Goal: Task Accomplishment & Management: Manage account settings

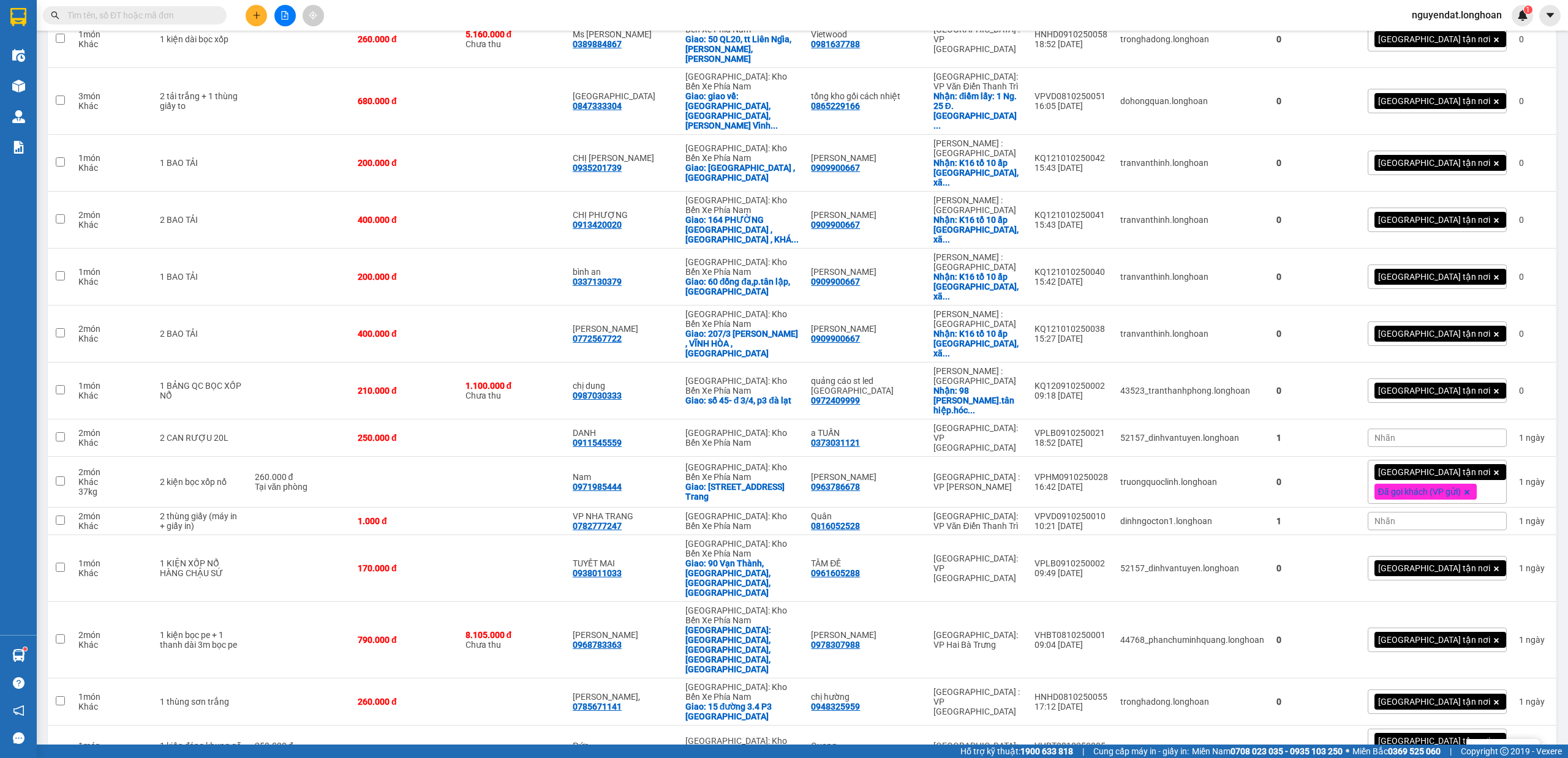
scroll to position [1266, 0]
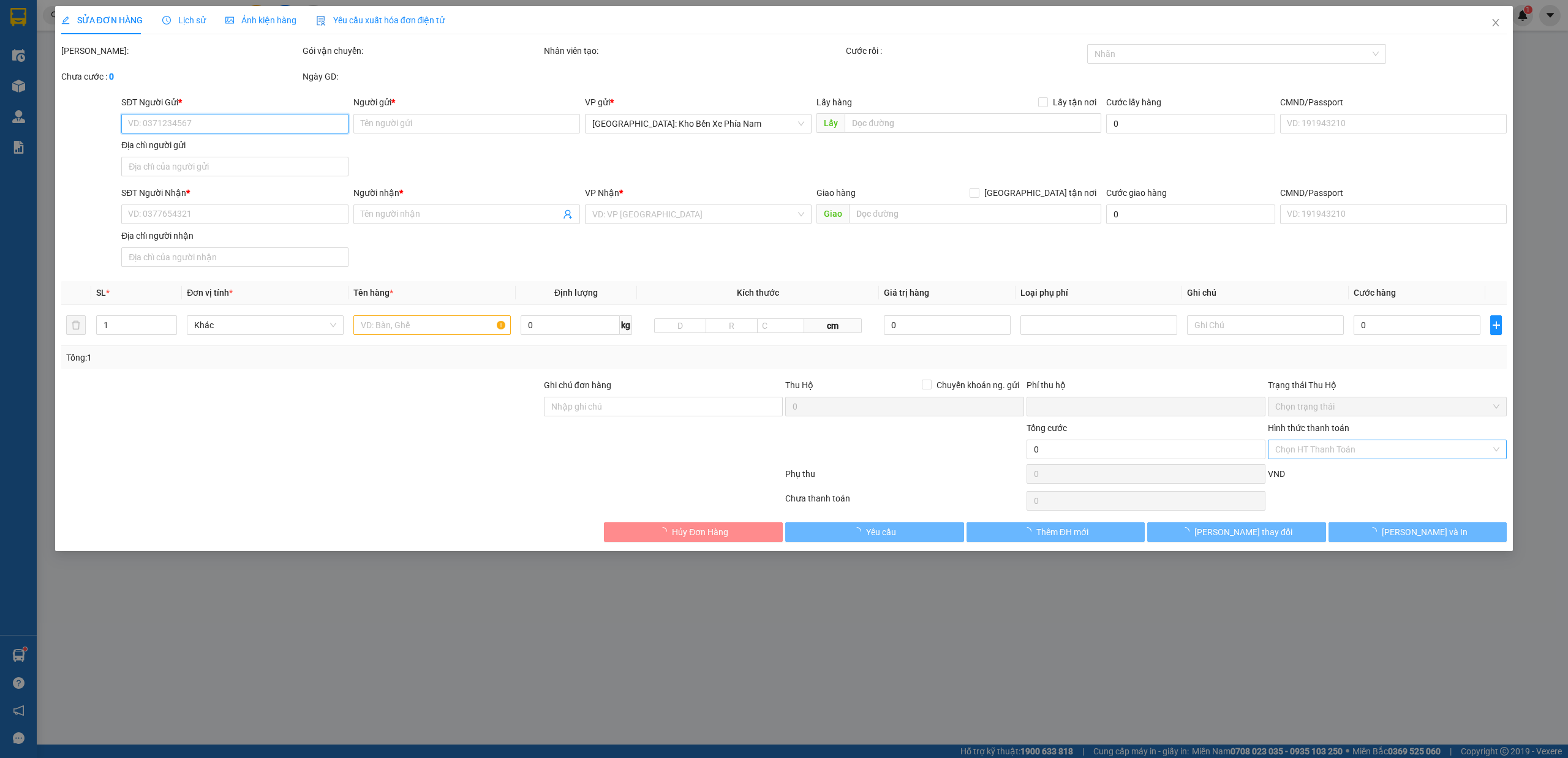
type input "0916540000"
type input "Đỗ Nhật Linh"
type input "0368303486"
type input "Anh Bảo"
type input "0"
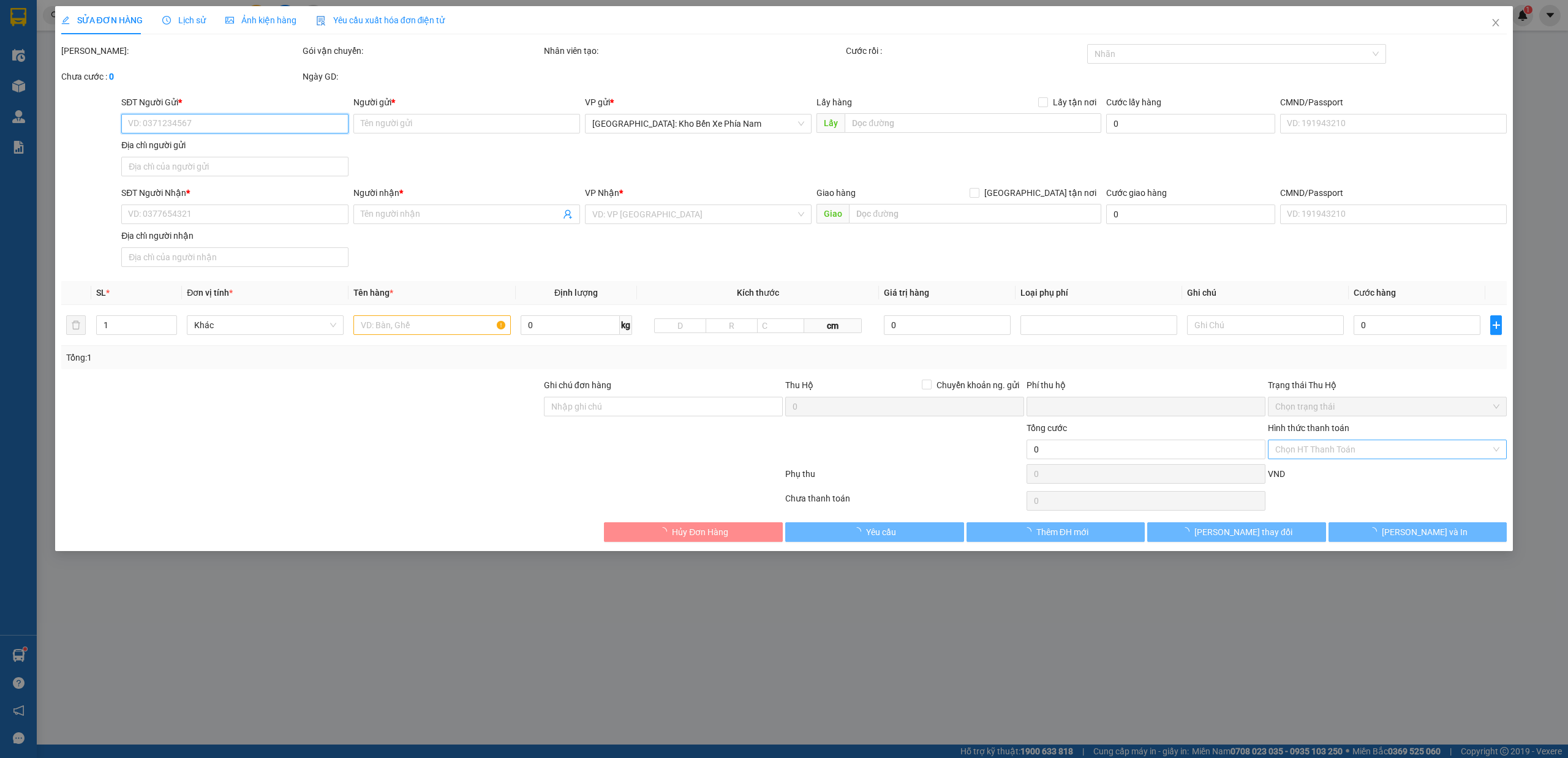
type input "130.000"
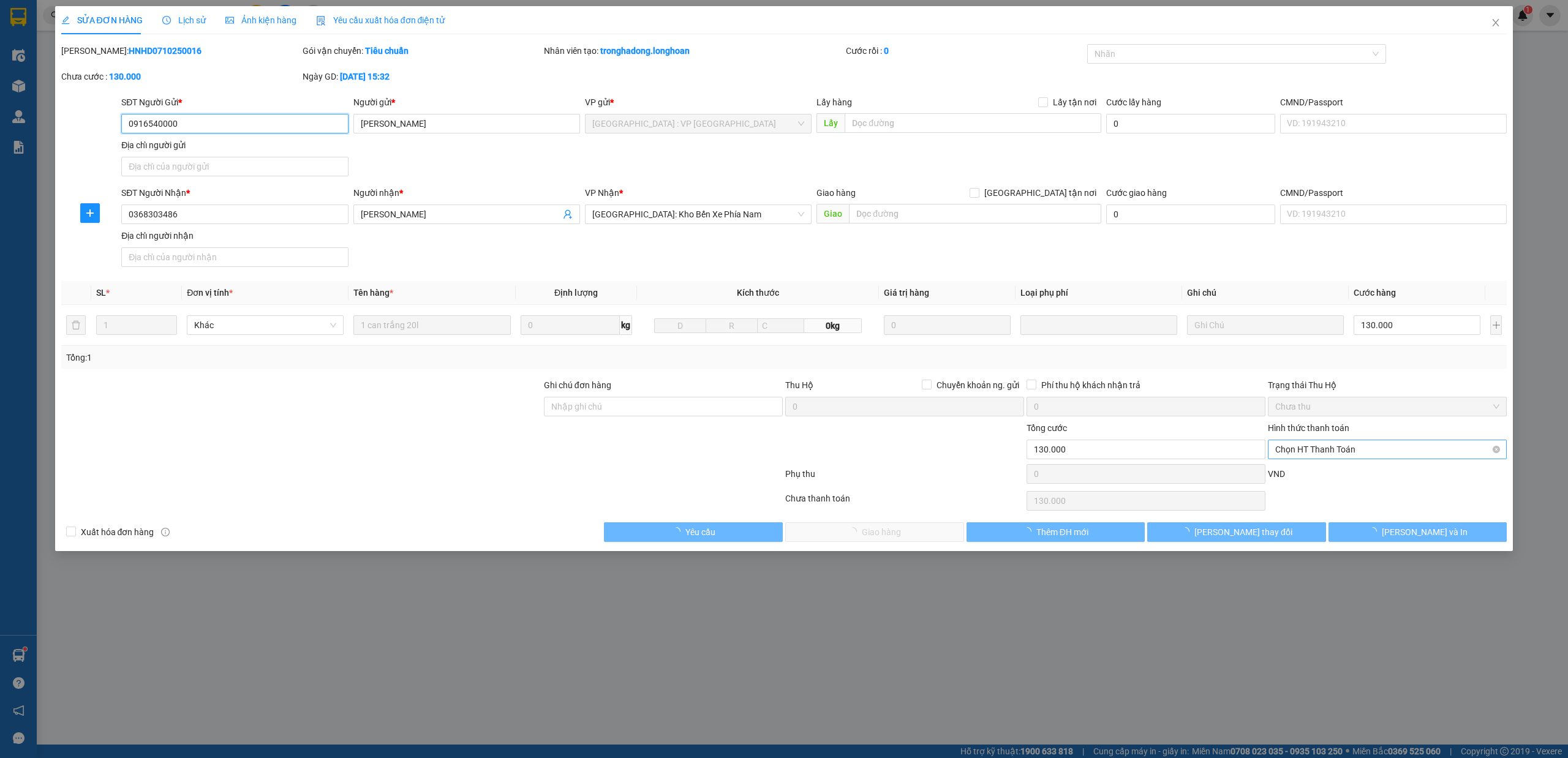
click at [1340, 452] on span "Chọn HT Thanh Toán" at bounding box center [1387, 449] width 224 height 19
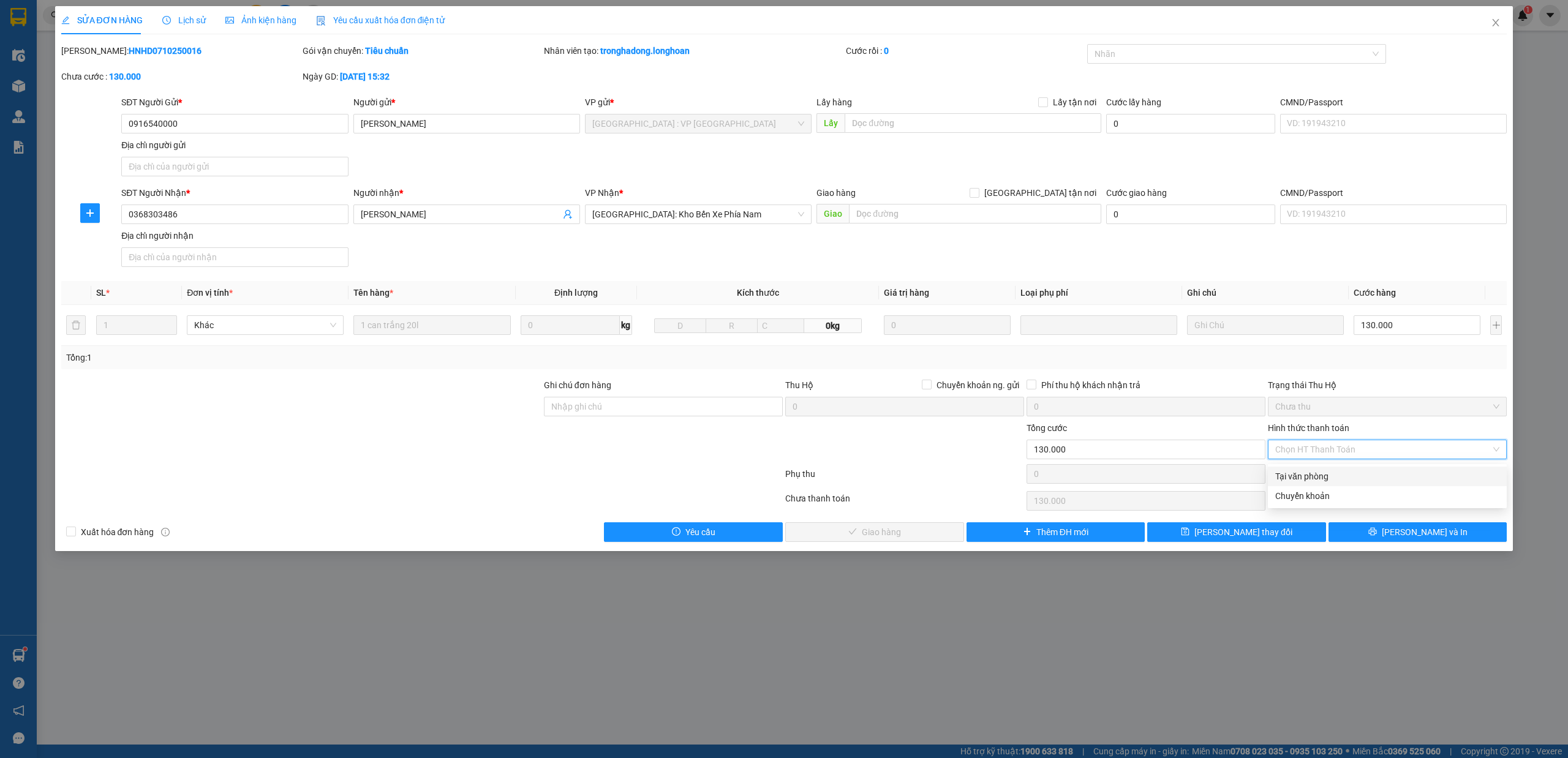
click at [1302, 475] on div "Tại văn phòng" at bounding box center [1387, 477] width 224 height 14
type input "0"
click at [934, 533] on button "Lưu và Giao hàng" at bounding box center [874, 531] width 179 height 20
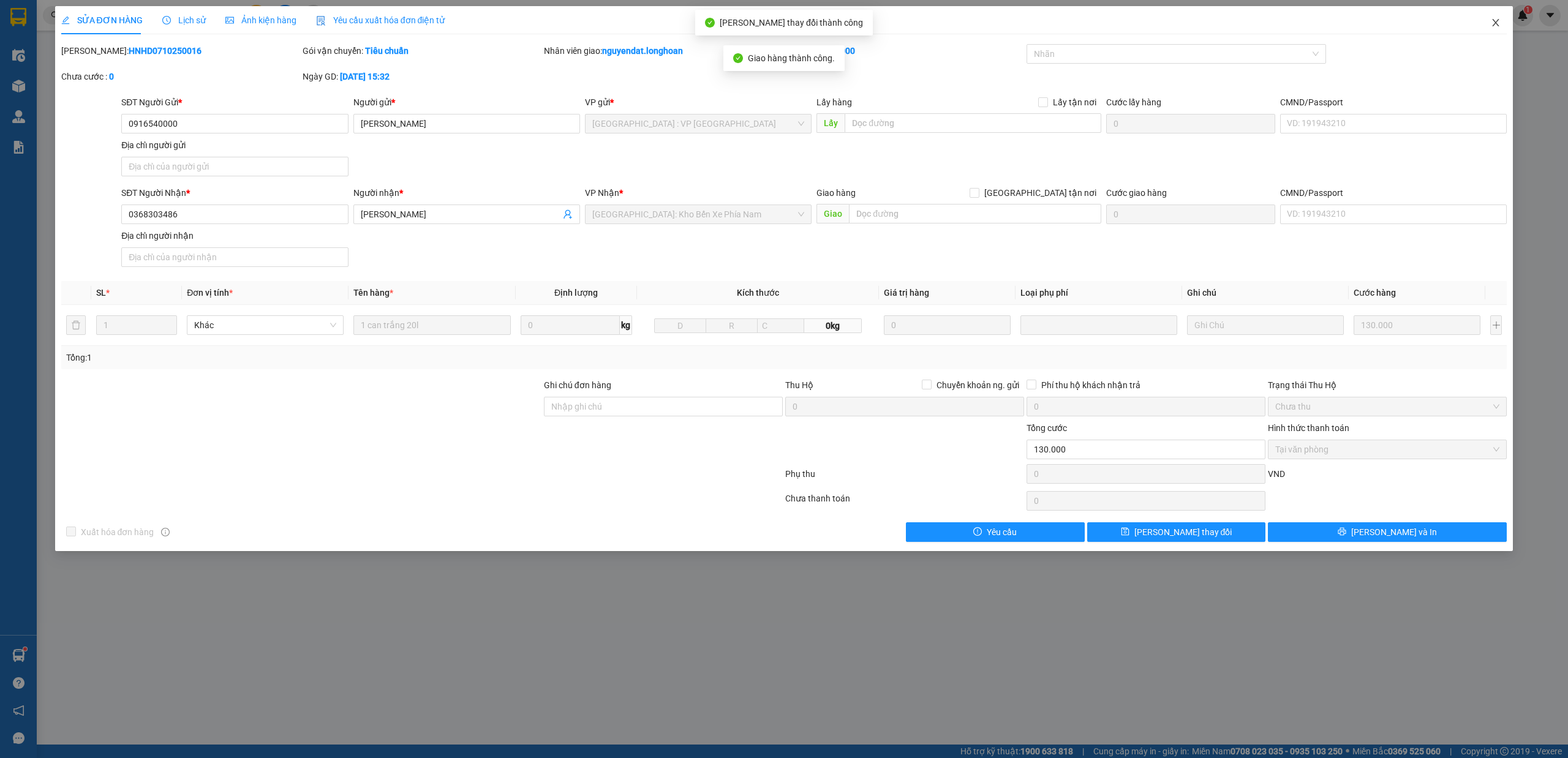
click at [1495, 15] on span "Close" at bounding box center [1495, 23] width 34 height 34
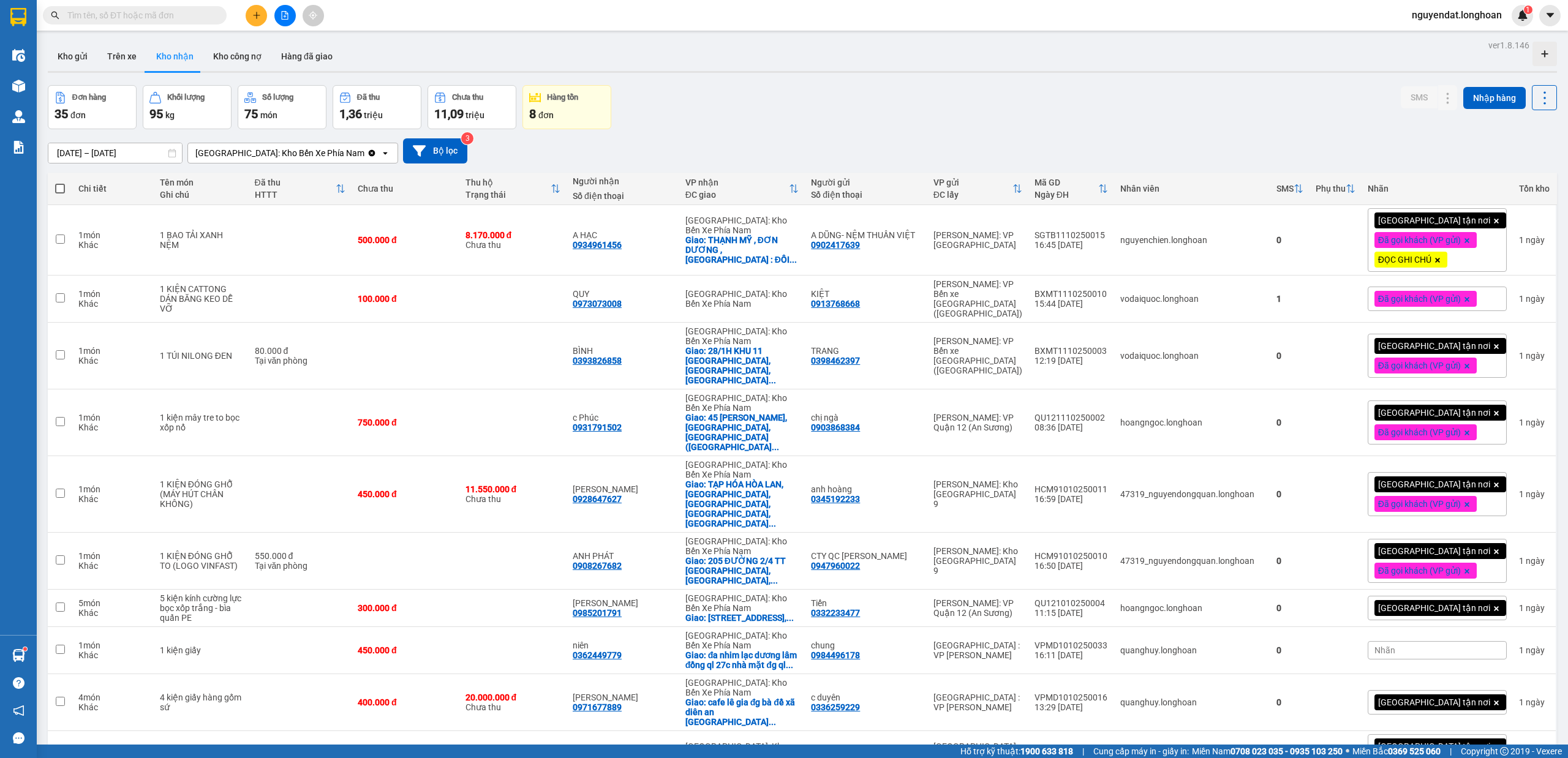
click at [281, 16] on icon "file-add" at bounding box center [285, 15] width 9 height 9
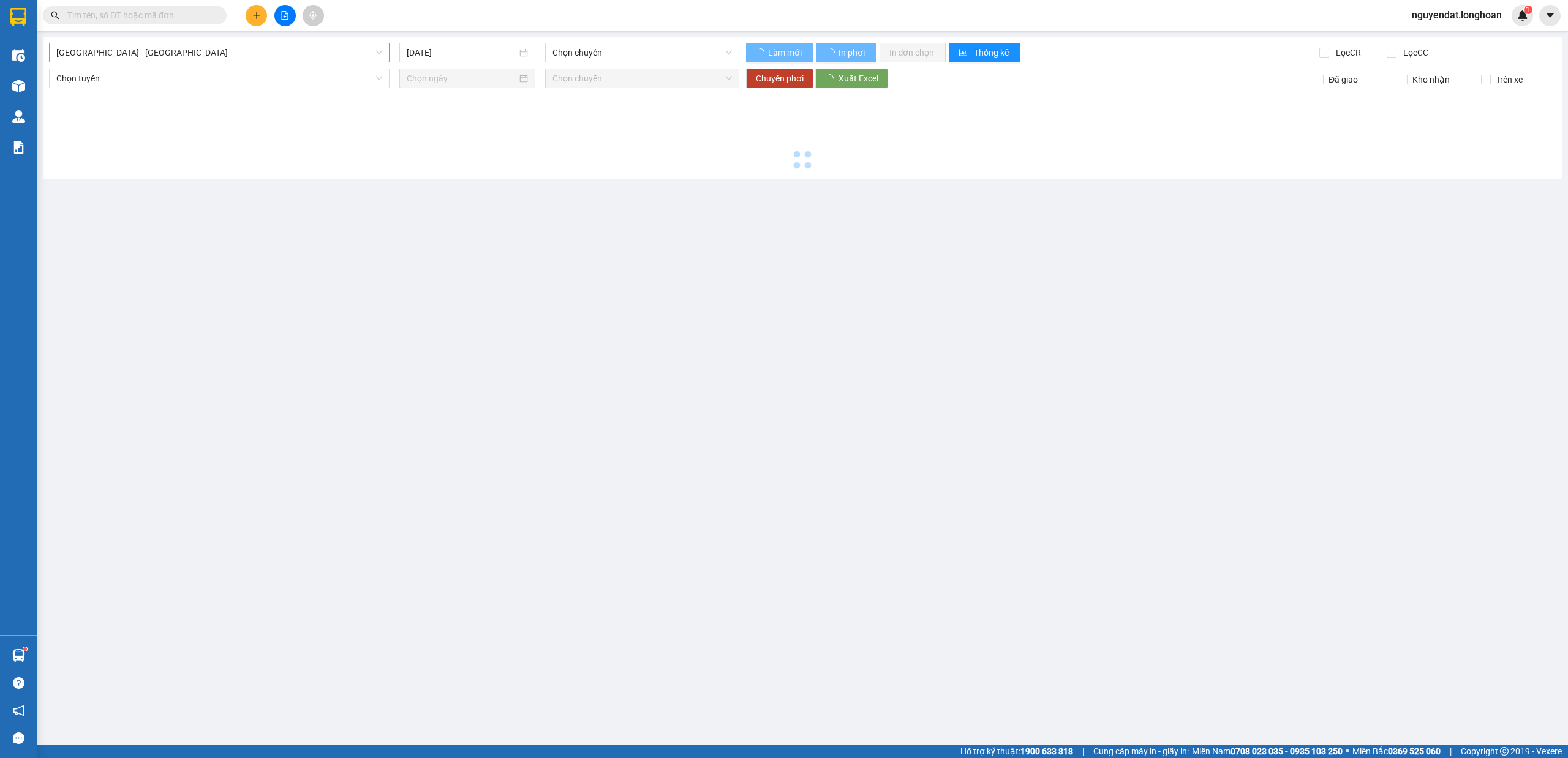
type input "[DATE]"
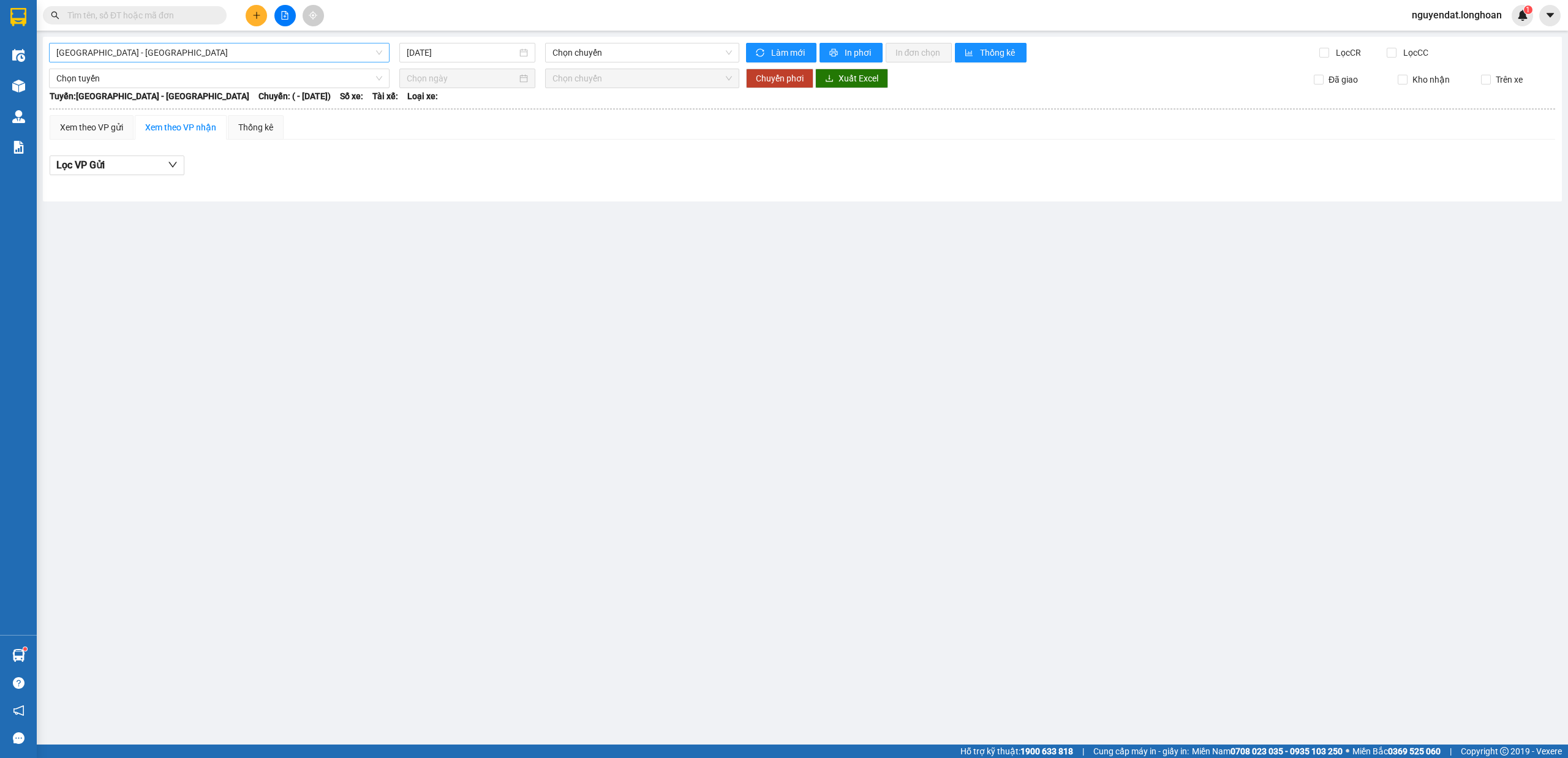
click at [171, 56] on span "Hải Phòng - Hà Nội" at bounding box center [219, 53] width 326 height 19
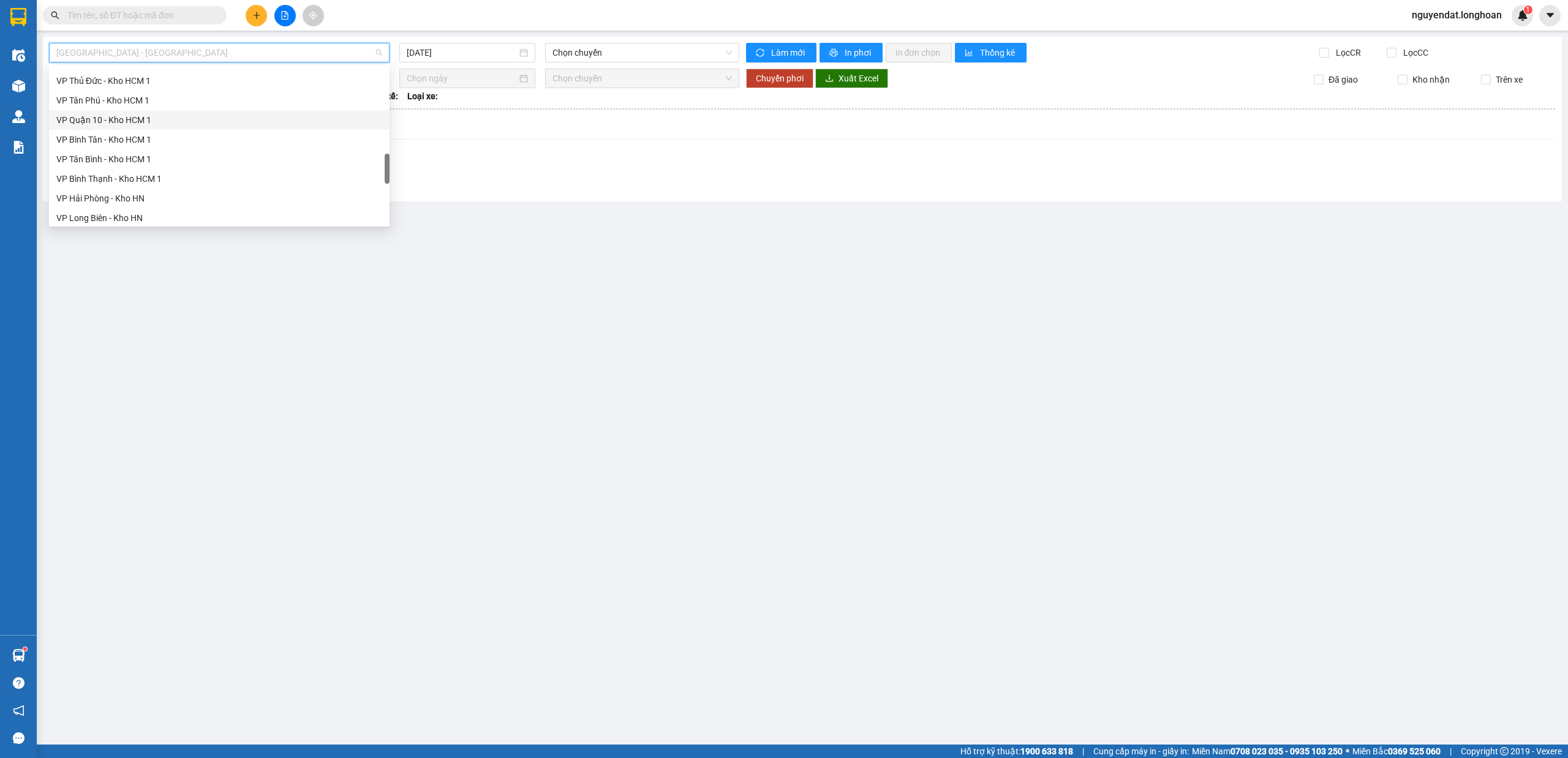
scroll to position [862, 0]
click at [145, 120] on div "Nam Trung Bắc QL1A" at bounding box center [219, 116] width 326 height 14
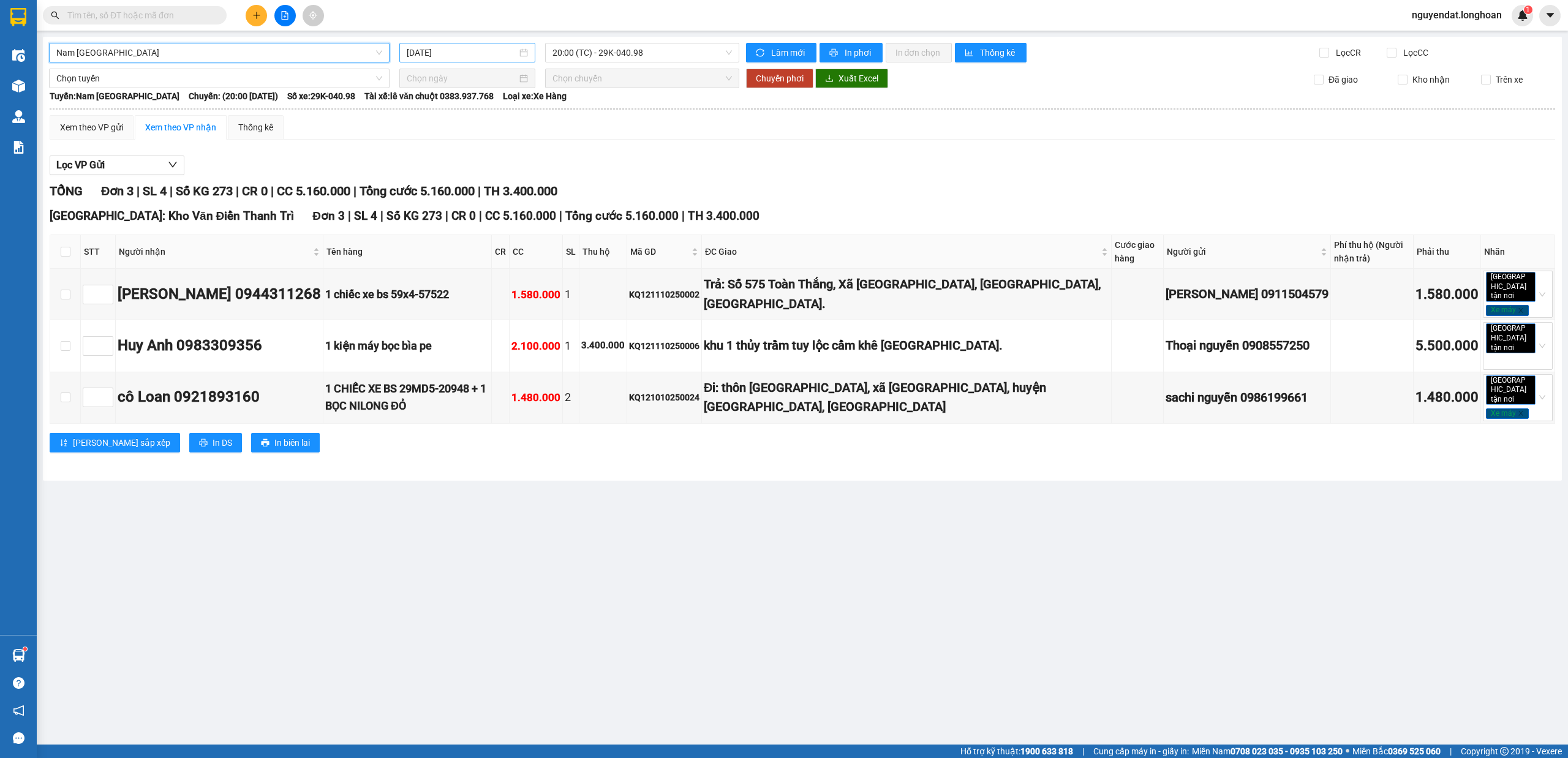
click at [438, 54] on input "[DATE]" at bounding box center [462, 53] width 110 height 14
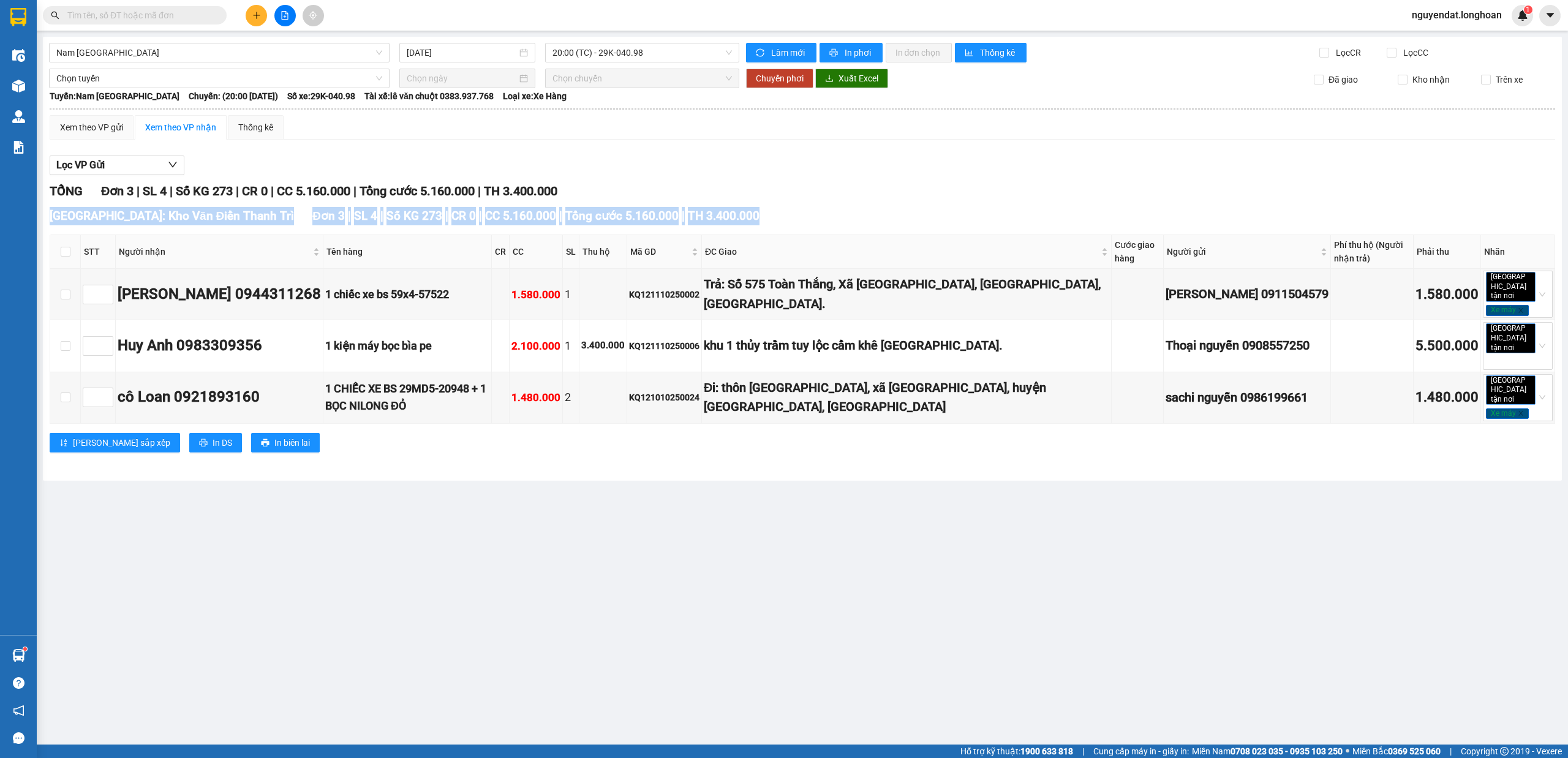
drag, startPoint x: 851, startPoint y: 203, endPoint x: 730, endPoint y: 188, distance: 121.9
click at [851, 200] on div "TỔNG Đơn 3 | SL 4 | Số KG 273 | CR 0 | CC 5.160.000 | Tổng cước 5.160.000 | TH …" at bounding box center [802, 324] width 1505 height 286
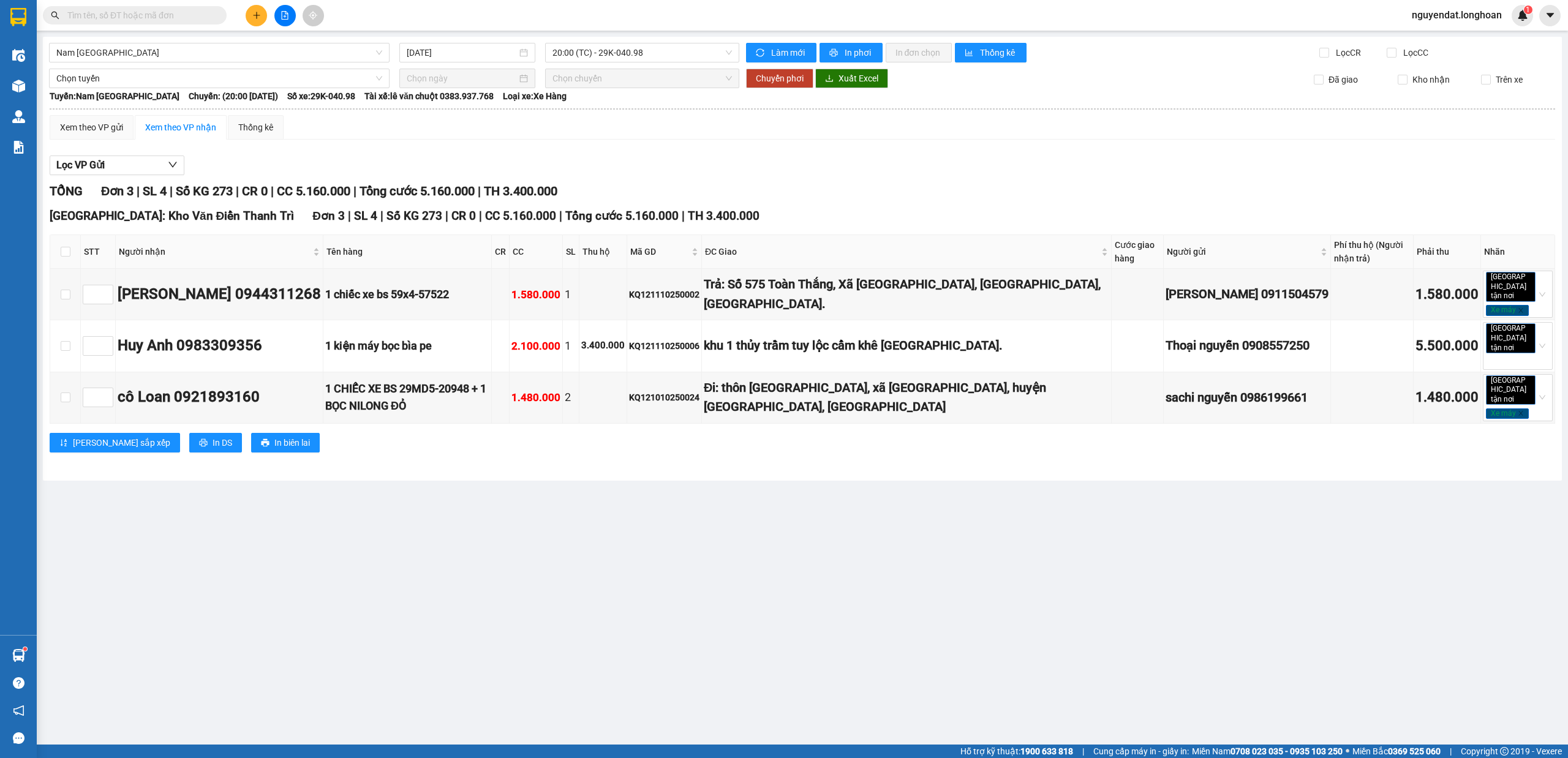
click at [952, 165] on div "Lọc VP Gửi" at bounding box center [802, 165] width 1505 height 20
click at [660, 55] on span "20:00 (TC) - 29K-040.98" at bounding box center [642, 53] width 180 height 19
click at [711, 144] on div "Xem theo VP gửi Xem theo VP nhận Thống kê Lọc VP Gửi TỔNG Đơn 3 | SL 4 | Số KG…" at bounding box center [802, 291] width 1505 height 352
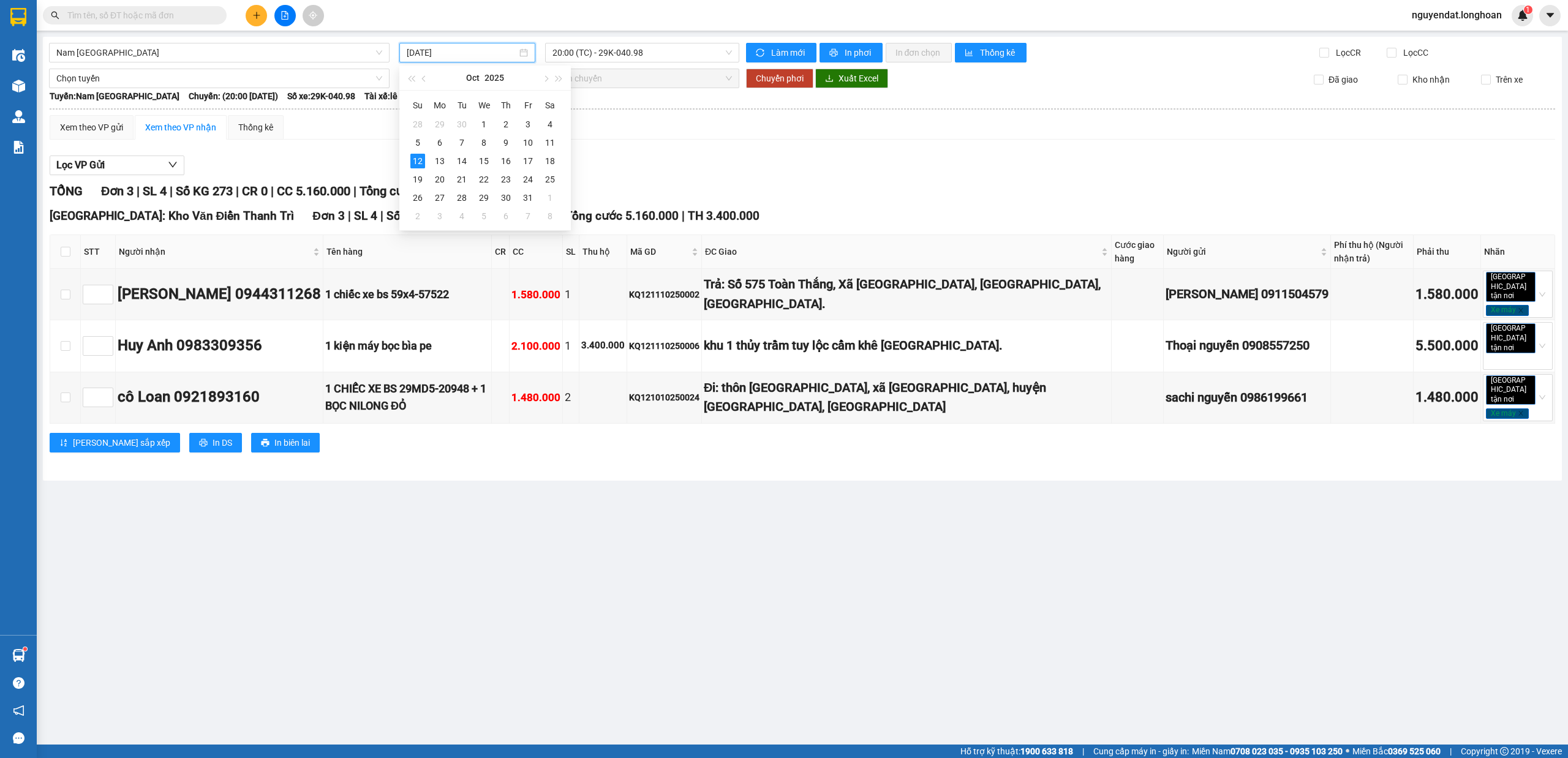
click at [473, 57] on input "[DATE]" at bounding box center [462, 53] width 110 height 14
click at [548, 142] on div "11" at bounding box center [549, 142] width 15 height 14
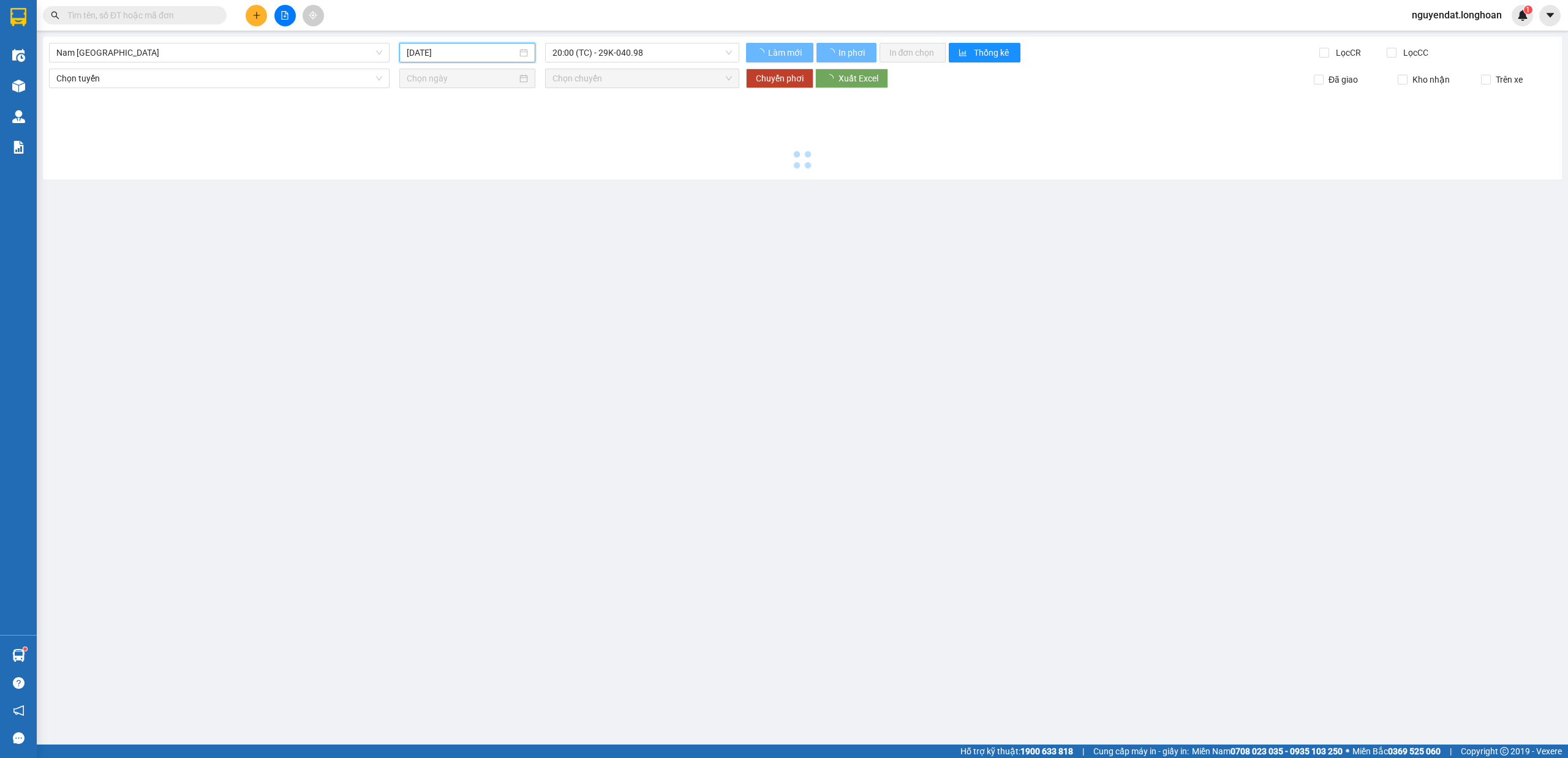
type input "[DATE]"
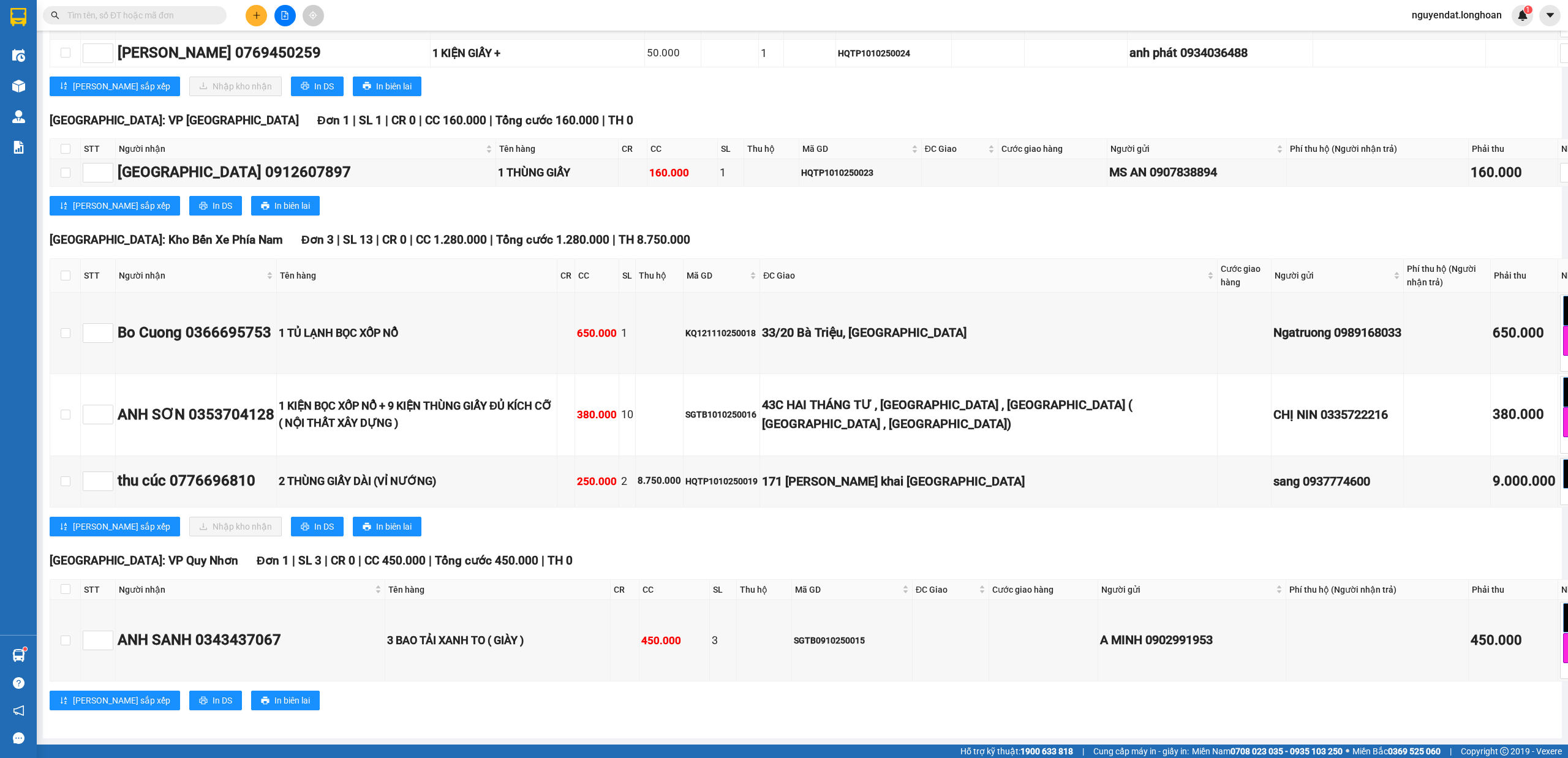
scroll to position [8319, 0]
click at [65, 281] on input "checkbox" at bounding box center [65, 275] width 9 height 9
checkbox input "true"
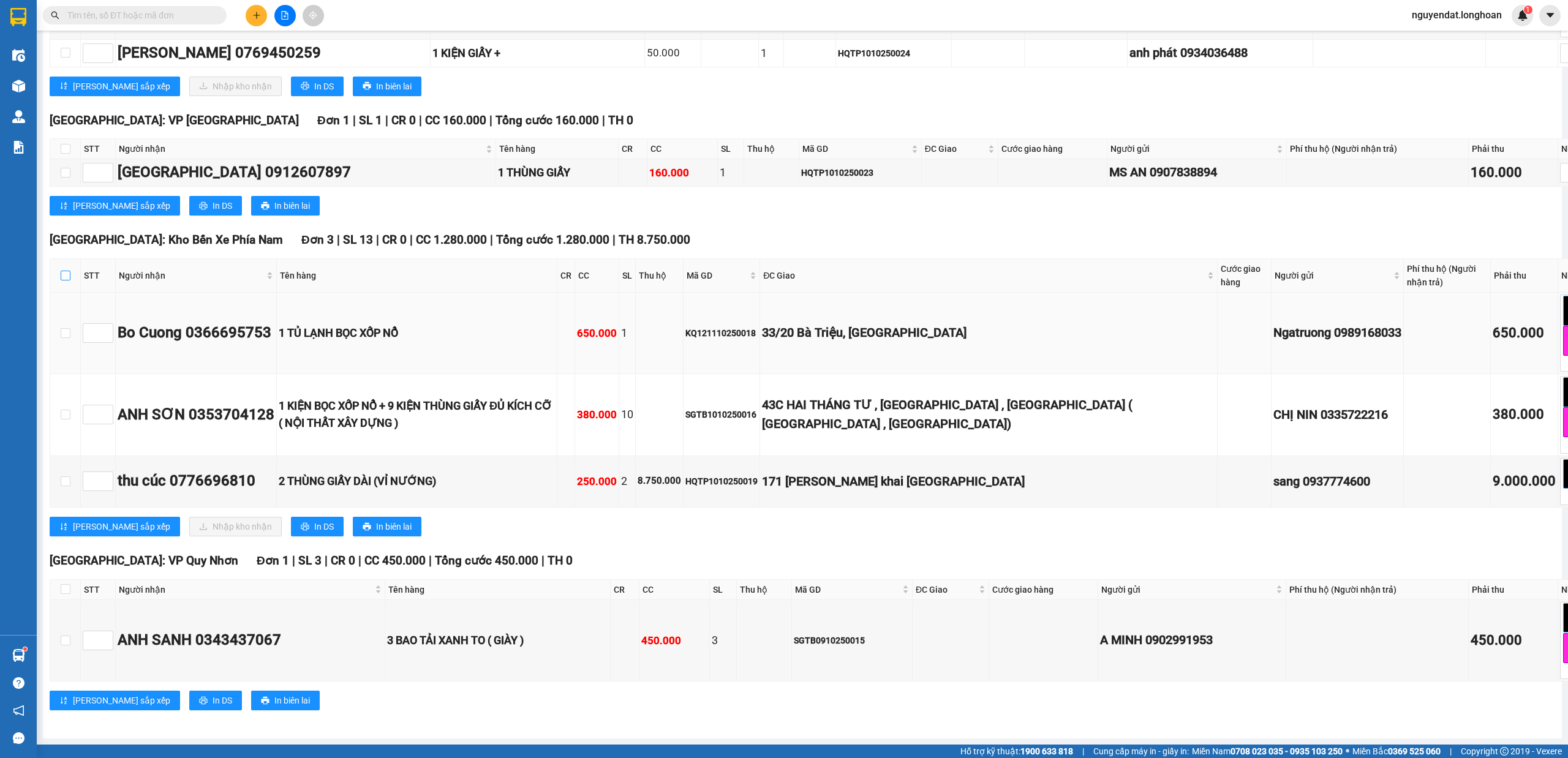
checkbox input "true"
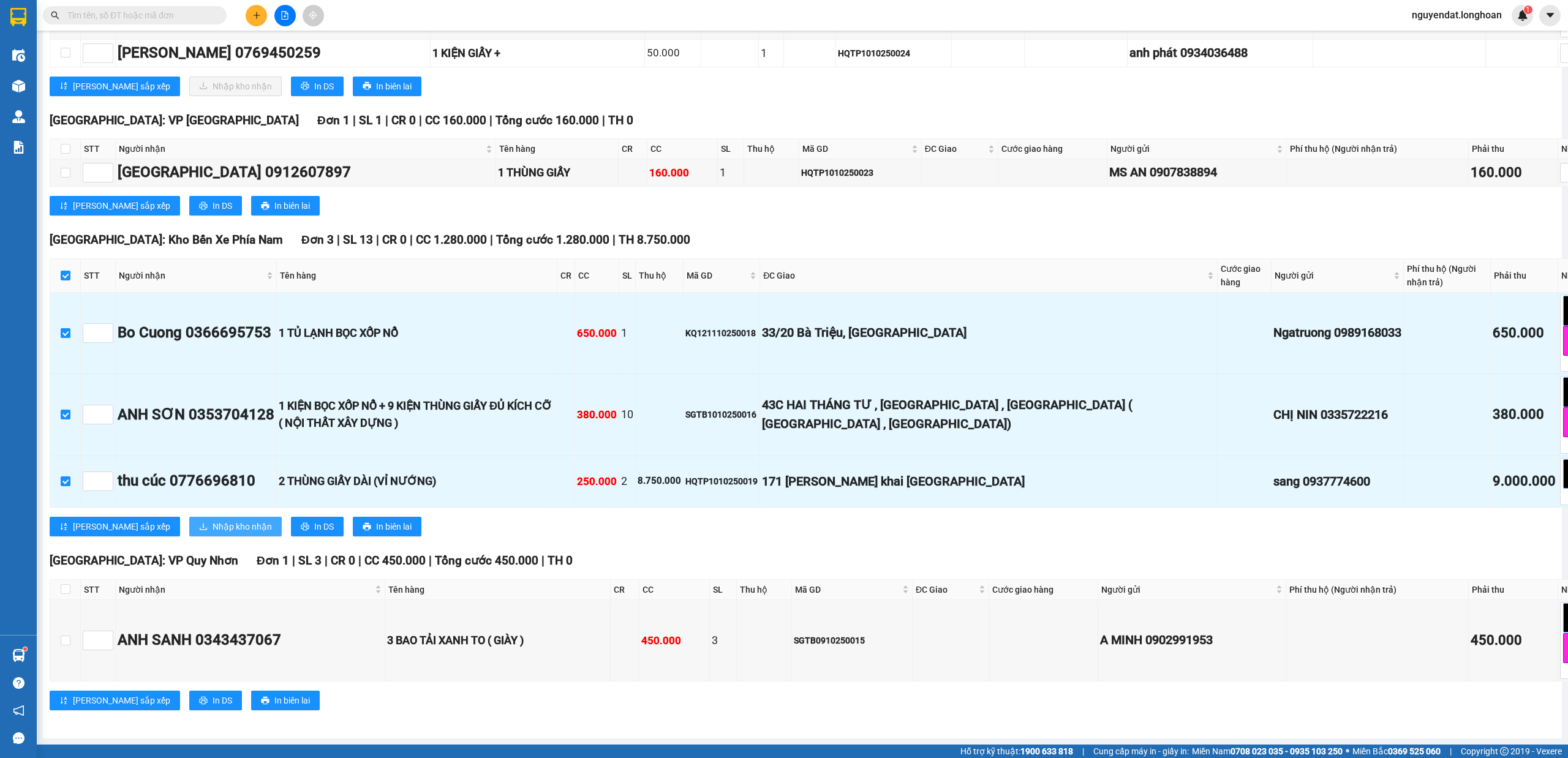
click at [212, 533] on span "Nhập kho nhận" at bounding box center [242, 526] width 60 height 14
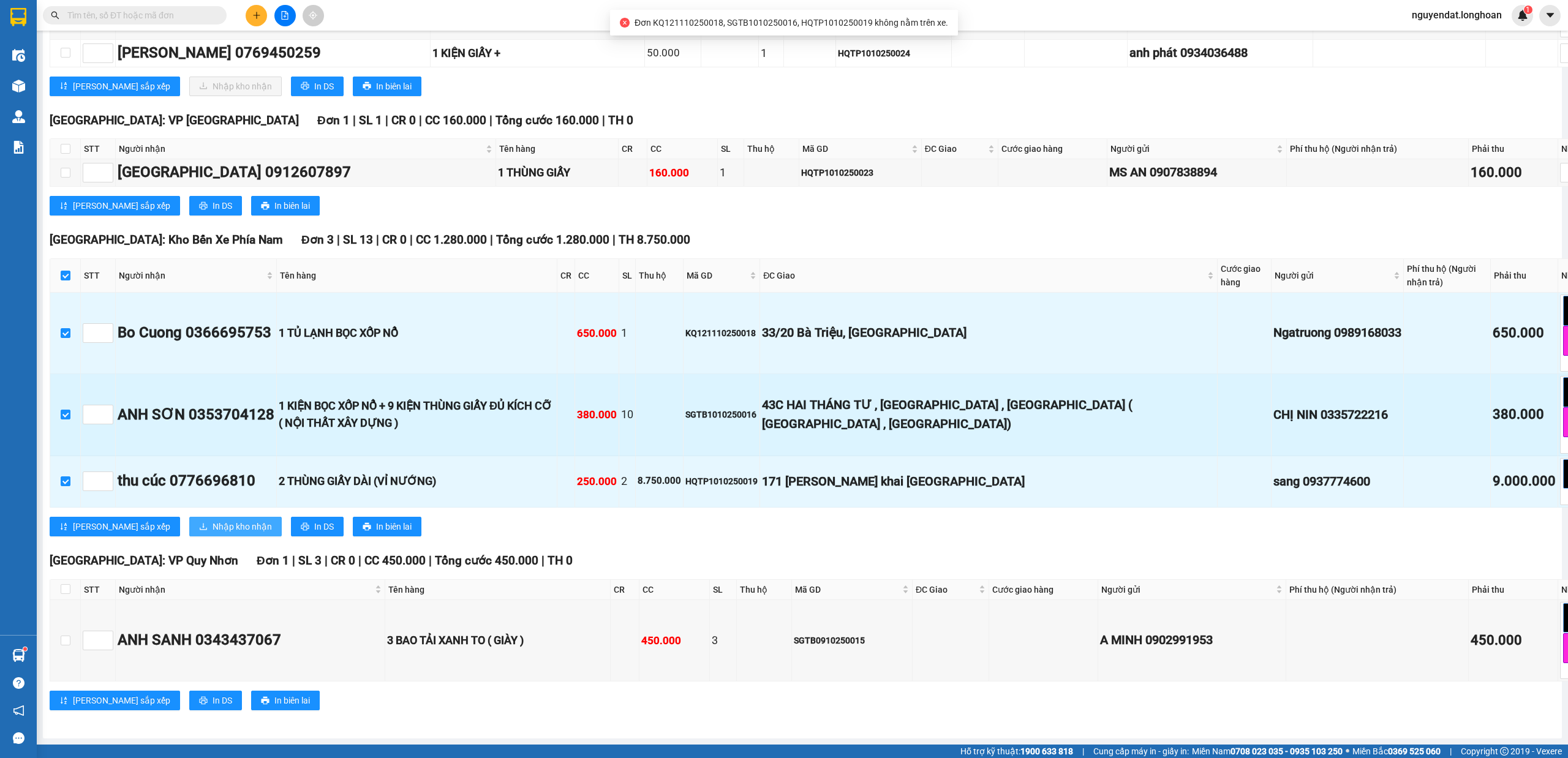
scroll to position [8183, 0]
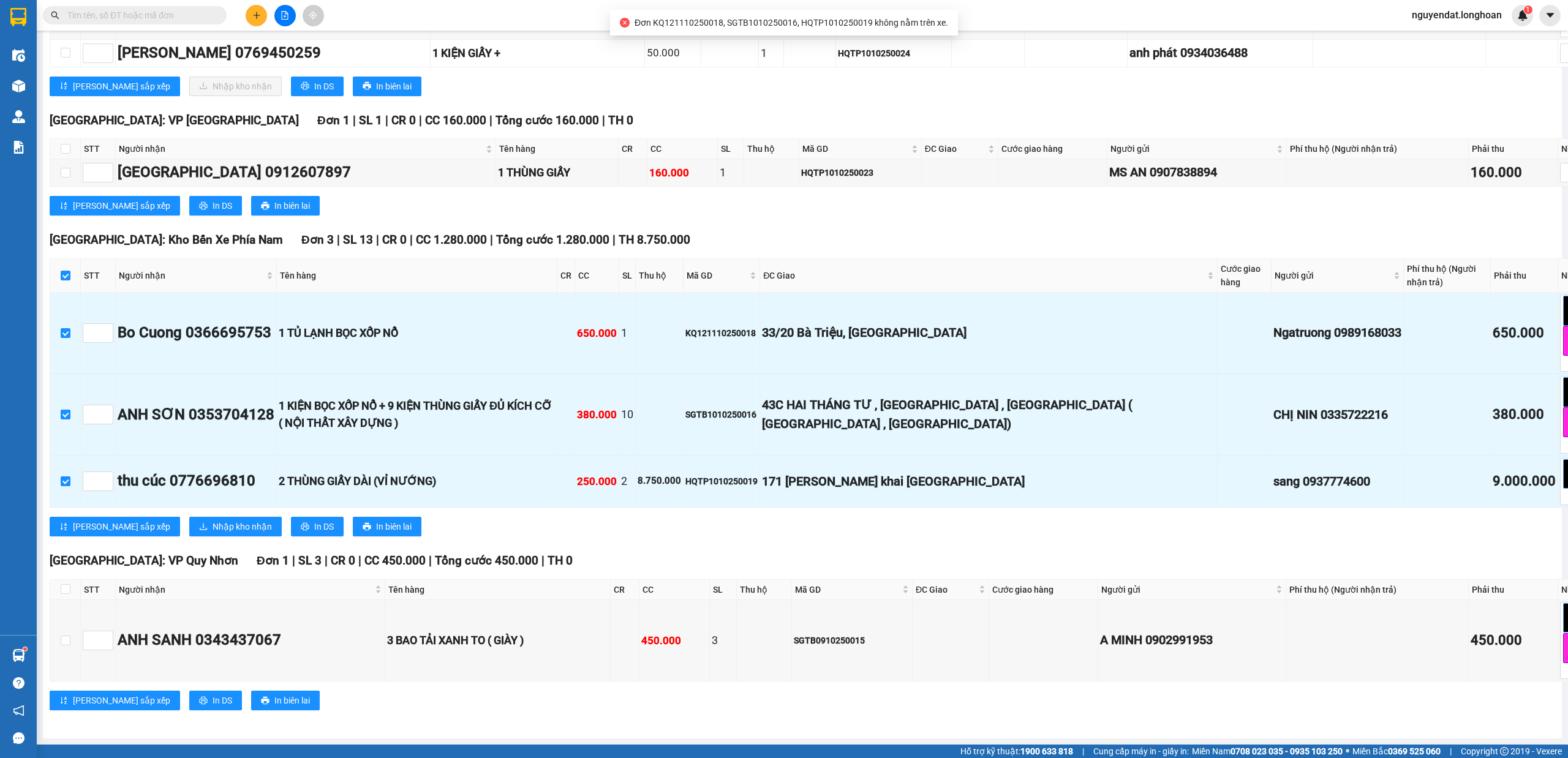
checkbox input "true"
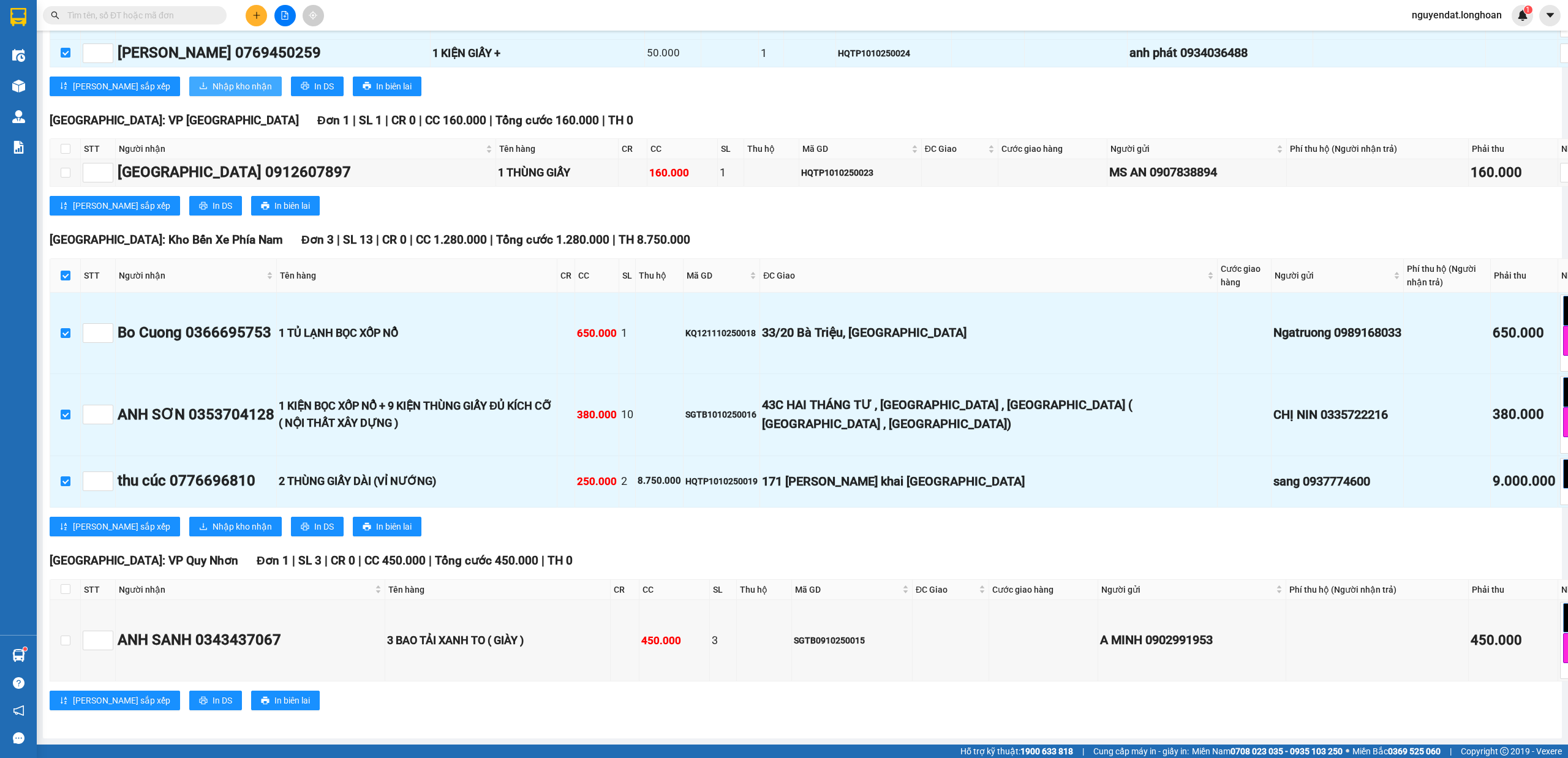
click at [189, 96] on button "Nhập kho nhận" at bounding box center [235, 86] width 92 height 20
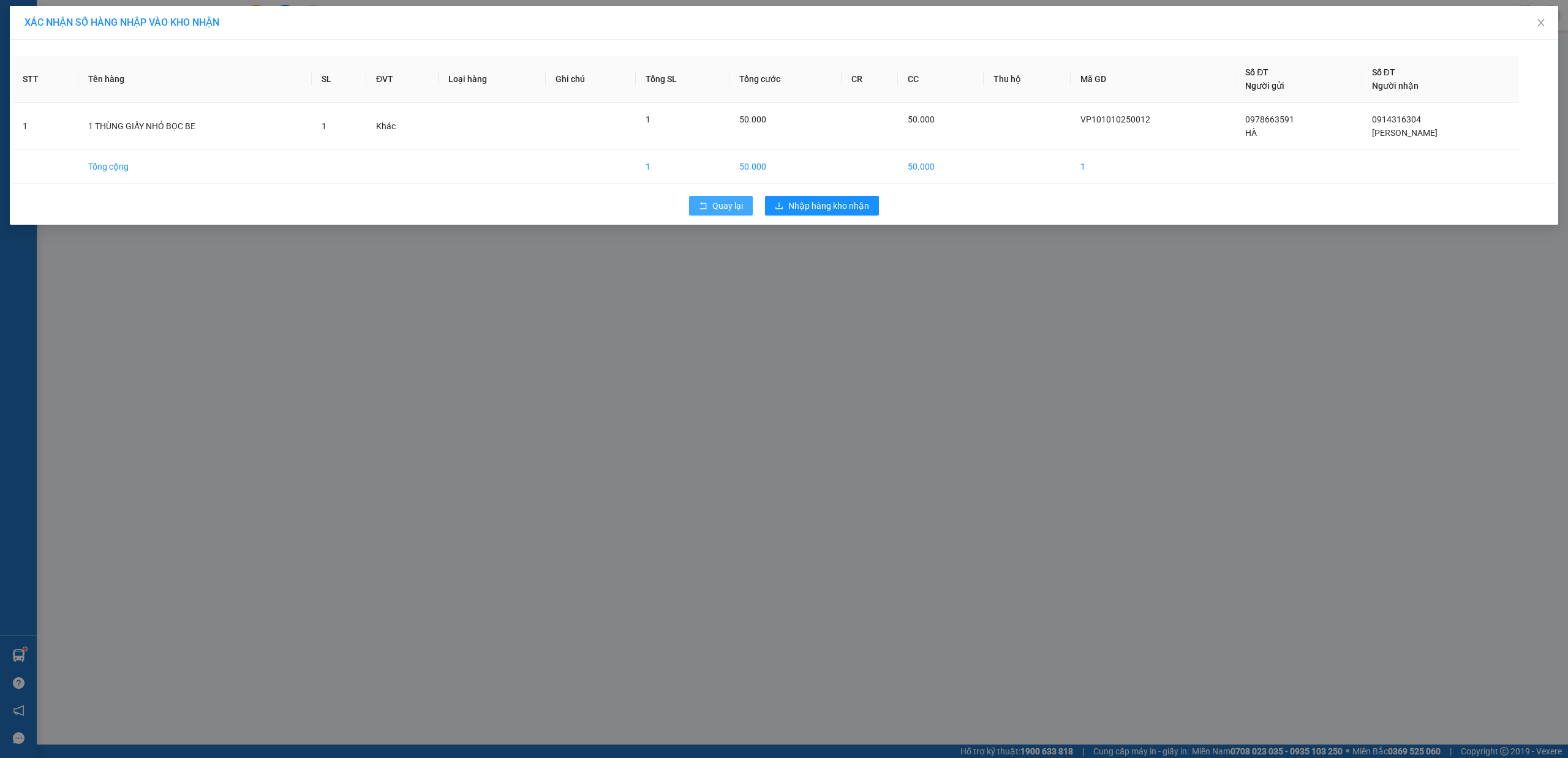
click at [731, 207] on span "Quay lại" at bounding box center [728, 205] width 31 height 14
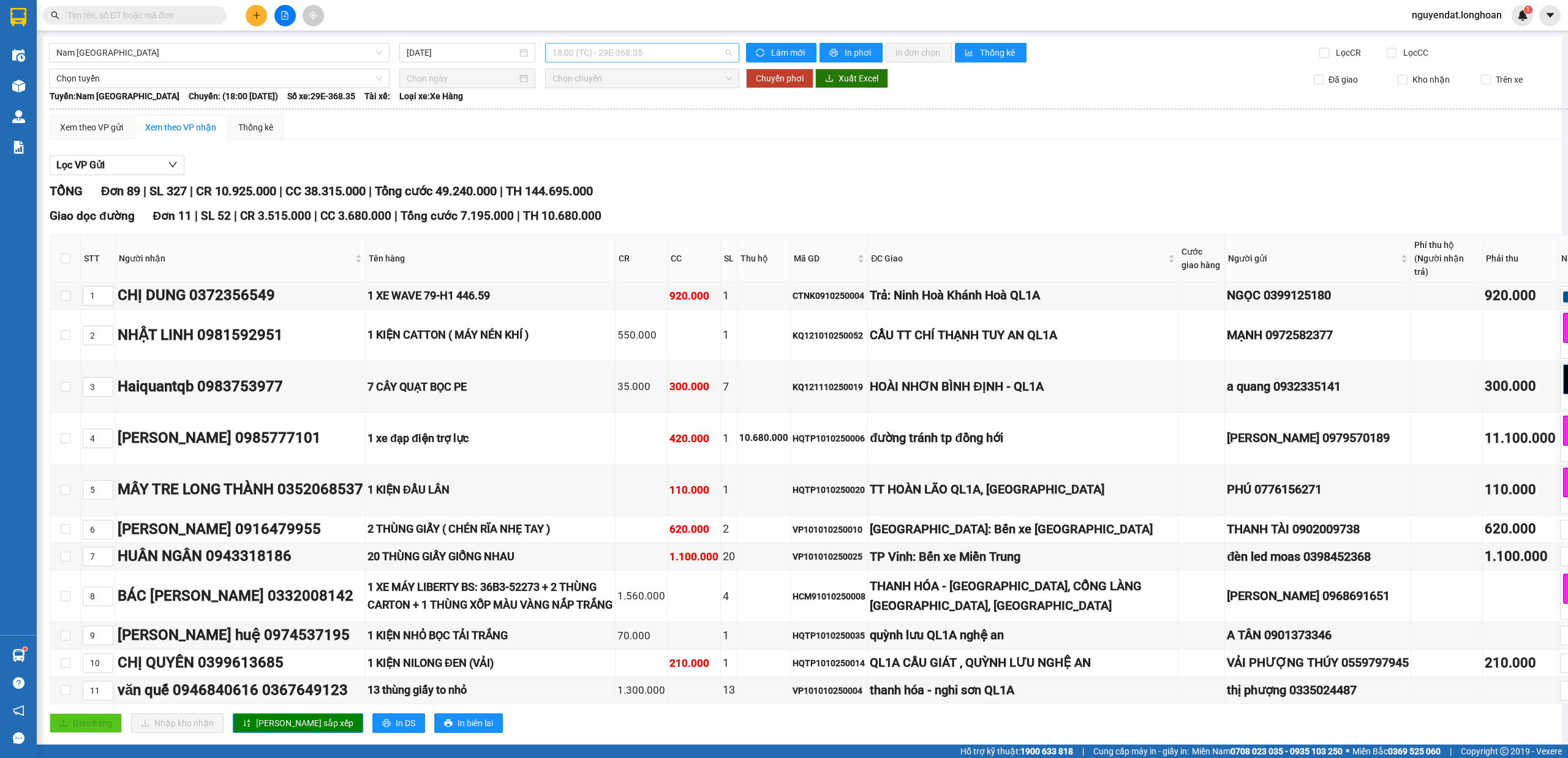
click at [640, 59] on span "18:00 (TC) - 29E-368.35" at bounding box center [642, 53] width 180 height 19
click at [633, 115] on div "20:00 (TC) - 29K-107.57" at bounding box center [595, 116] width 96 height 14
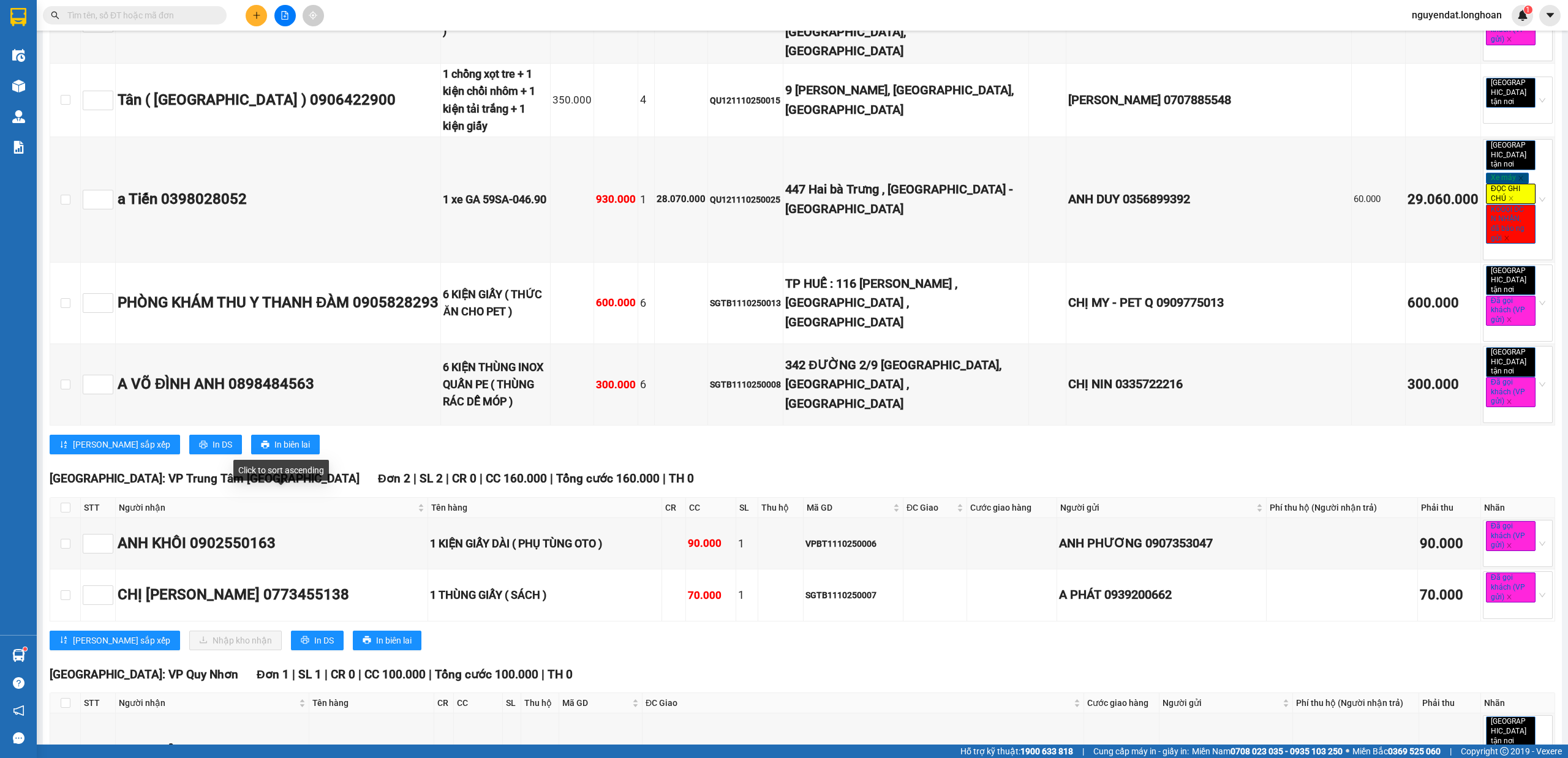
scroll to position [6816, 0]
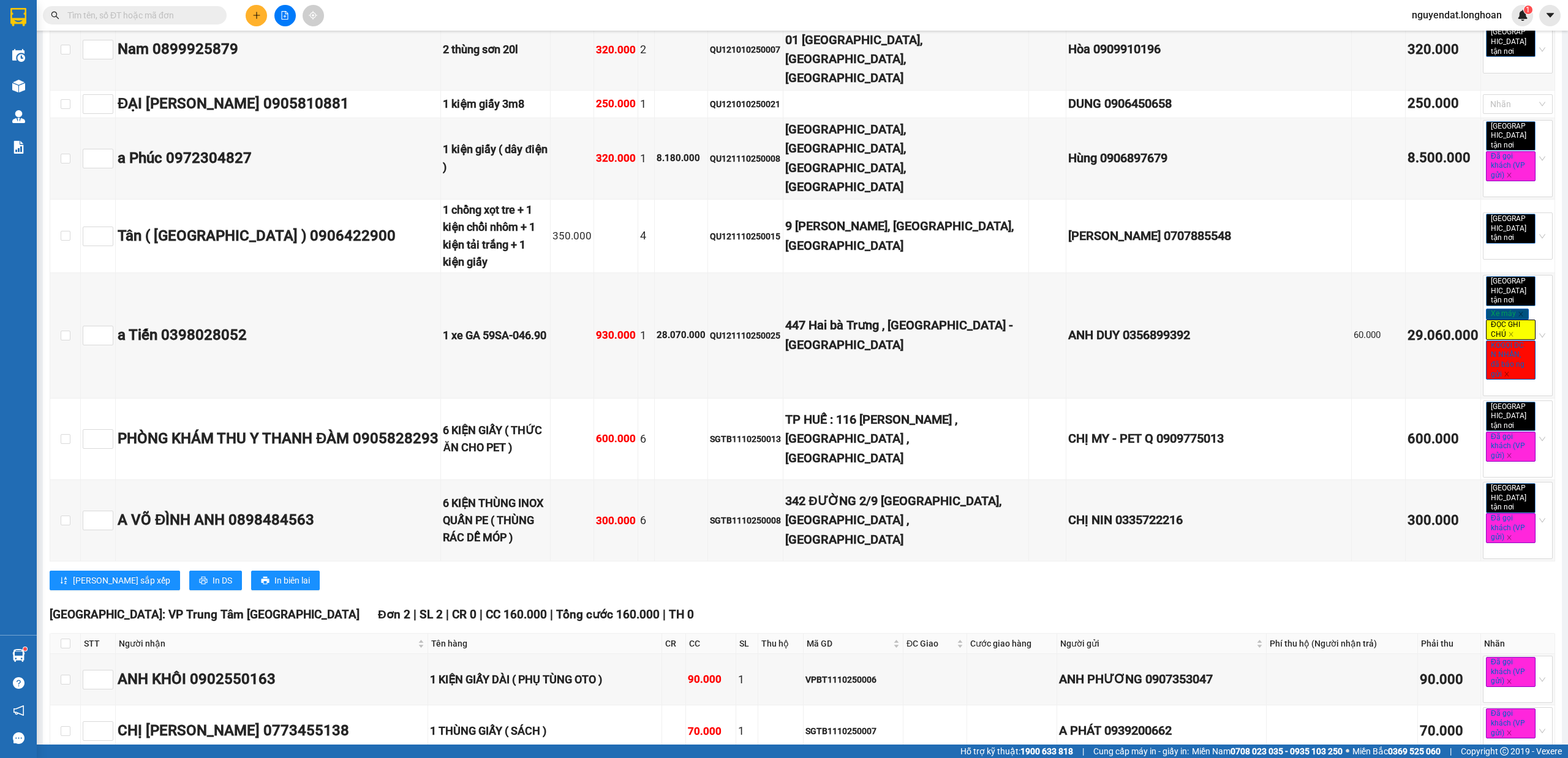
checkbox input "true"
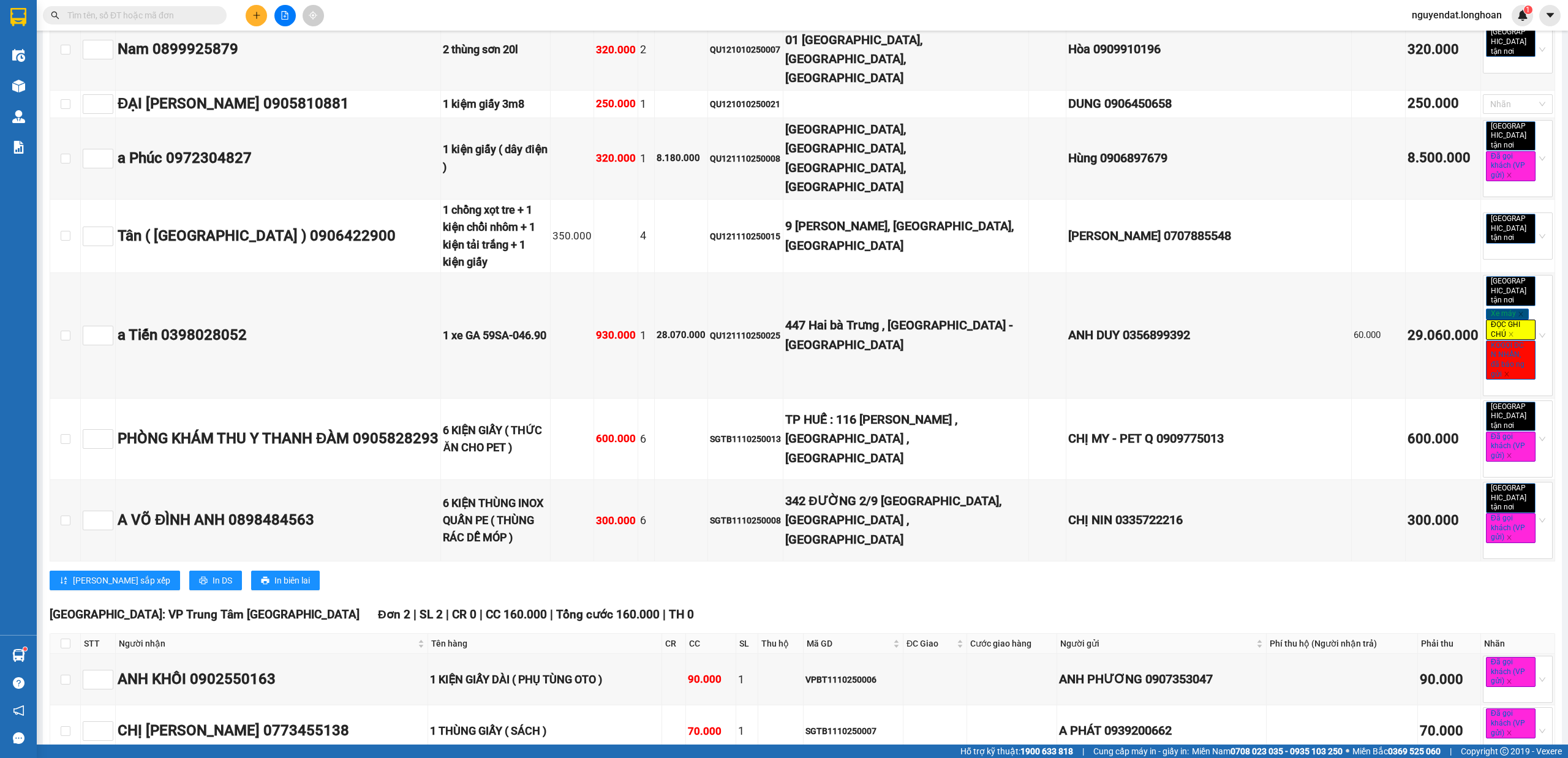
checkbox input "true"
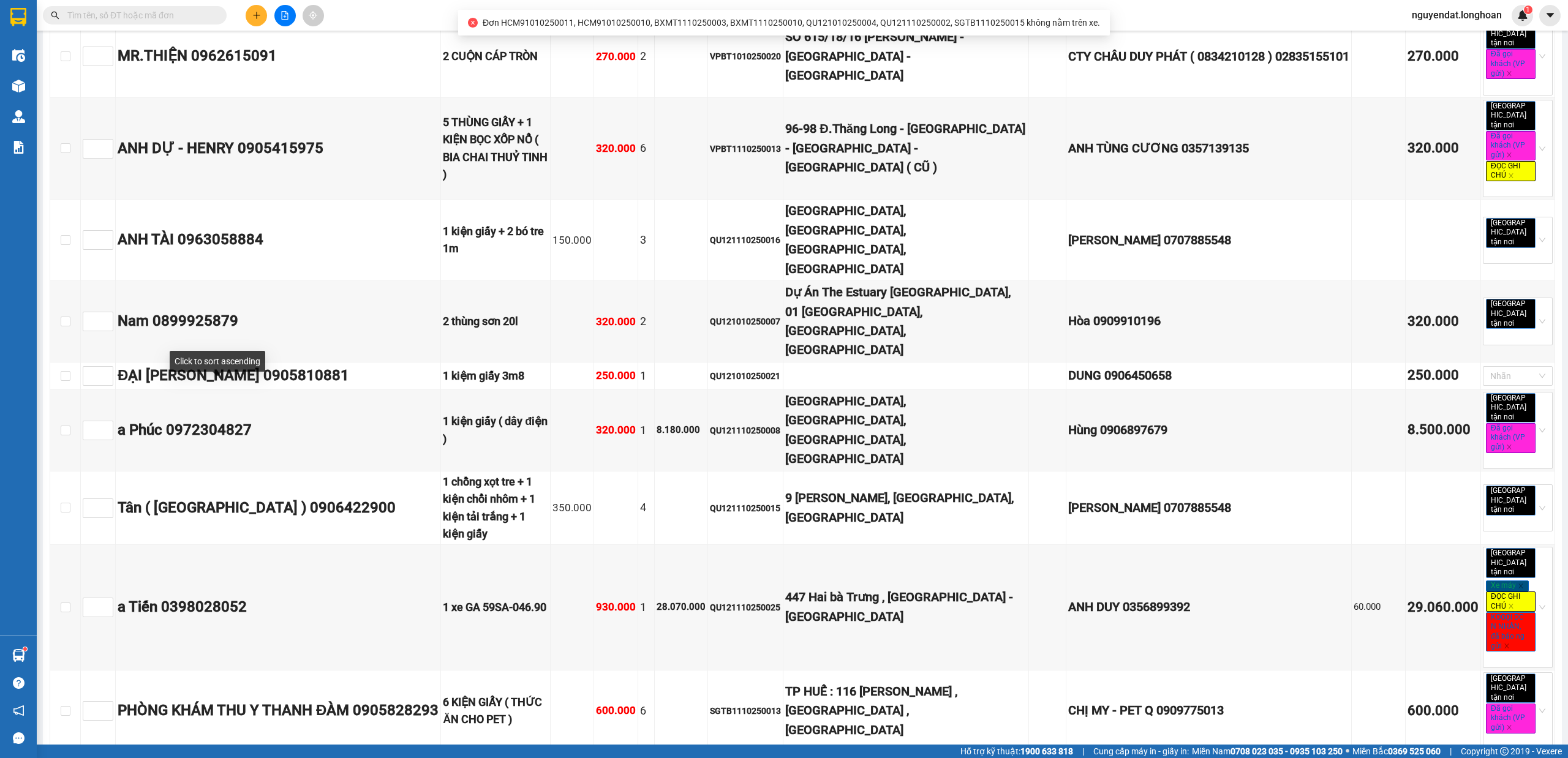
scroll to position [6408, 0]
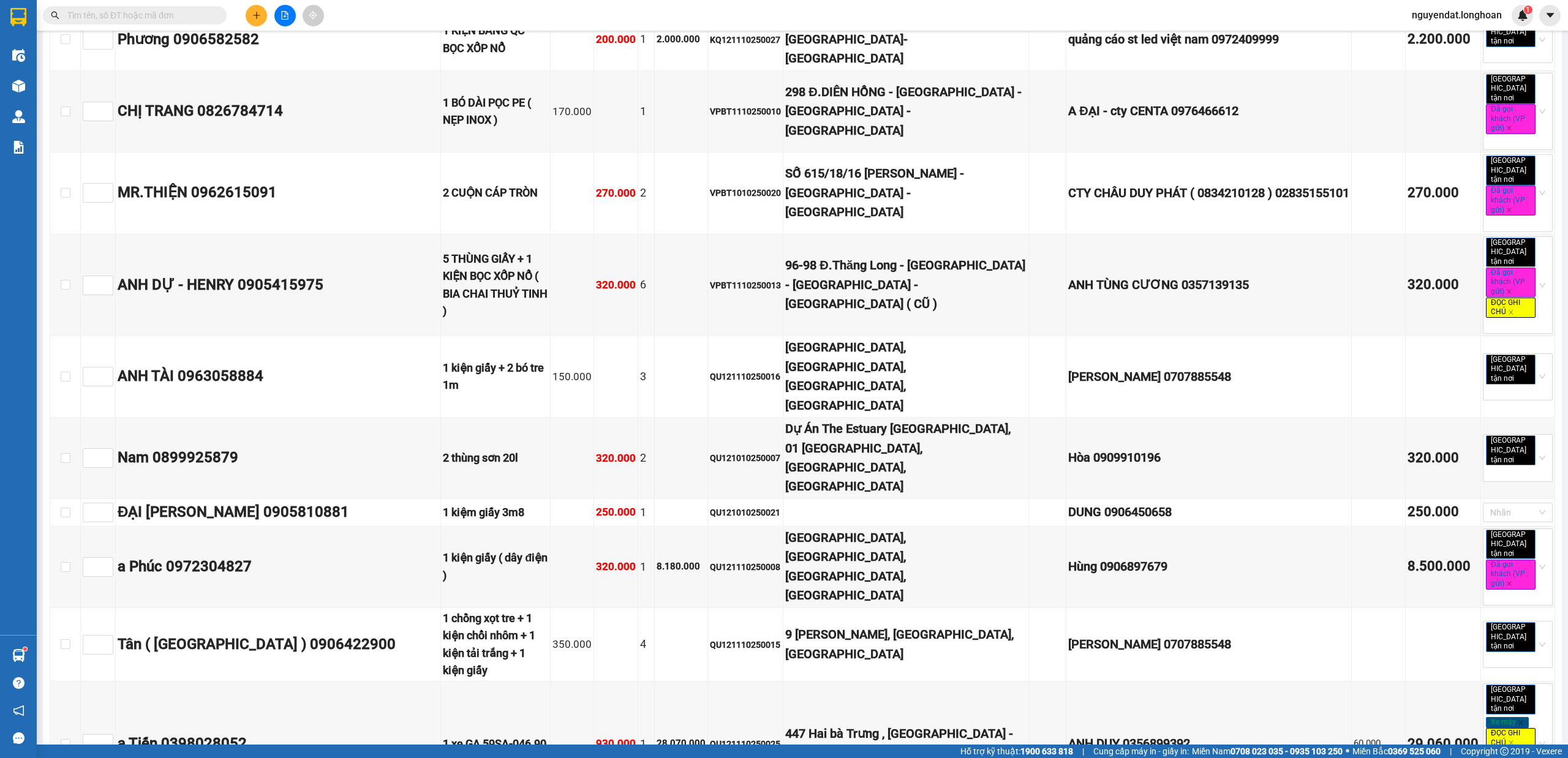
checkbox input "true"
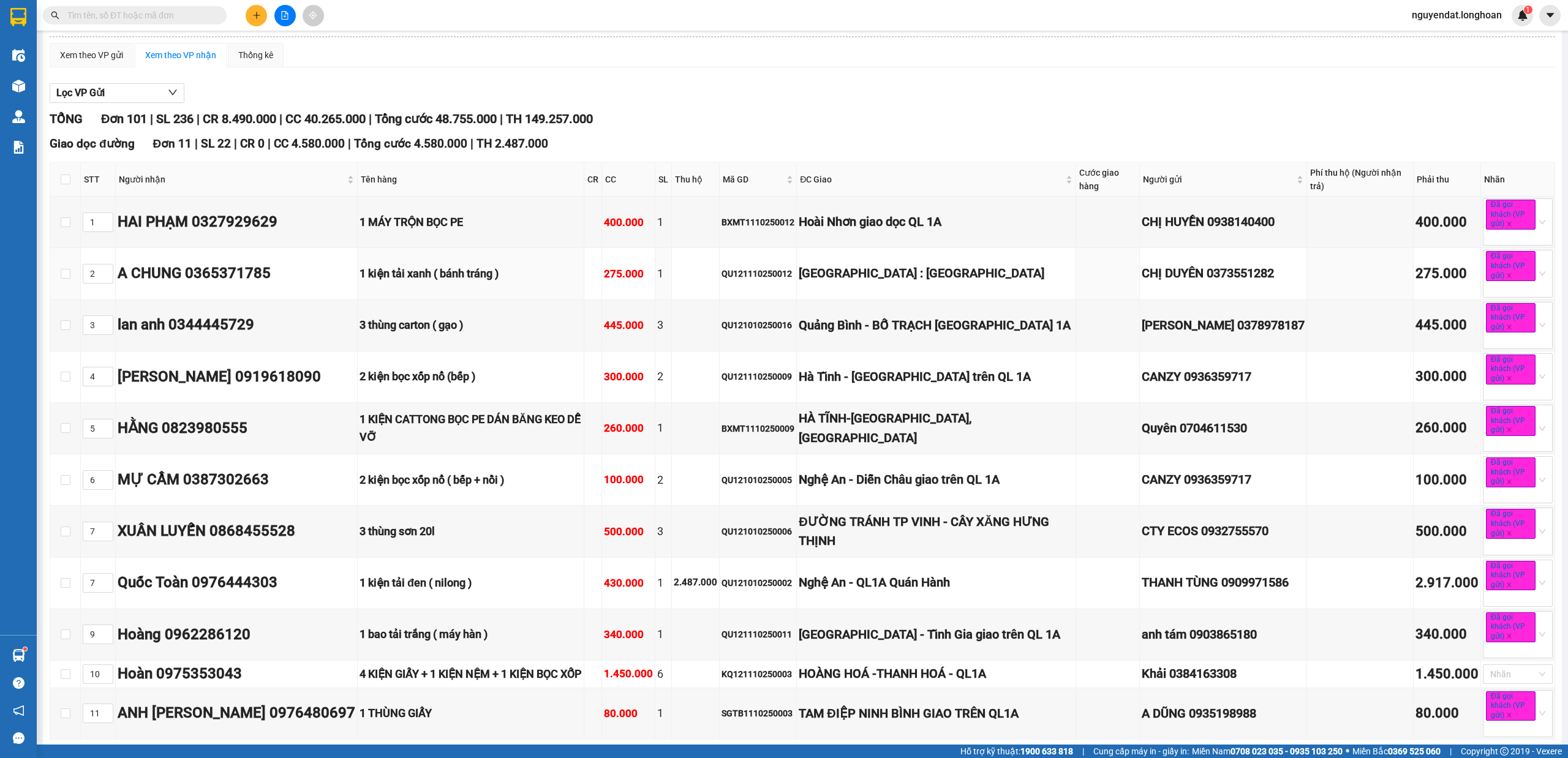
scroll to position [0, 0]
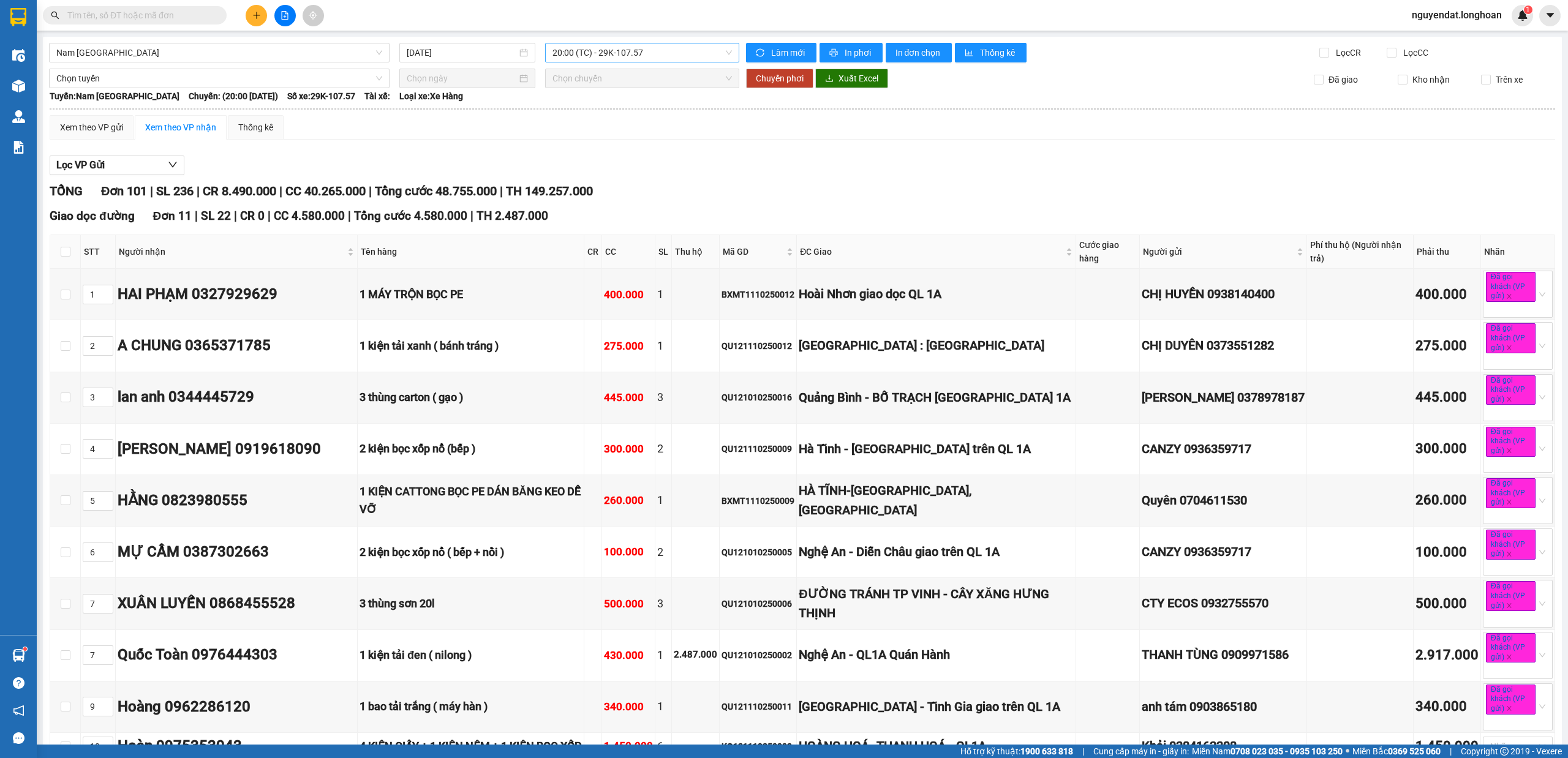
drag, startPoint x: 615, startPoint y: 51, endPoint x: 618, endPoint y: 59, distance: 8.5
click at [616, 53] on span "20:00 (TC) - 29K-107.57" at bounding box center [642, 53] width 180 height 19
click at [624, 136] on div "22:00 (TC) - 29K-041.05" at bounding box center [595, 136] width 96 height 14
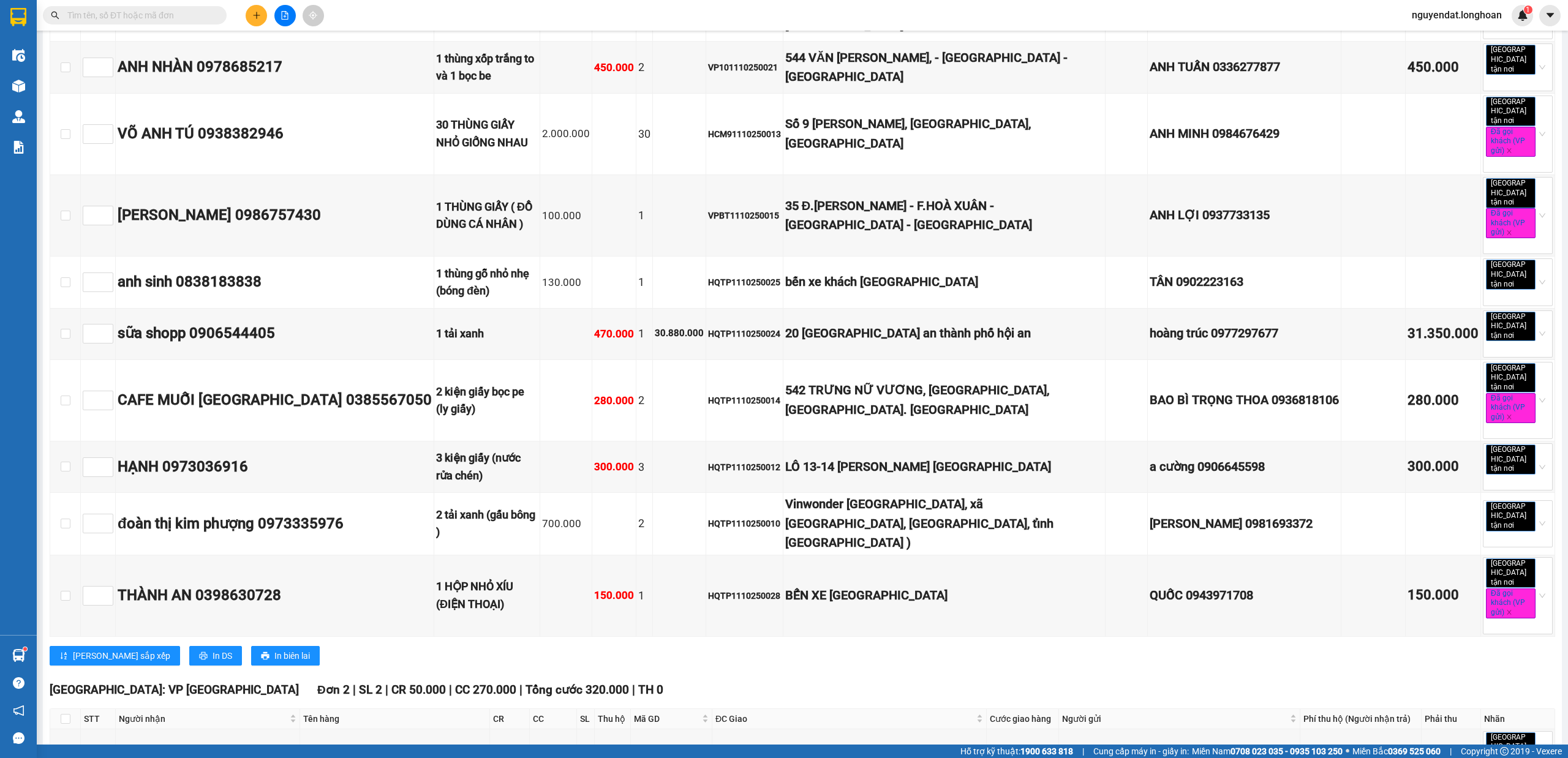
scroll to position [5137, 0]
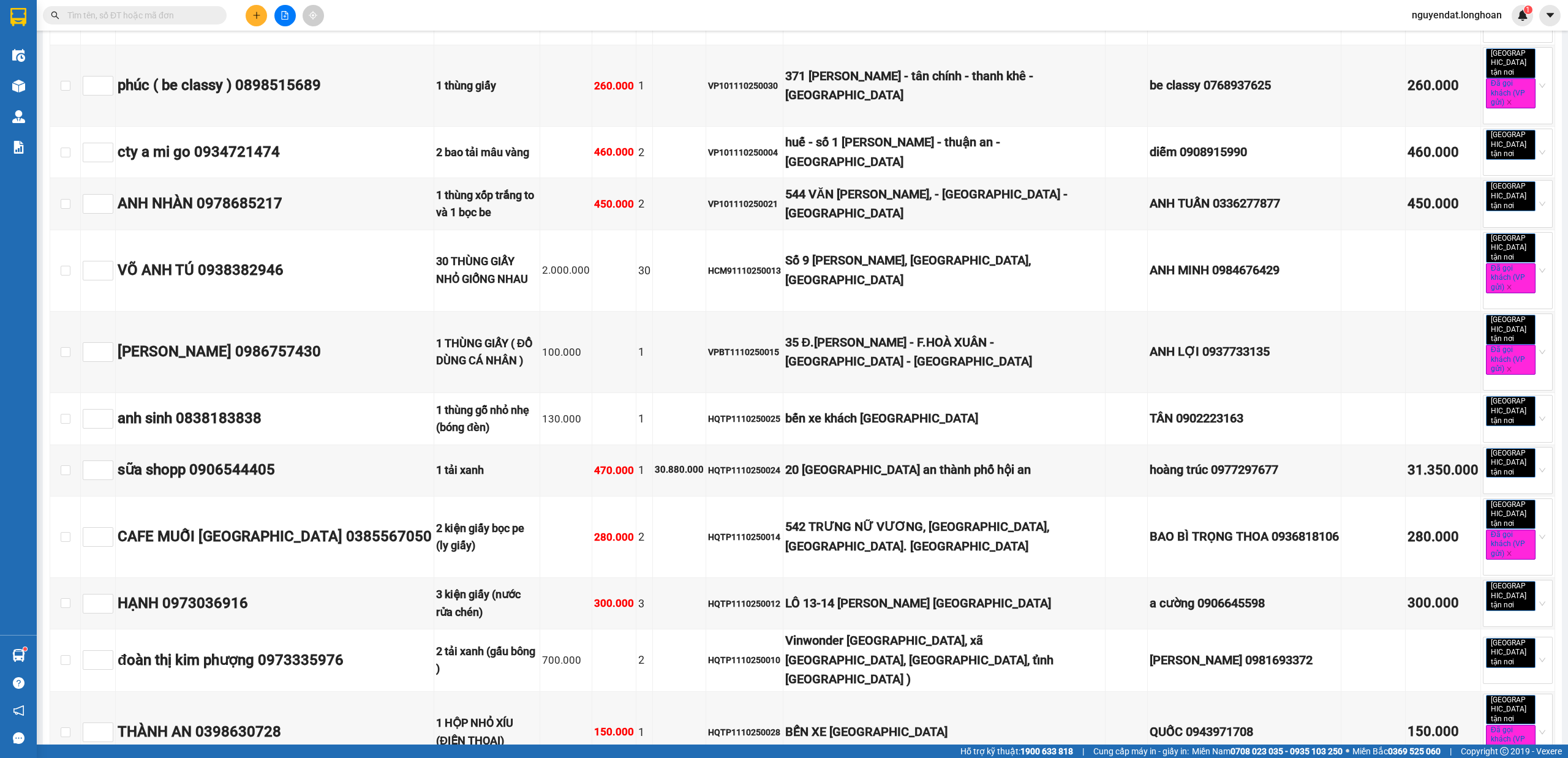
checkbox input "true"
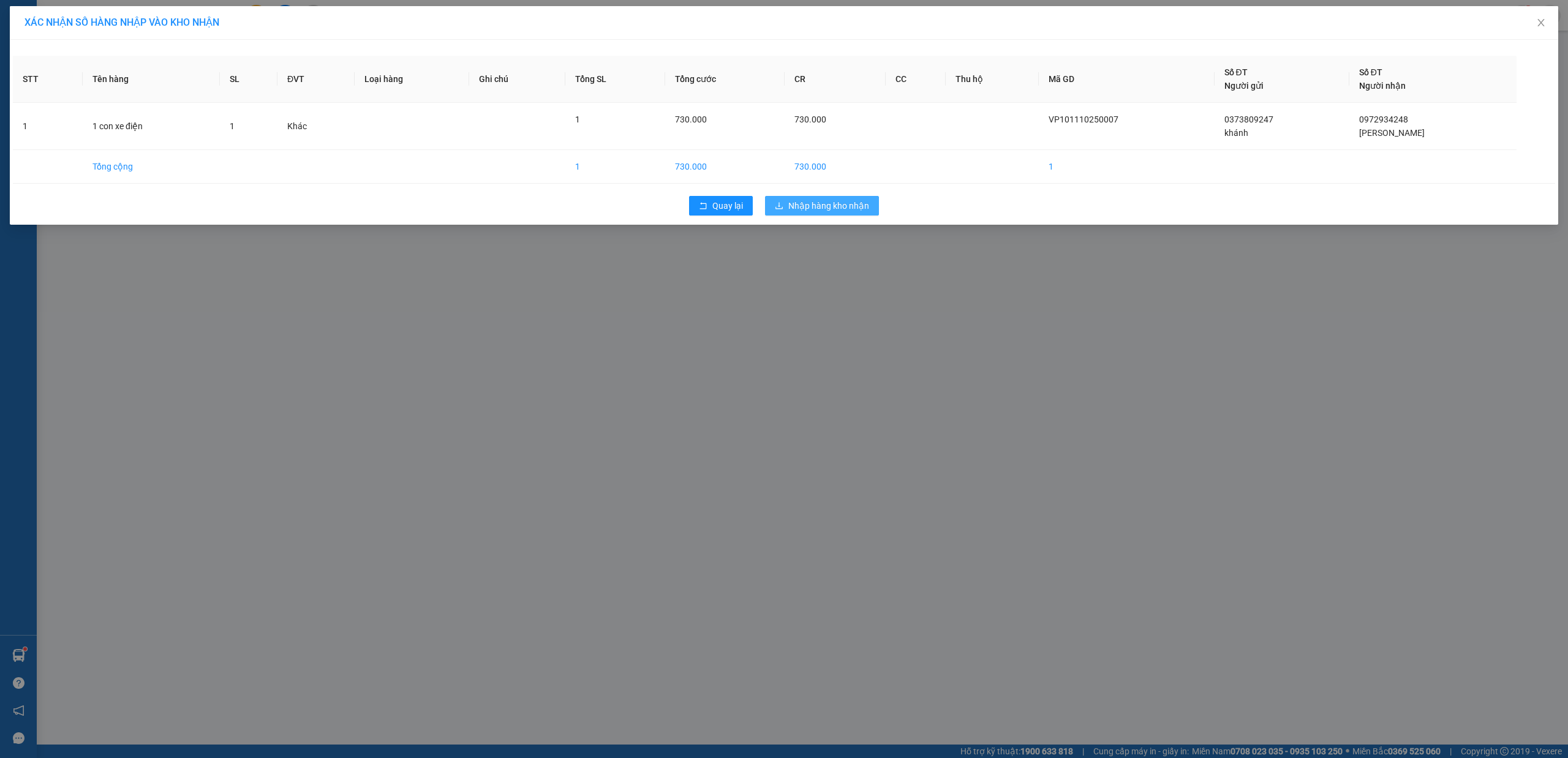
click at [845, 208] on span "Nhập hàng kho nhận" at bounding box center [828, 205] width 81 height 14
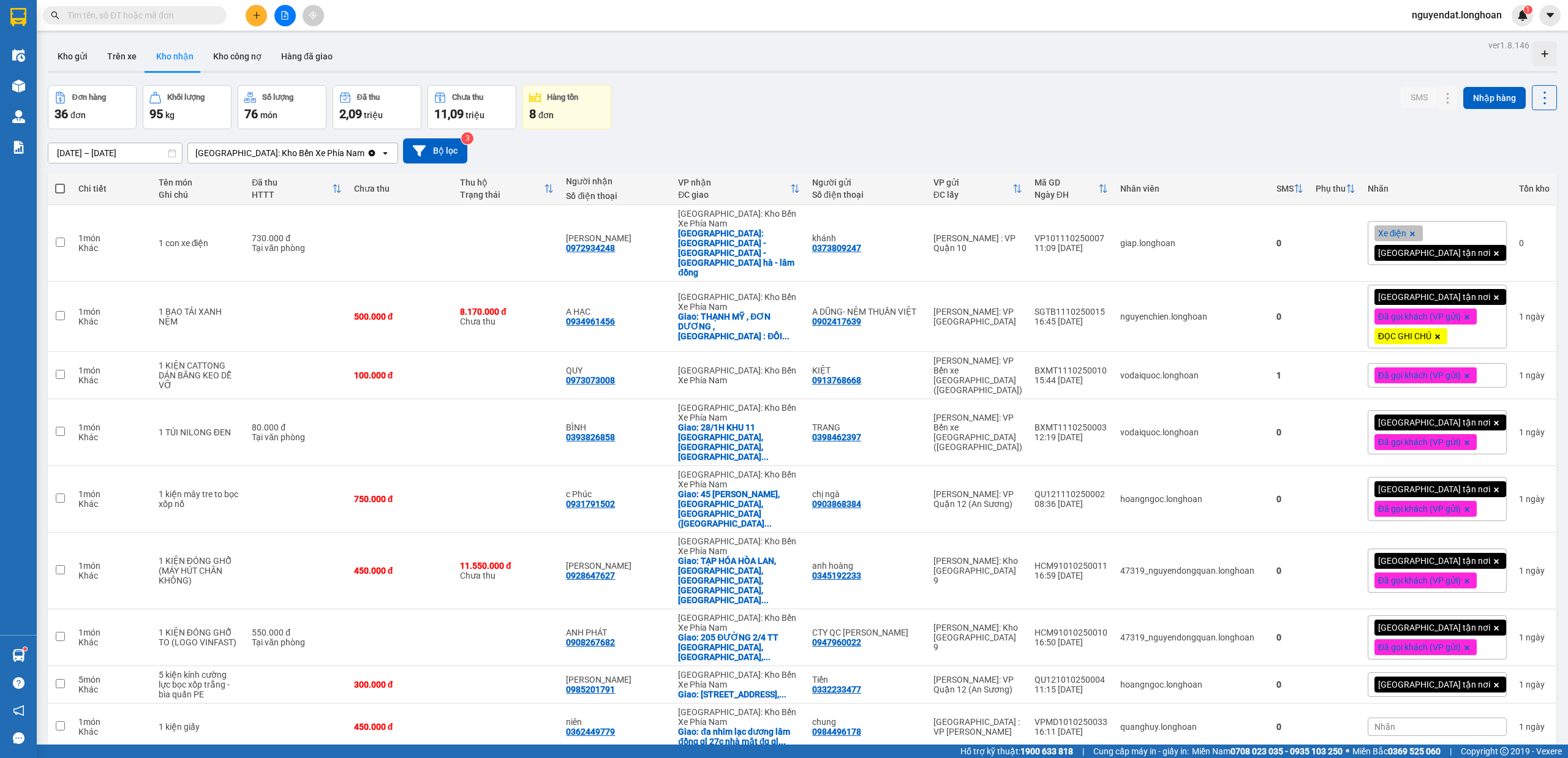
click at [290, 25] on div at bounding box center [285, 15] width 92 height 21
click at [286, 20] on button at bounding box center [285, 15] width 21 height 21
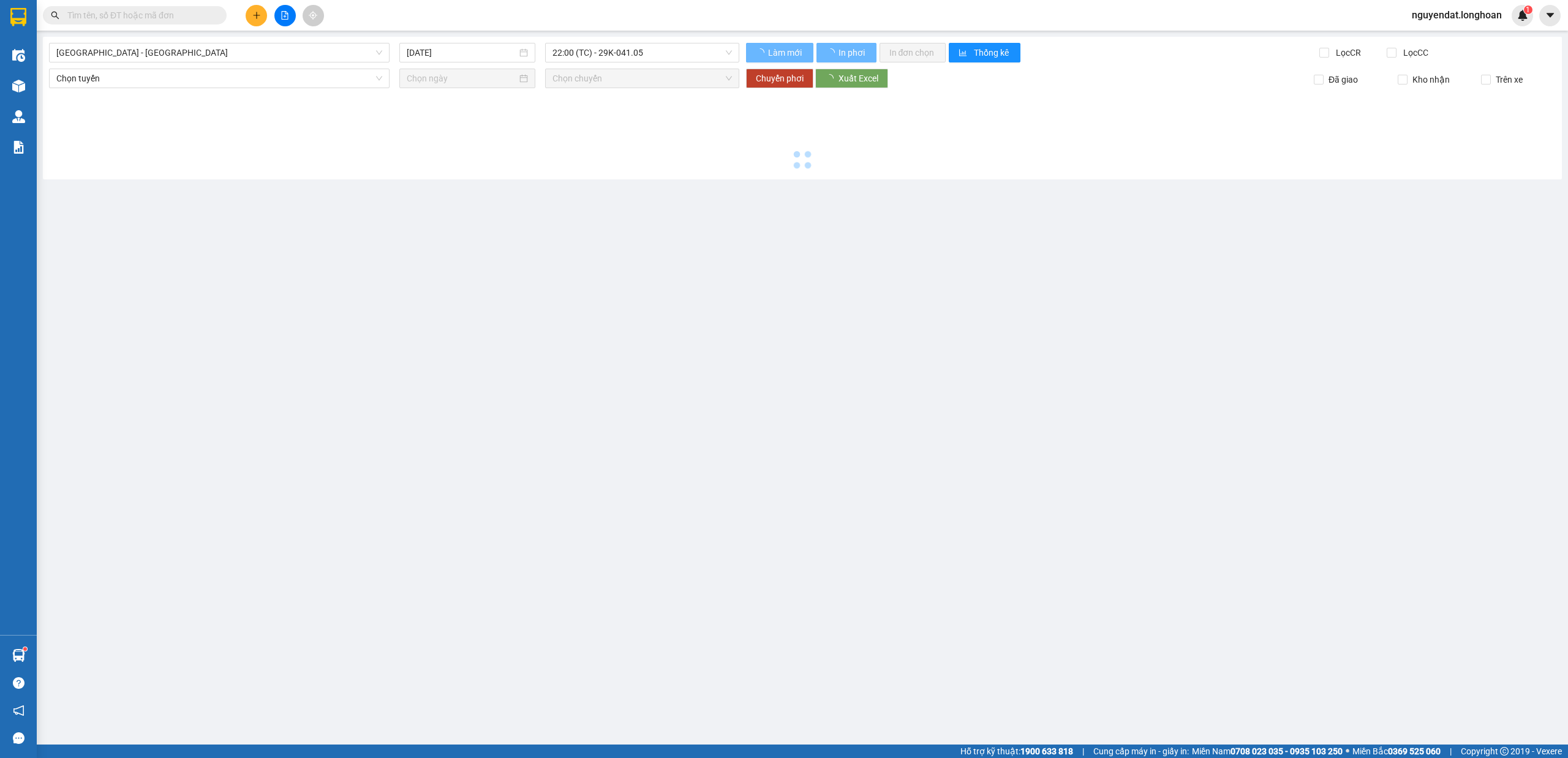
type input "[DATE]"
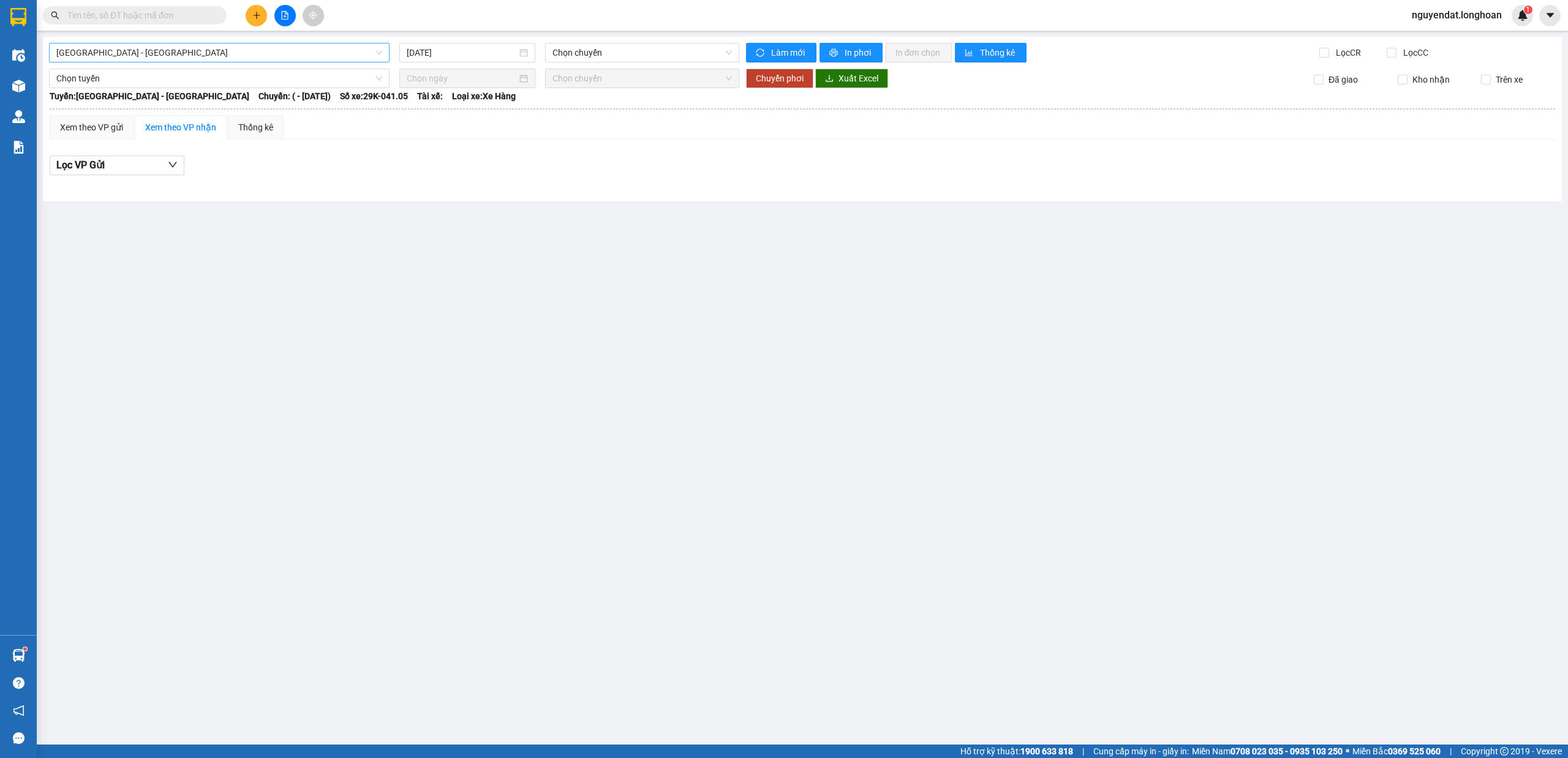
click at [155, 56] on span "Hải Phòng - Hà Nội" at bounding box center [219, 53] width 326 height 19
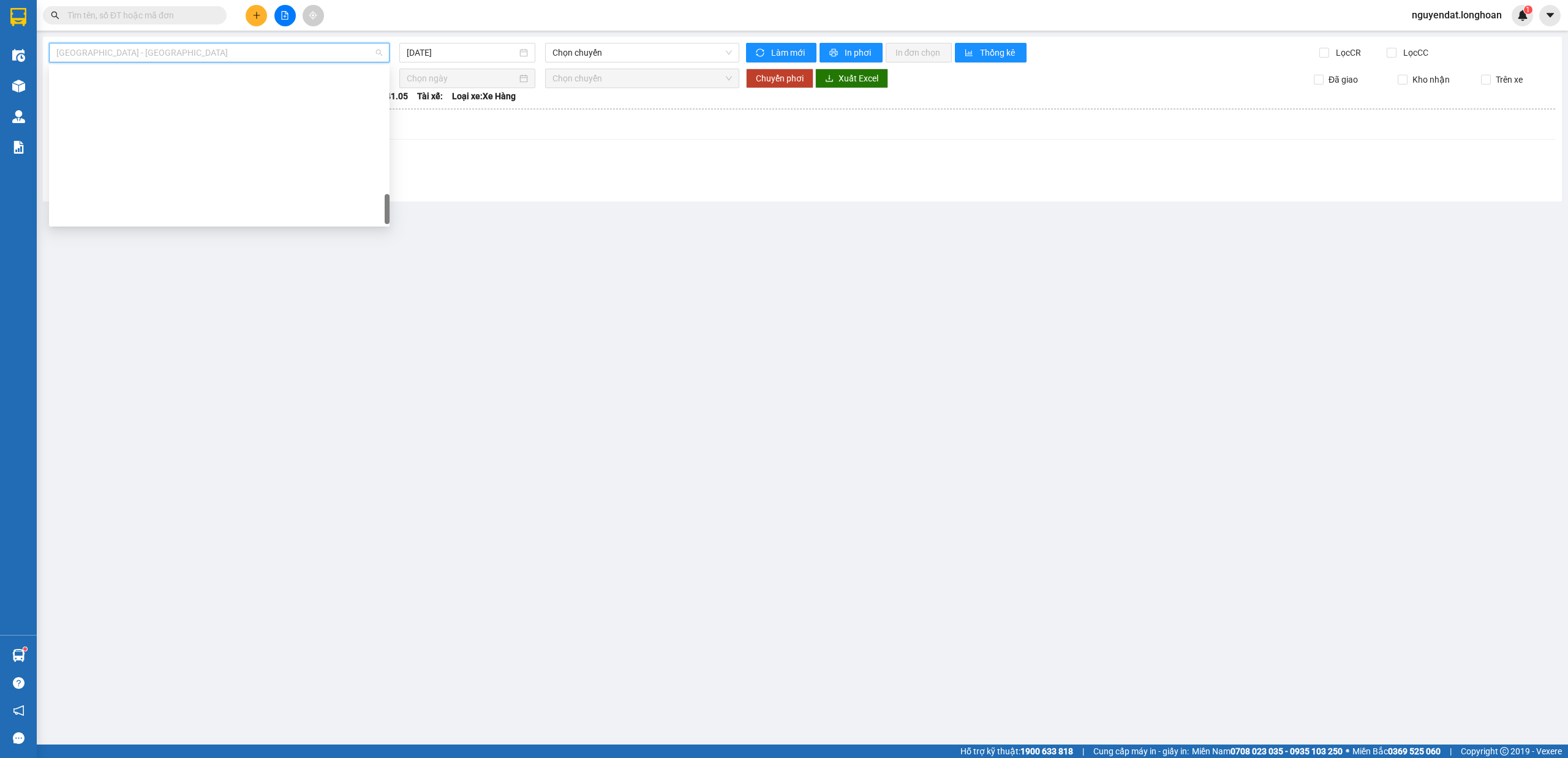
scroll to position [862, 0]
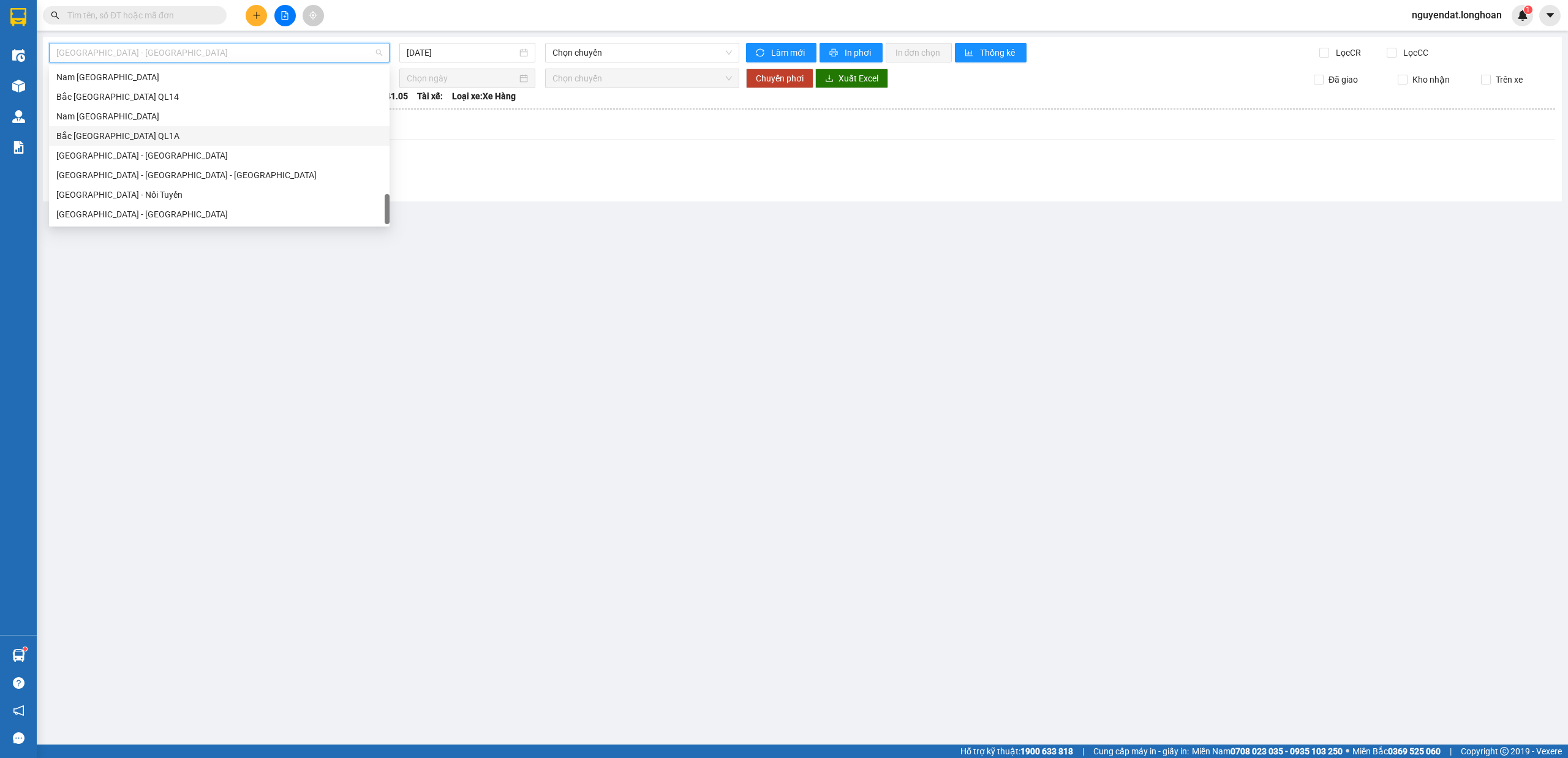
click at [152, 138] on div "Bắc Trung Nam QL1A" at bounding box center [219, 136] width 326 height 14
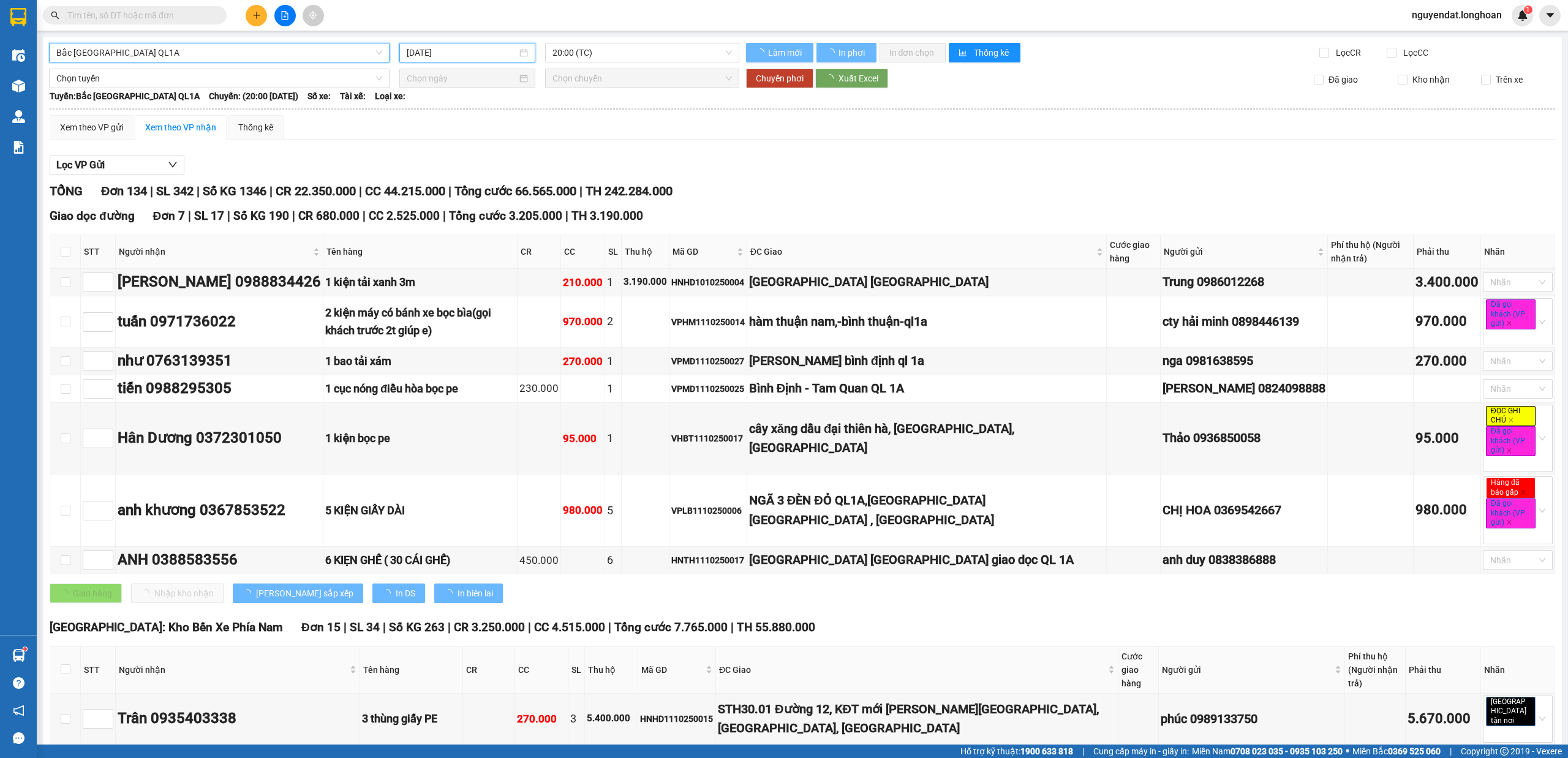
click at [462, 50] on input "[DATE]" at bounding box center [462, 53] width 110 height 14
click at [463, 51] on input "[DATE]" at bounding box center [462, 53] width 110 height 14
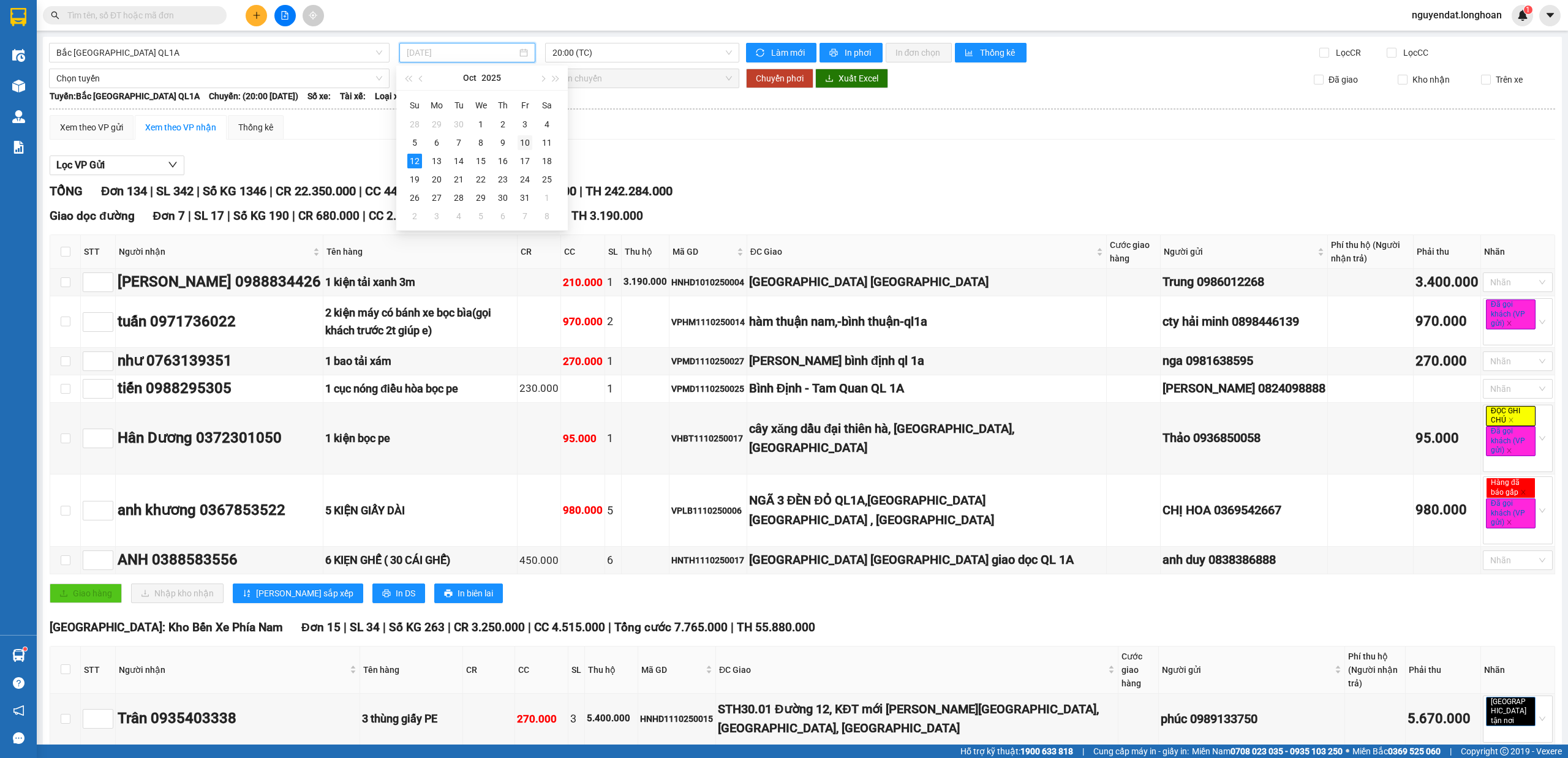
click at [526, 138] on div "10" at bounding box center [525, 142] width 15 height 14
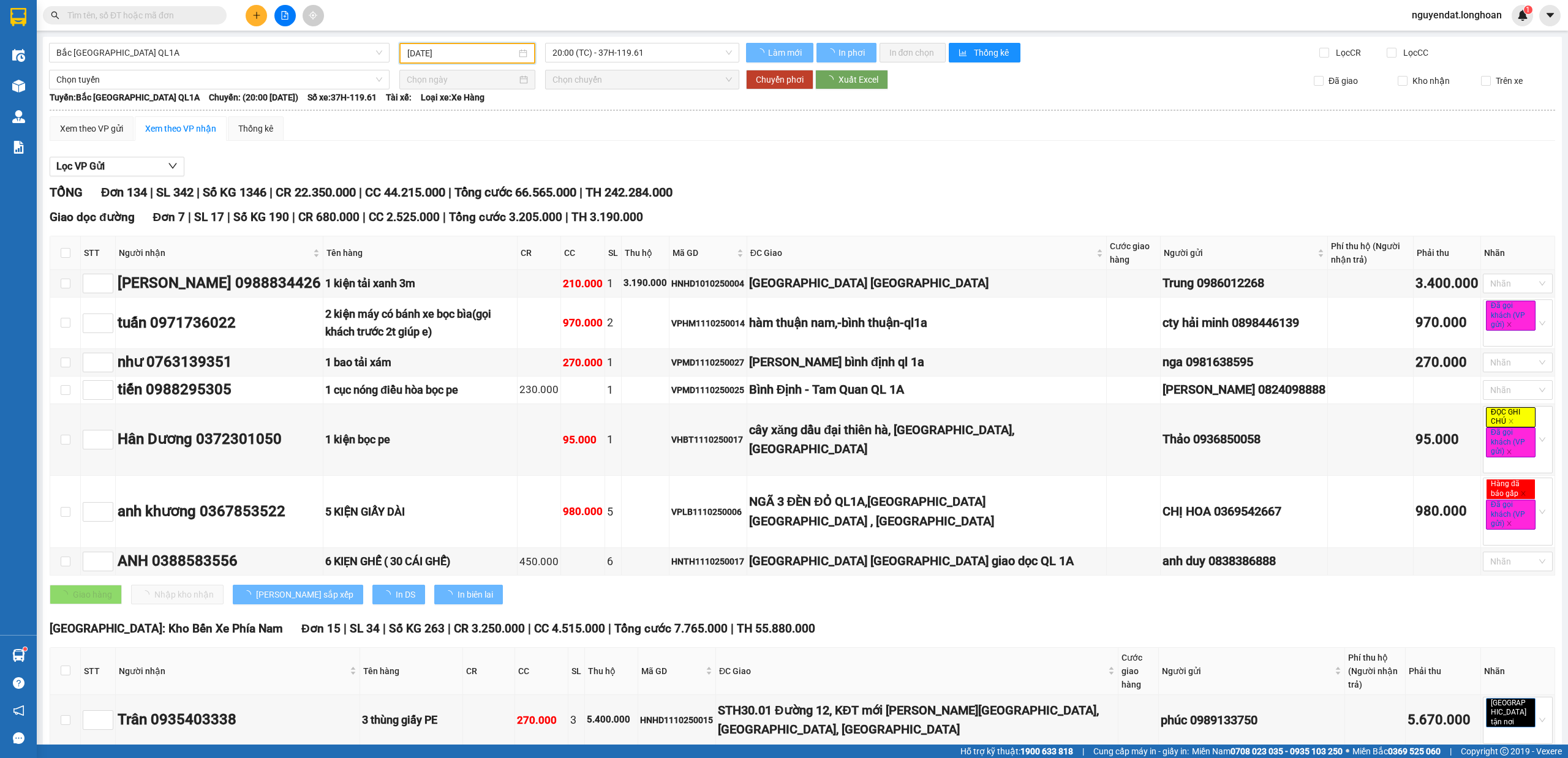
type input "10/10/2025"
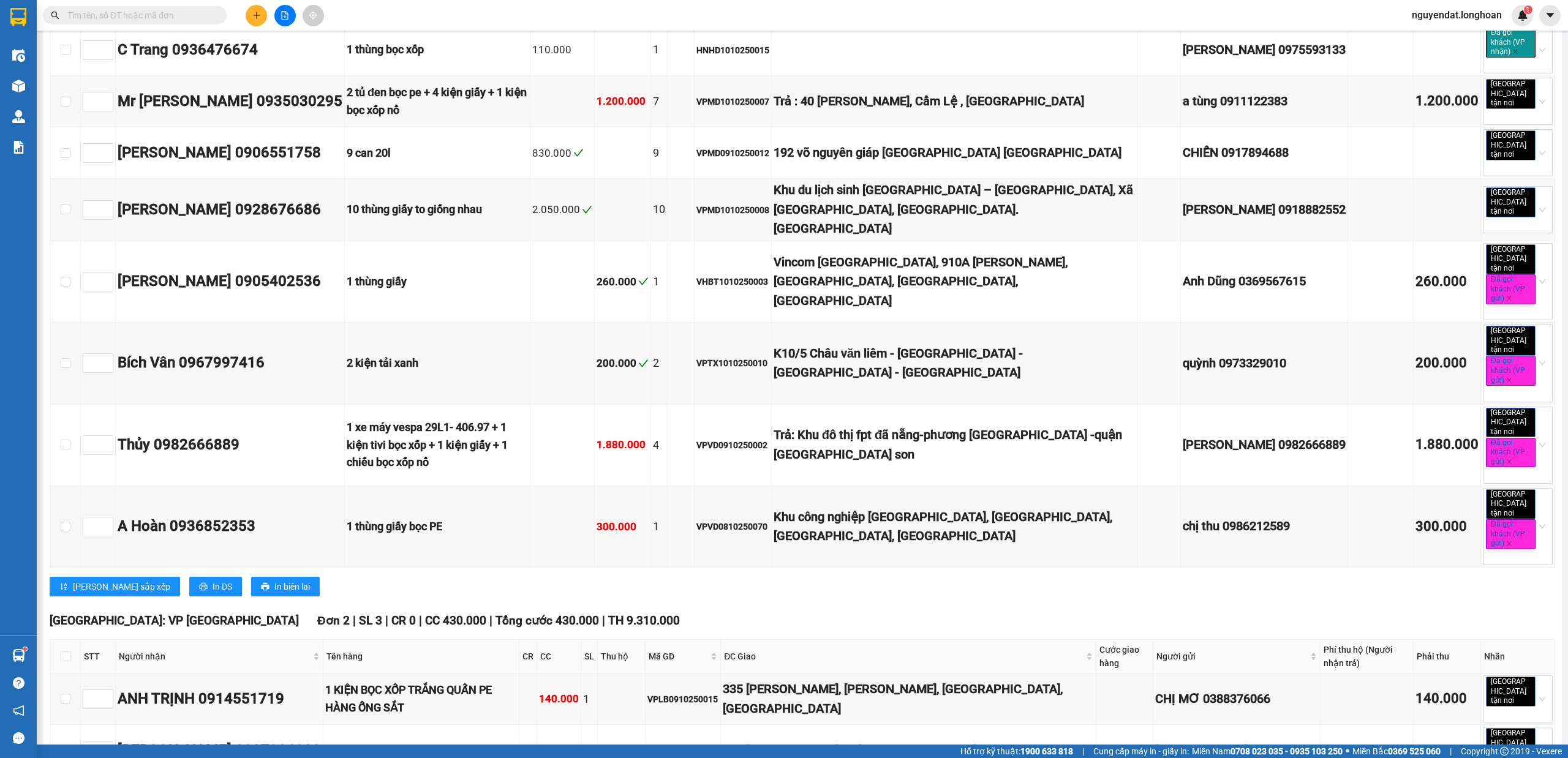
scroll to position [6282, 0]
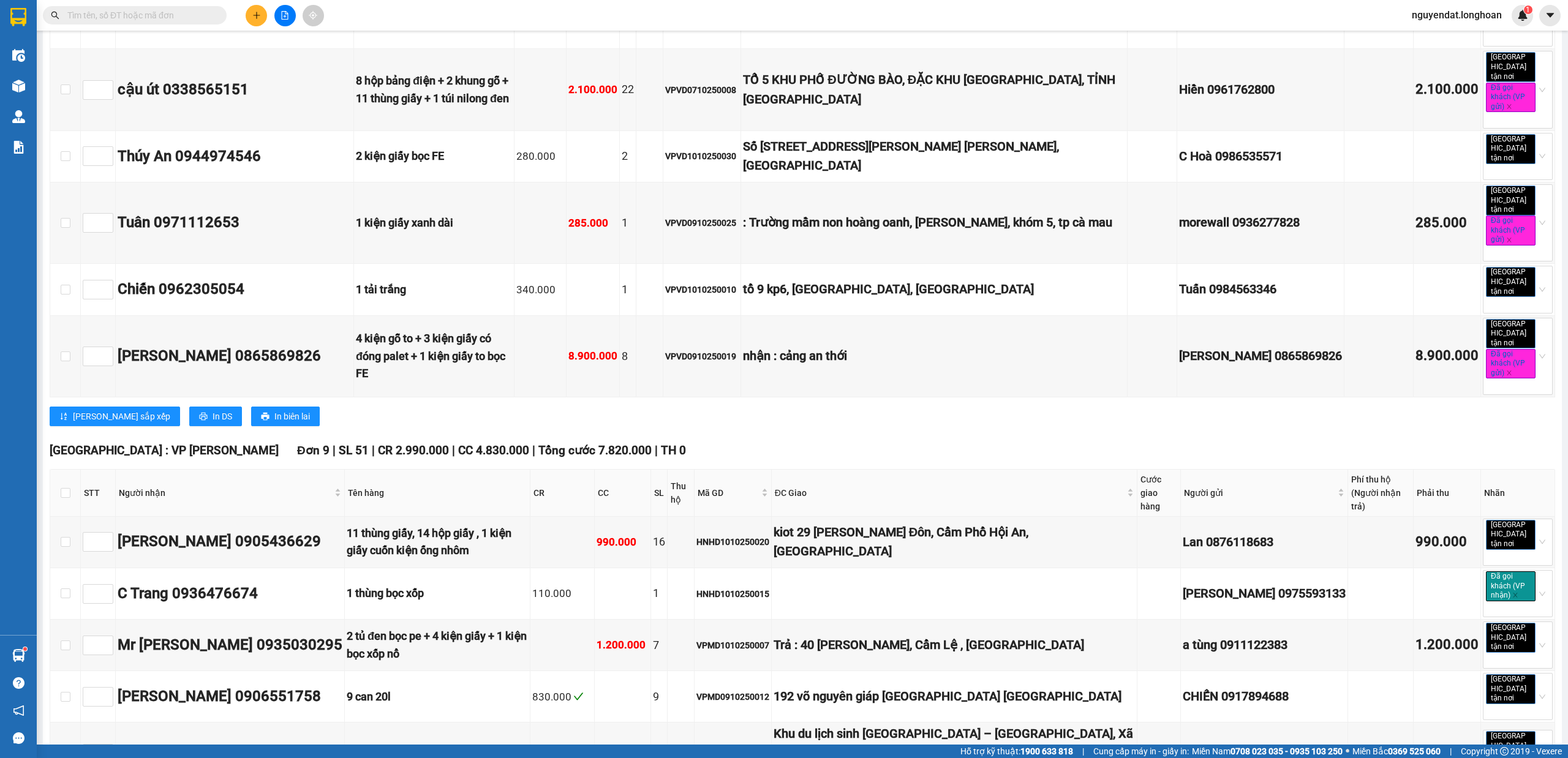
drag, startPoint x: 61, startPoint y: 470, endPoint x: 285, endPoint y: 520, distance: 229.5
checkbox input "true"
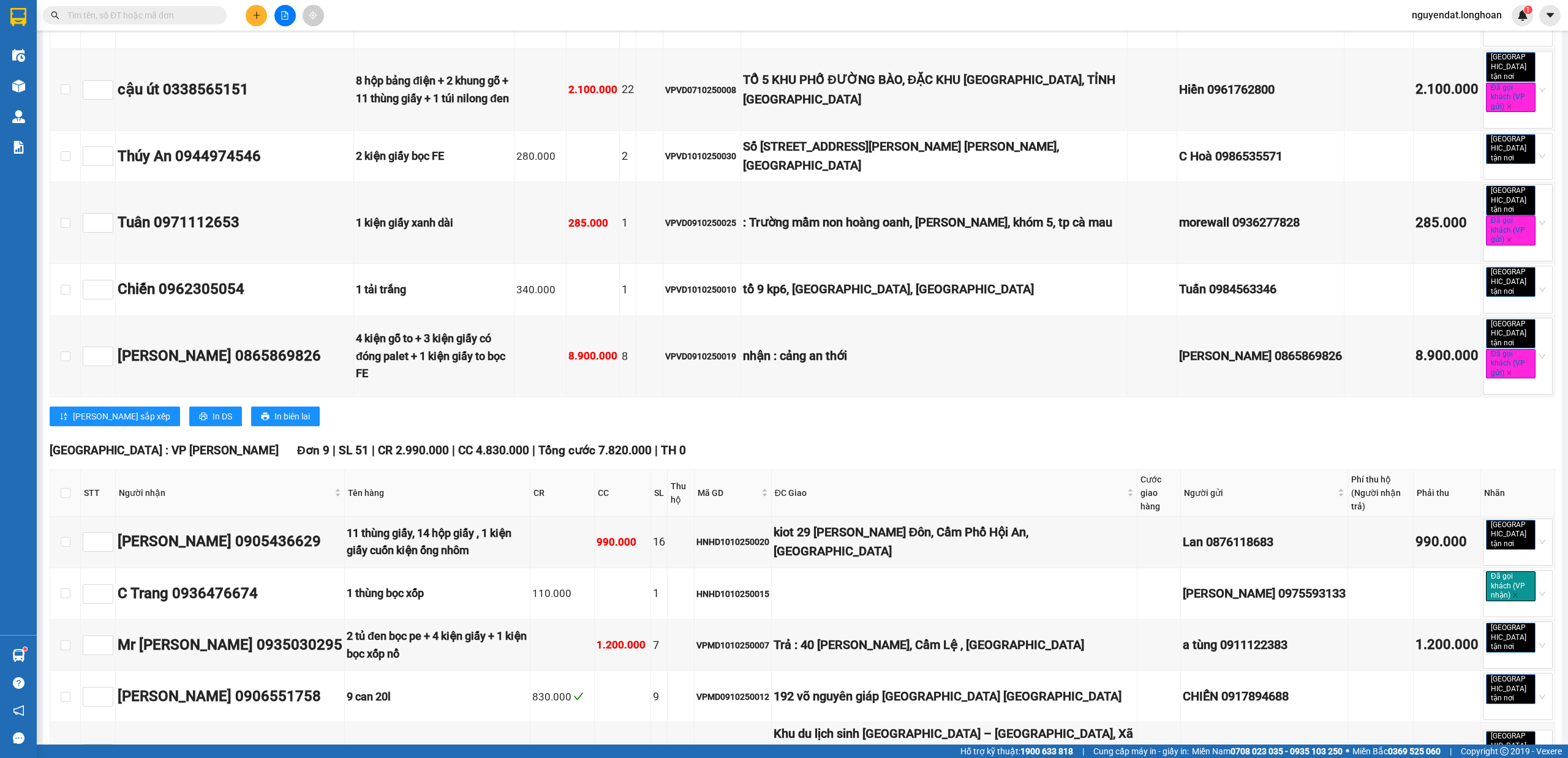
checkbox input "true"
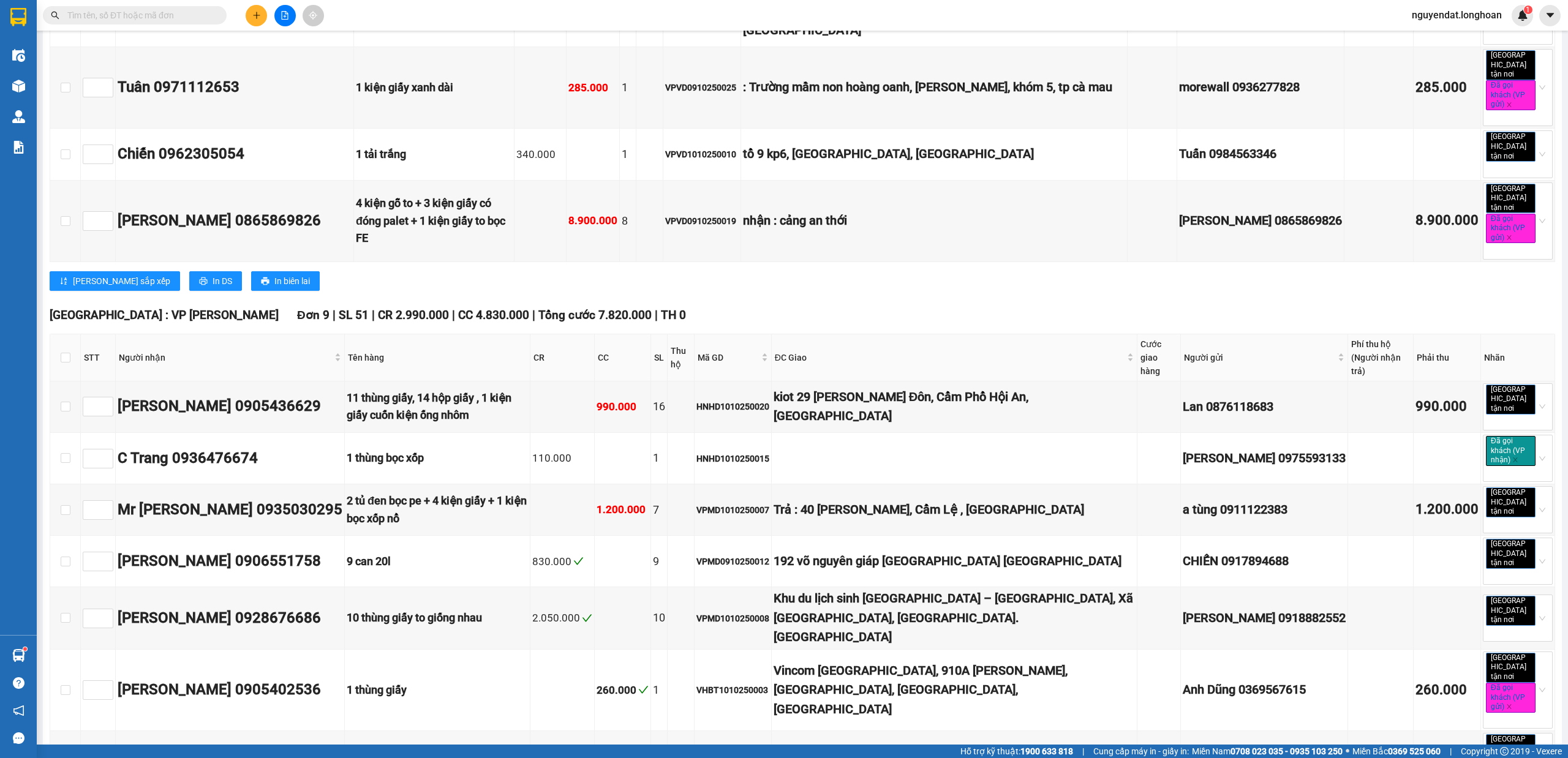
scroll to position [6554, 0]
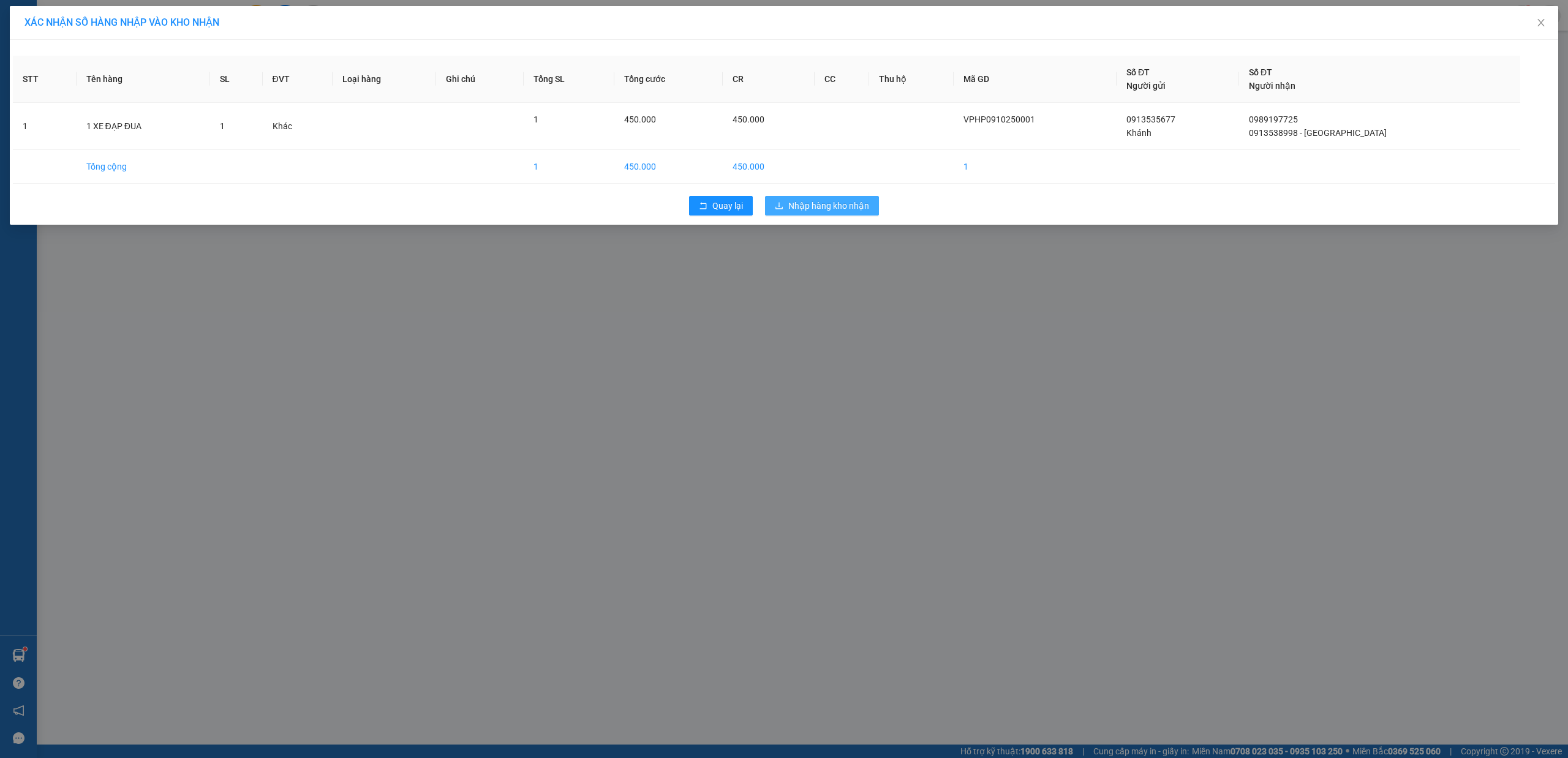
click at [819, 210] on span "Nhập hàng kho nhận" at bounding box center [828, 205] width 81 height 14
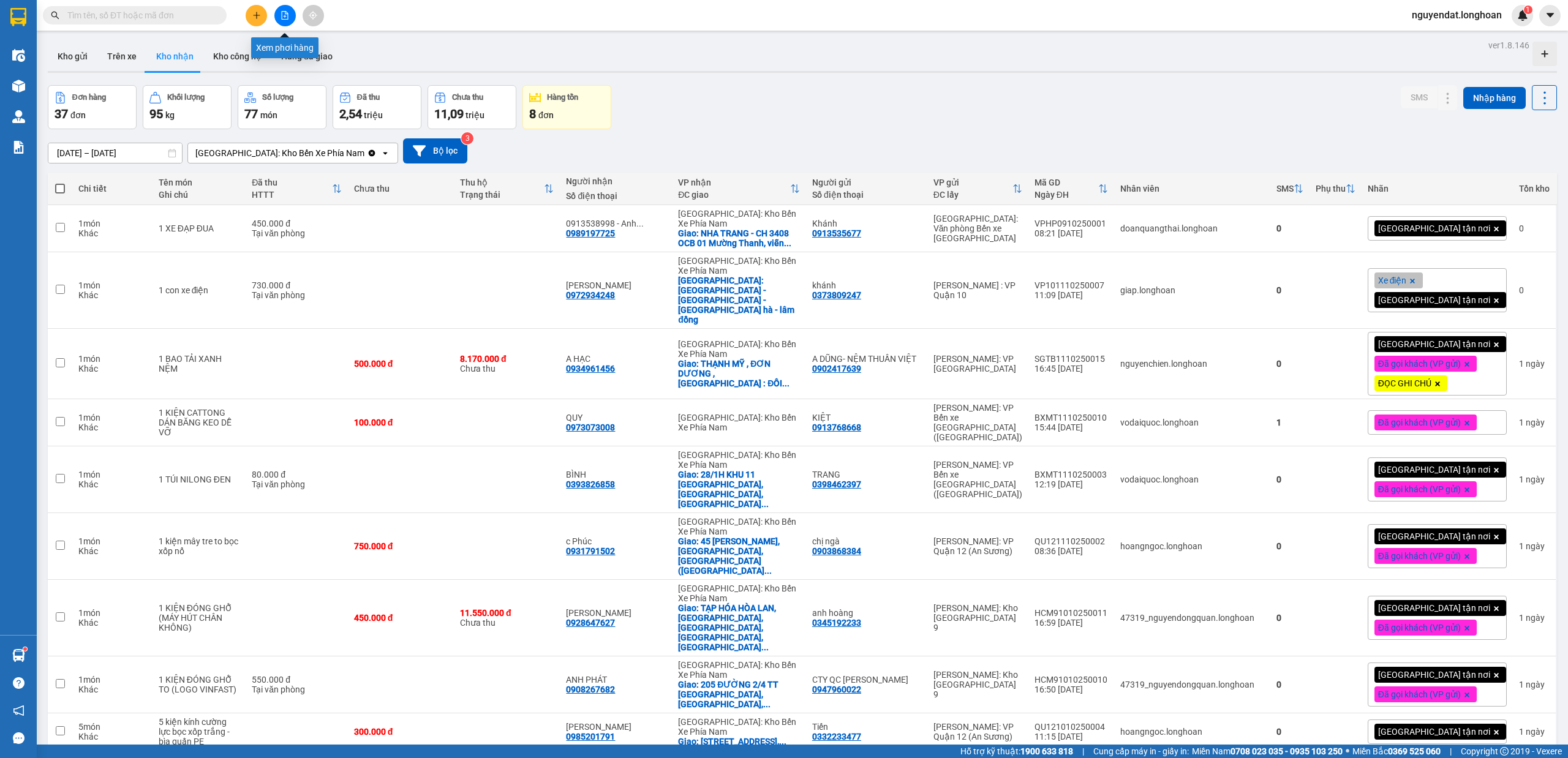
click at [289, 23] on button at bounding box center [285, 15] width 21 height 21
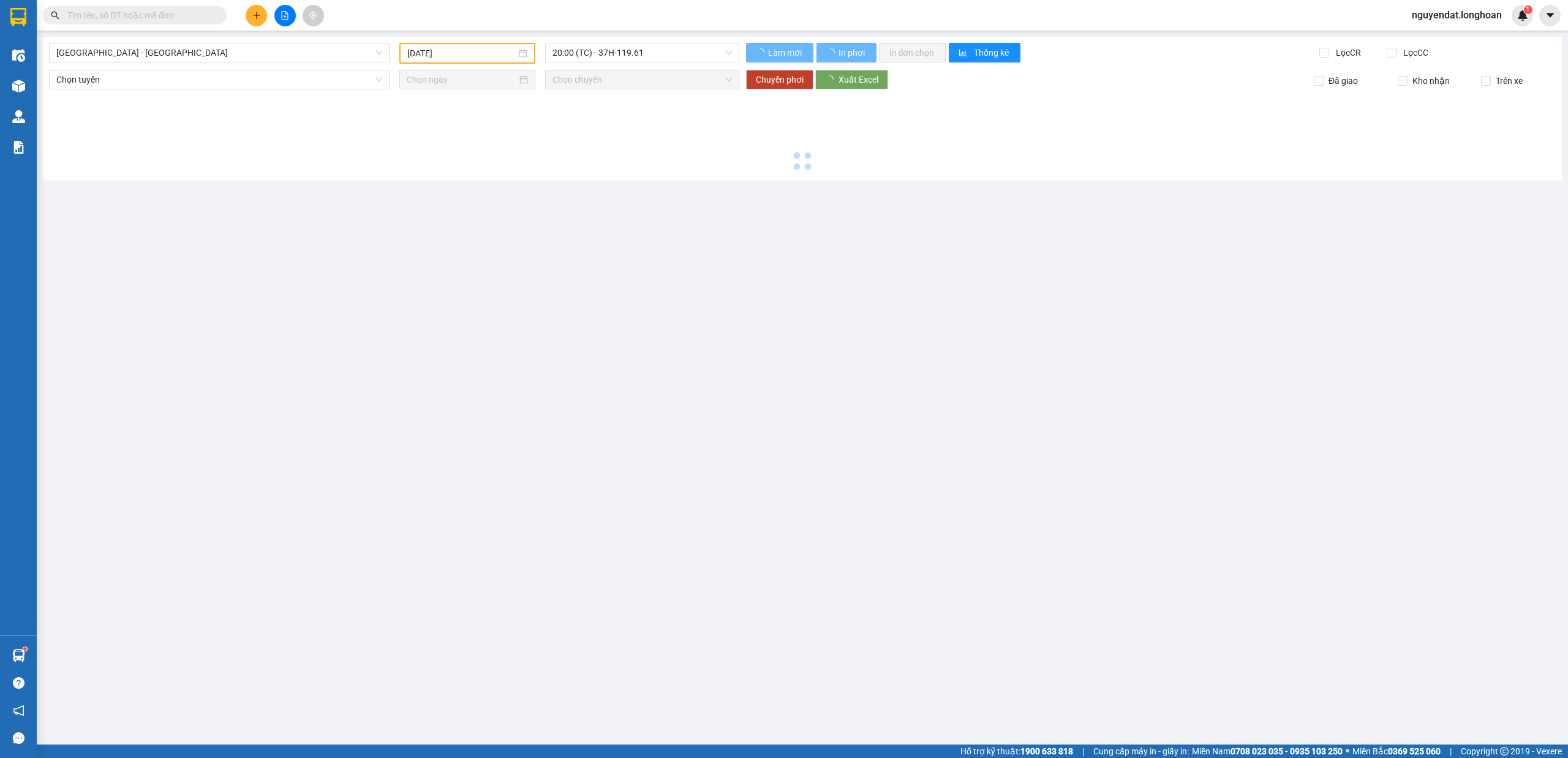
type input "[DATE]"
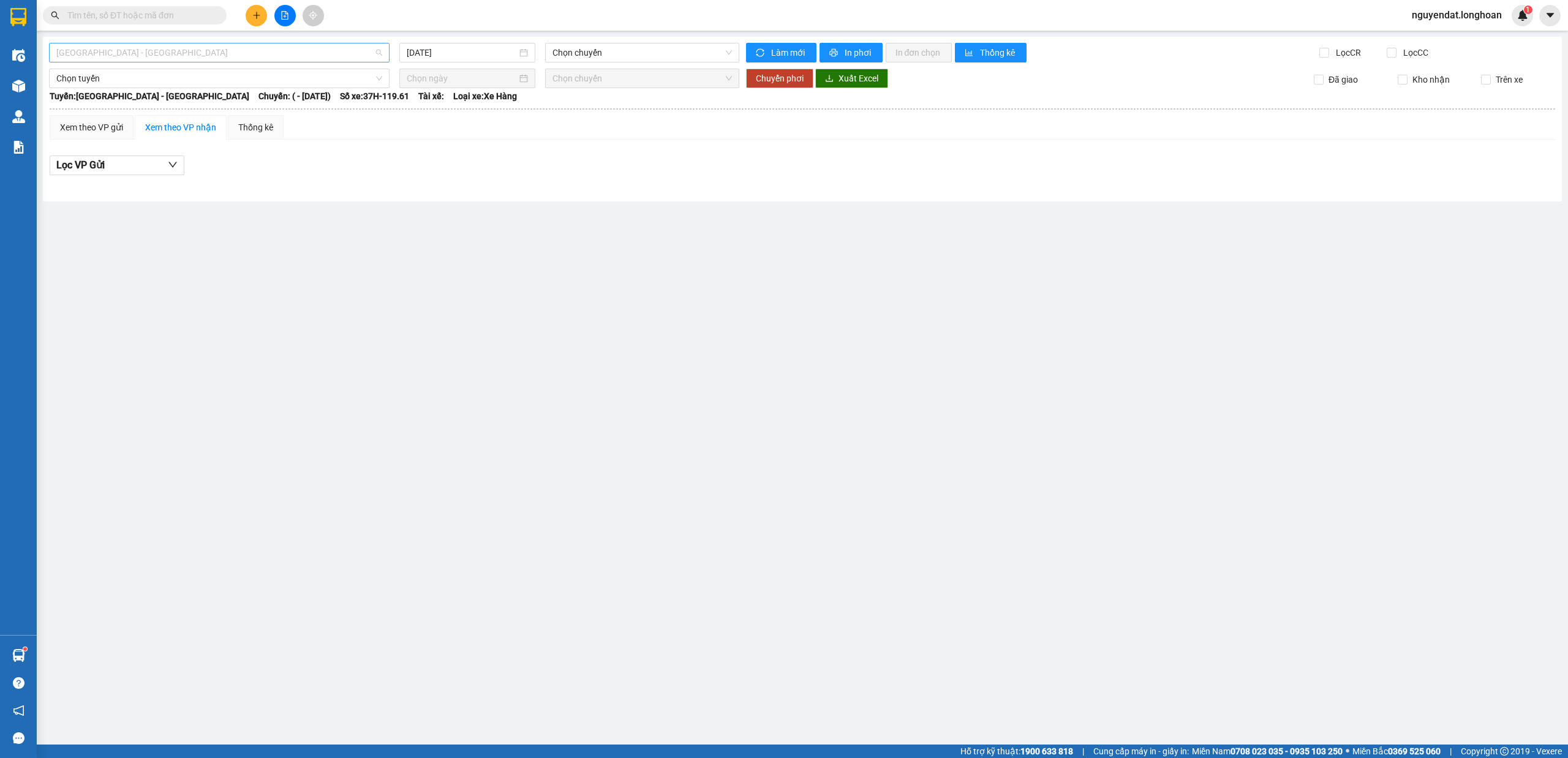
click at [213, 53] on span "Hải Phòng - Hà Nội" at bounding box center [219, 53] width 326 height 19
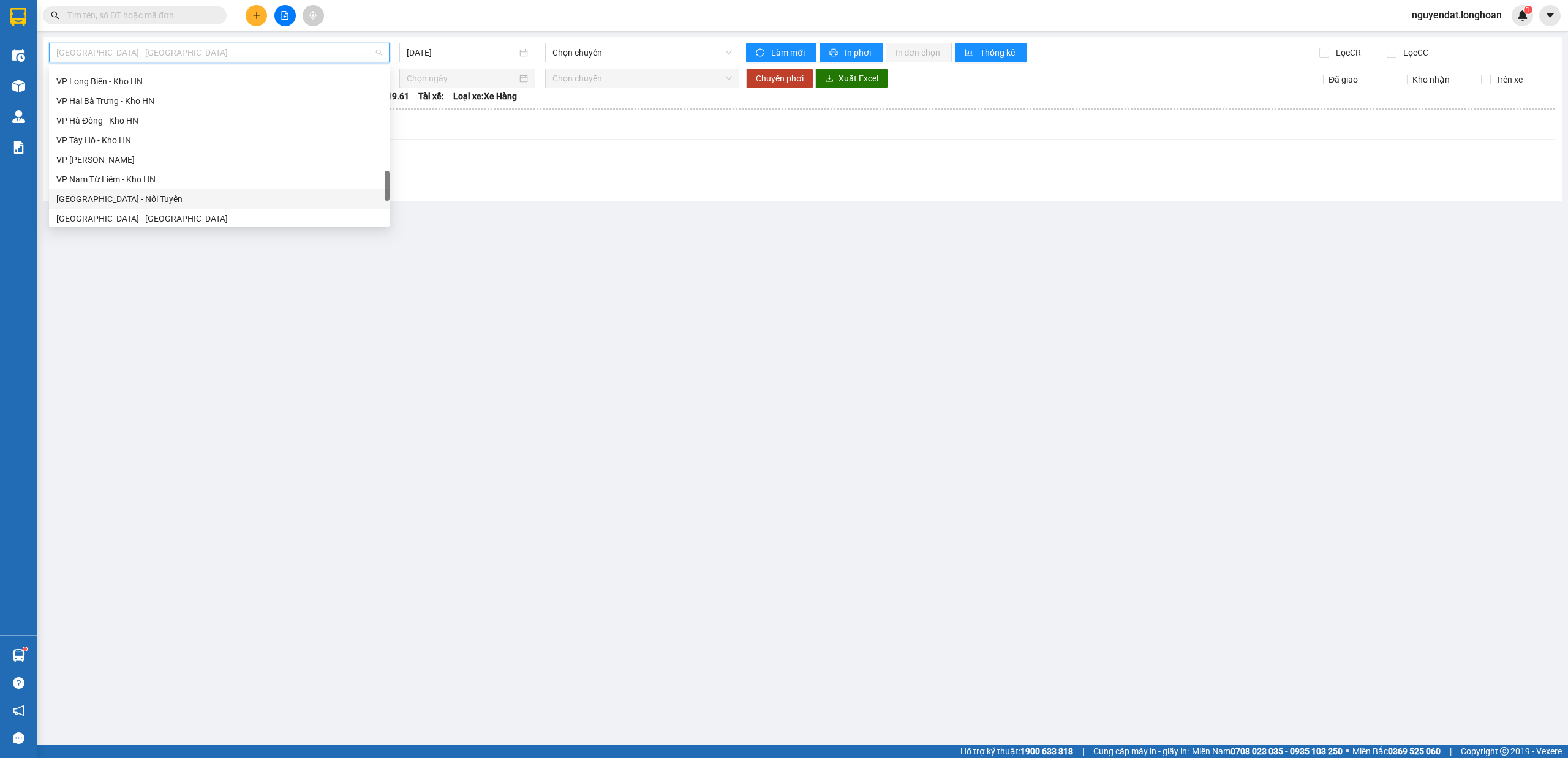
scroll to position [862, 0]
click at [170, 152] on div "Hà Nội - Hồ Chí Minh" at bounding box center [219, 155] width 326 height 14
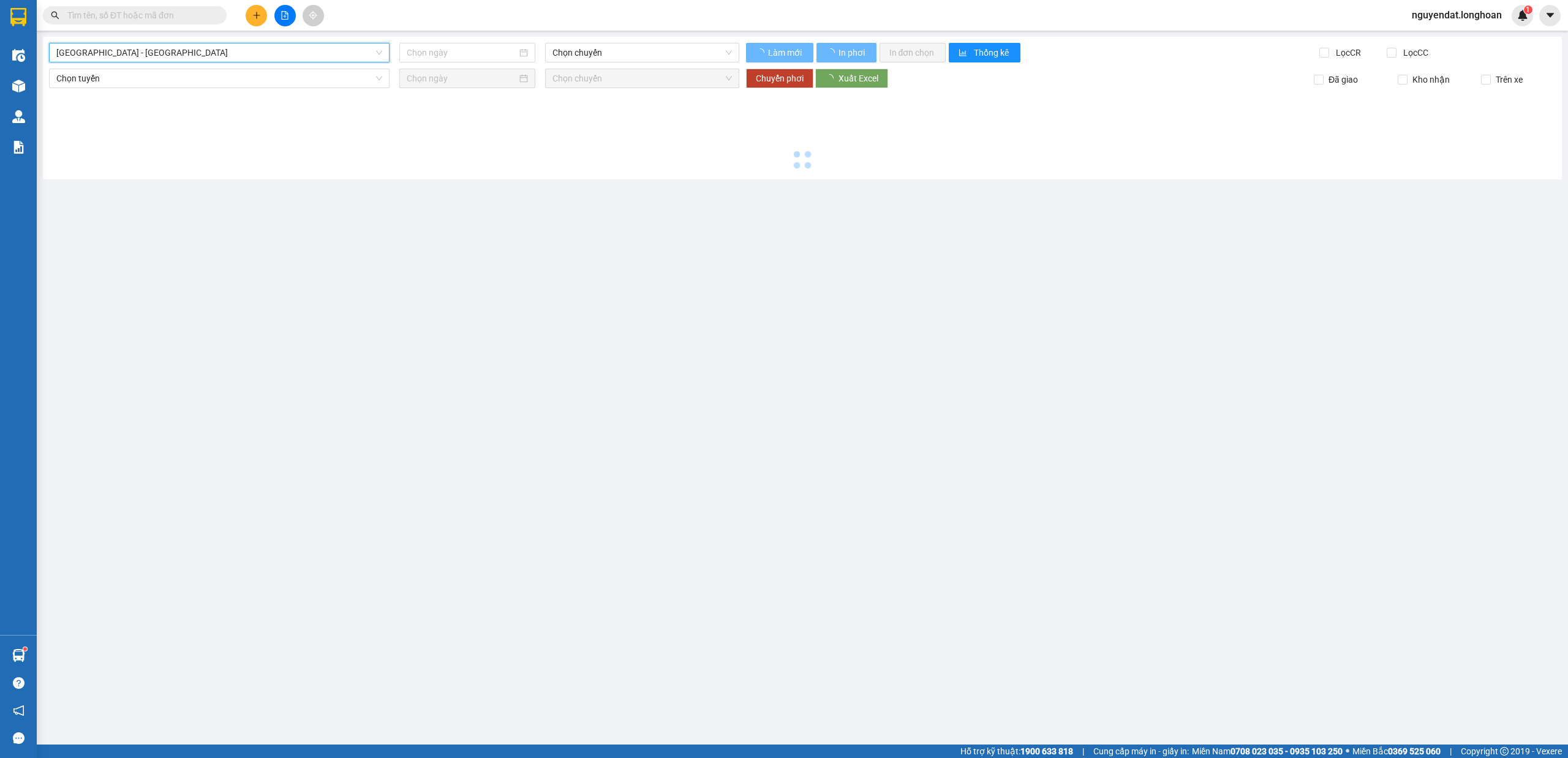
type input "[DATE]"
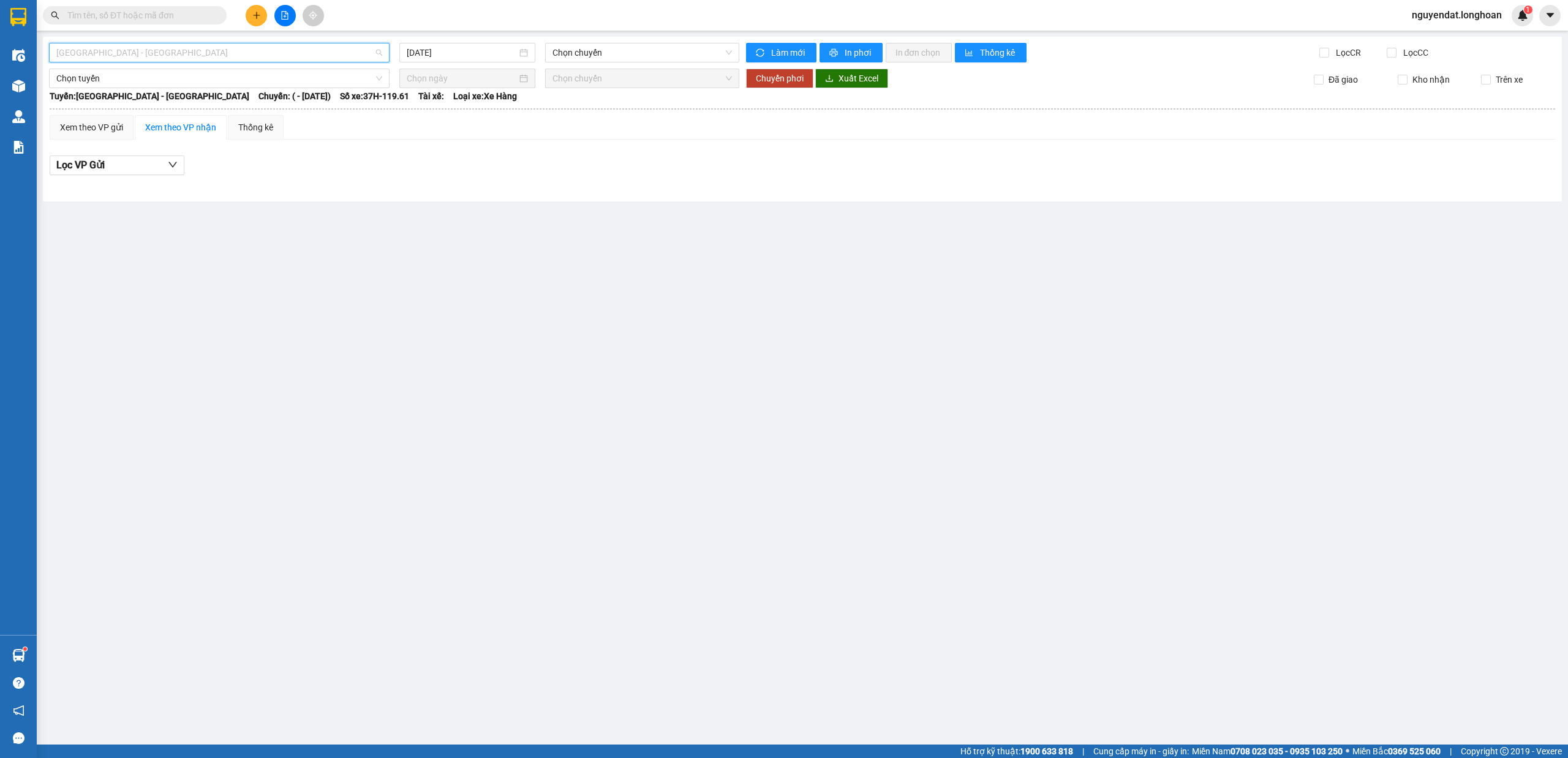
click at [177, 52] on span "Hà Nội - Hồ Chí Minh" at bounding box center [219, 53] width 326 height 19
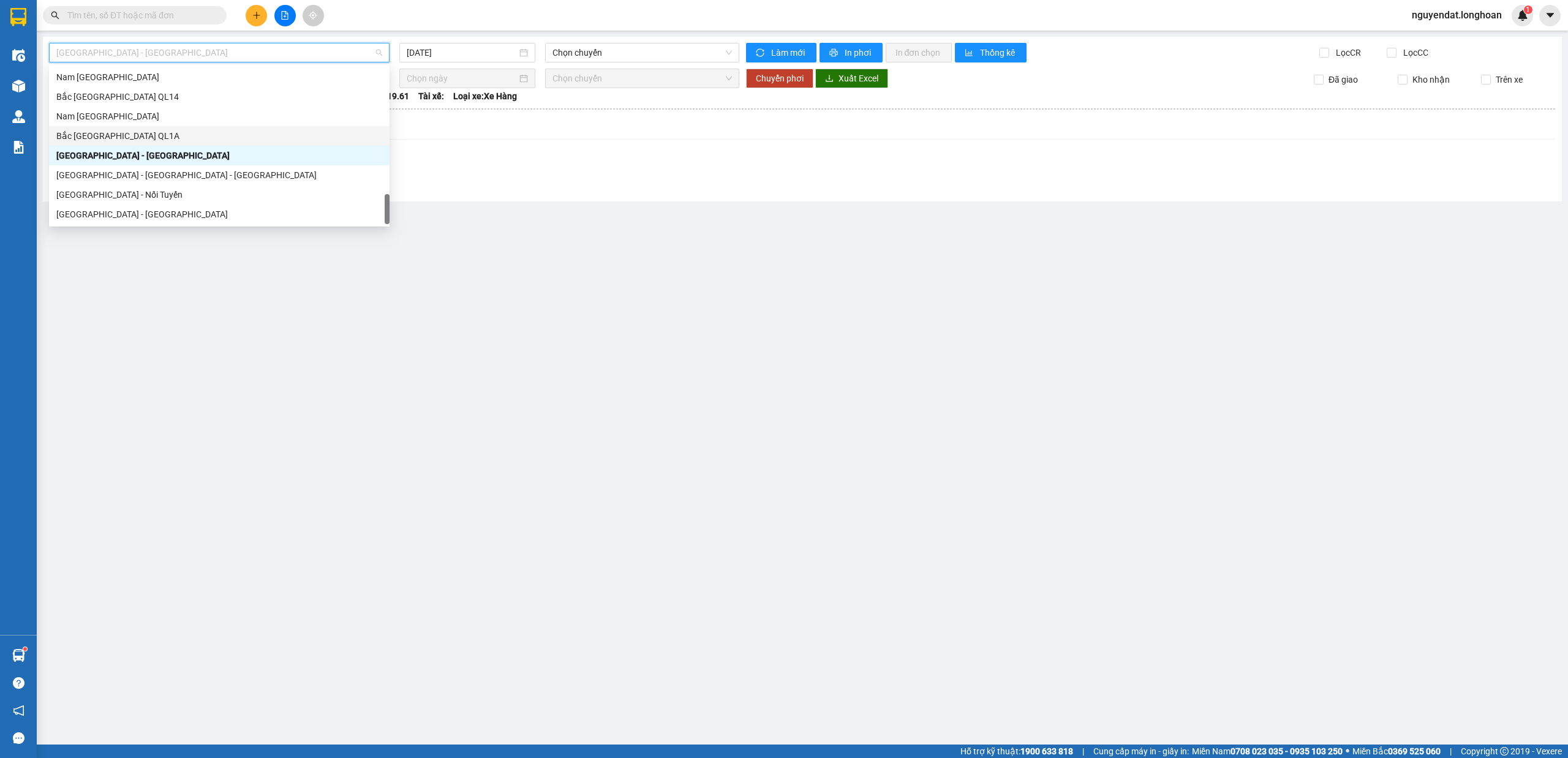
click at [177, 137] on div "Bắc Trung Nam QL1A" at bounding box center [219, 136] width 326 height 14
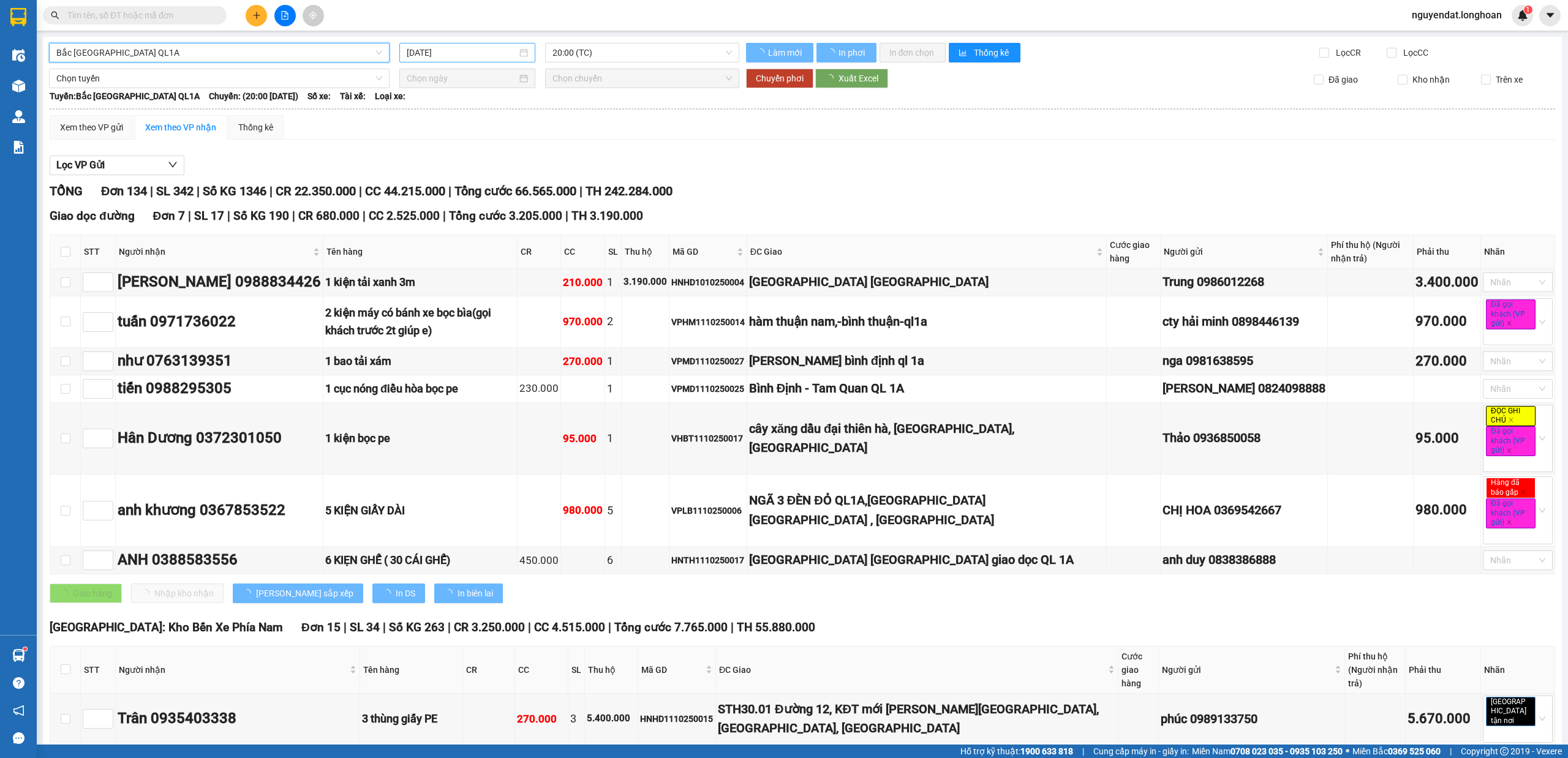
click at [471, 56] on input "[DATE]" at bounding box center [462, 53] width 110 height 14
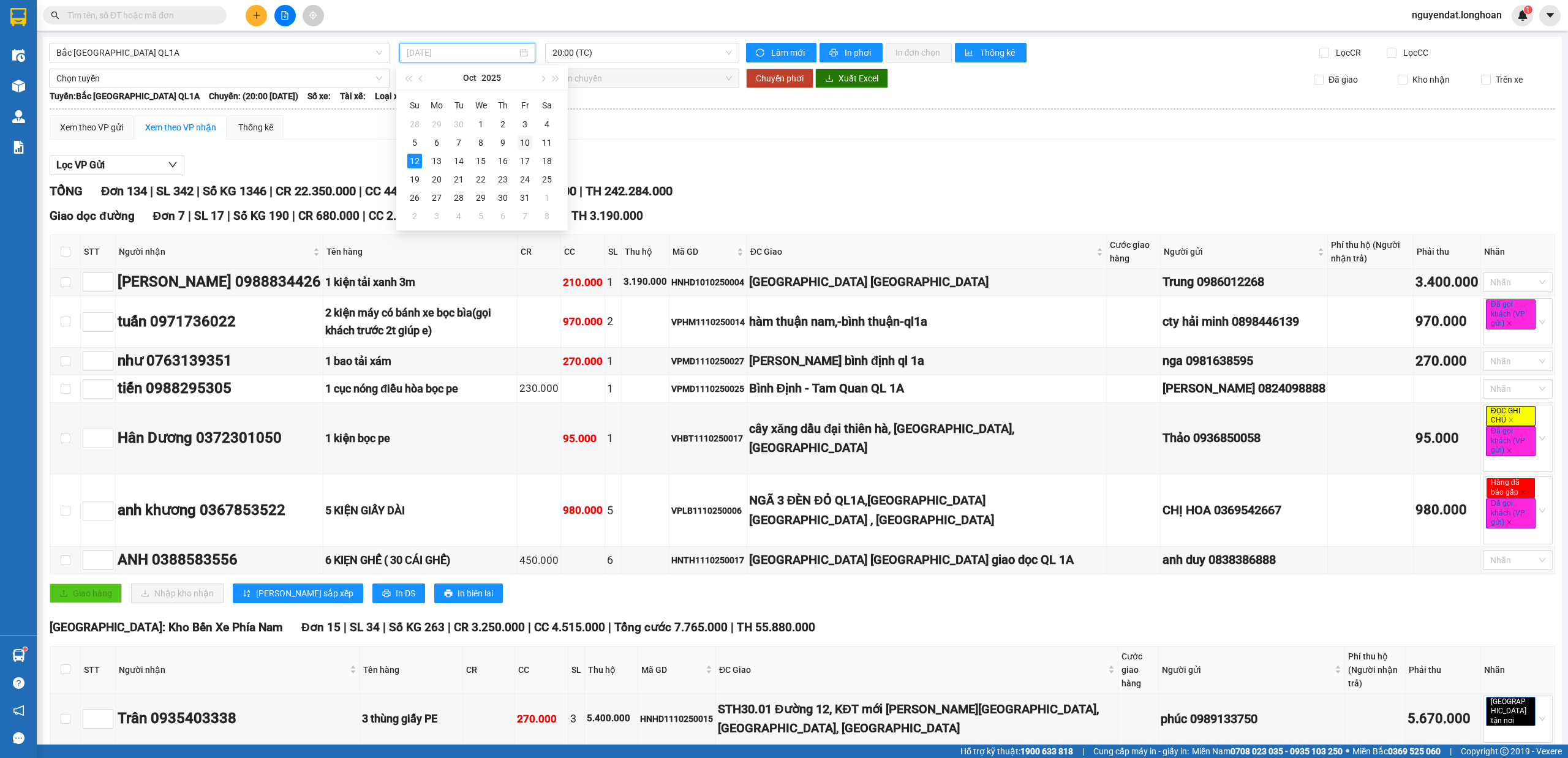
click at [522, 143] on div "10" at bounding box center [525, 142] width 15 height 14
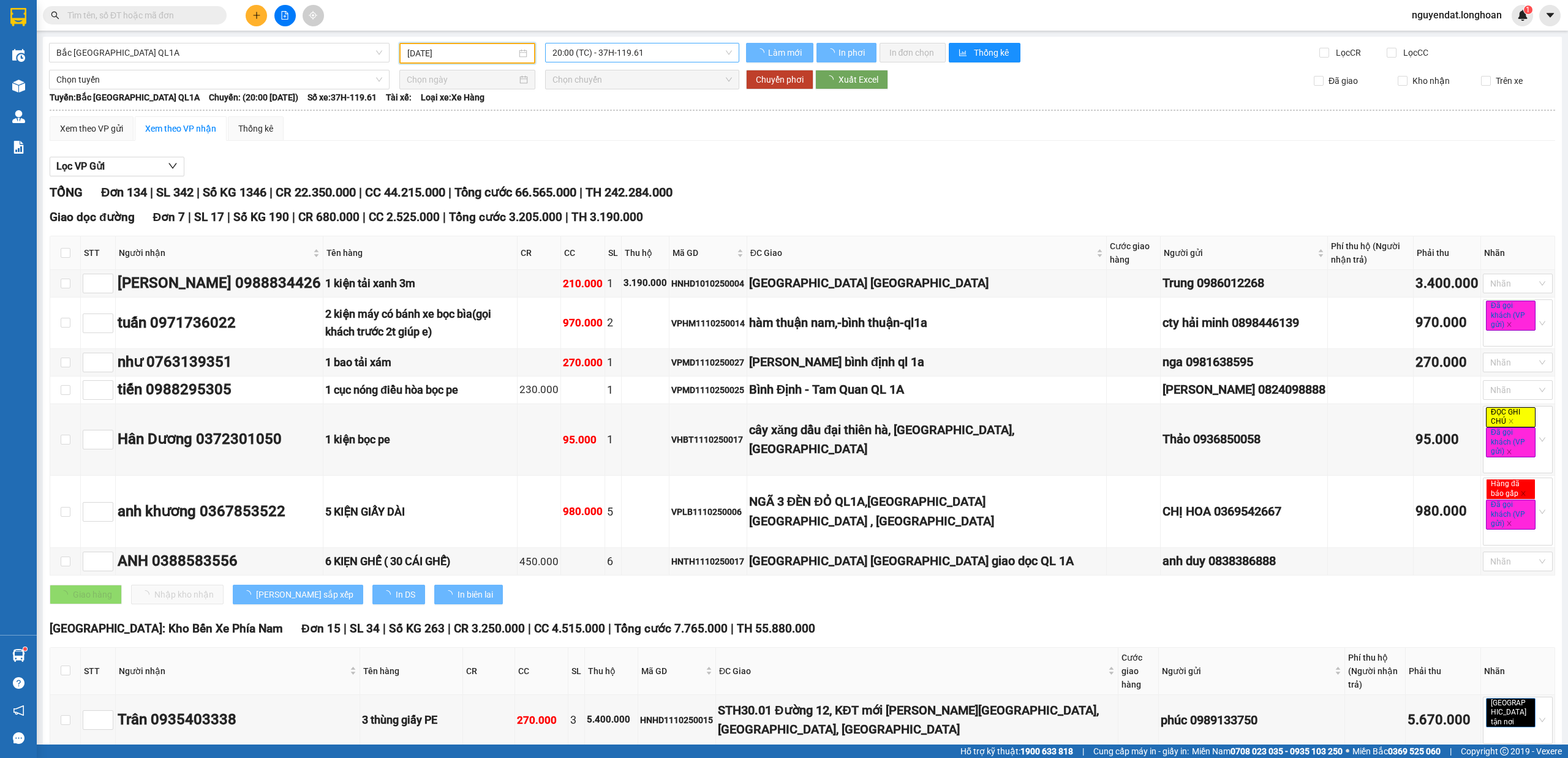
type input "10/10/2025"
click at [623, 50] on span "20:00 (TC) - 37H-119.61" at bounding box center [642, 53] width 180 height 19
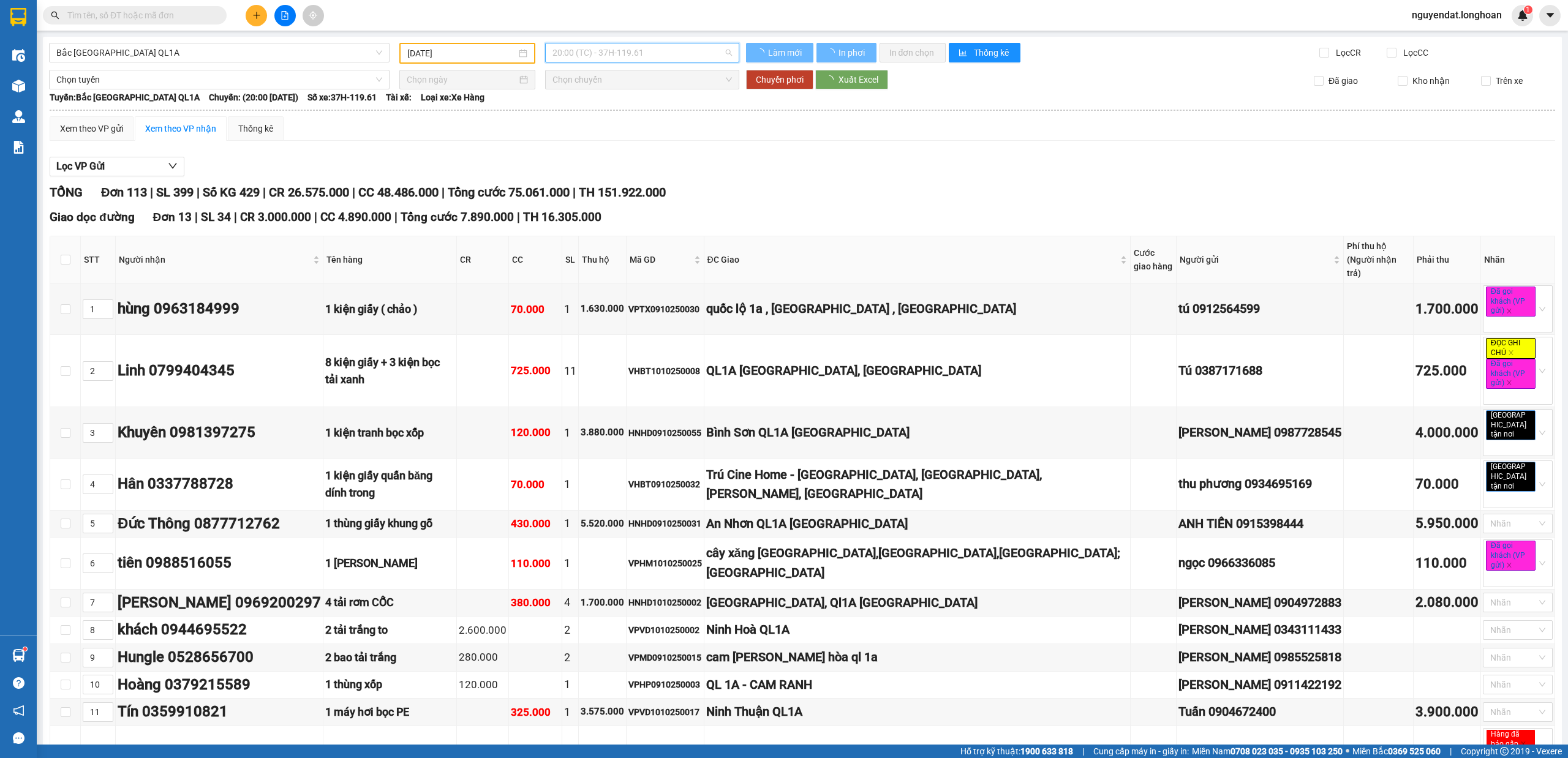
click at [647, 53] on span "20:00 (TC) - 37H-119.61" at bounding box center [642, 53] width 180 height 19
click at [627, 54] on span "20:00 (TC) - 37H-119.61" at bounding box center [642, 53] width 180 height 19
click at [611, 111] on div "23:00 (TC) - 29K-024.94" at bounding box center [595, 116] width 96 height 14
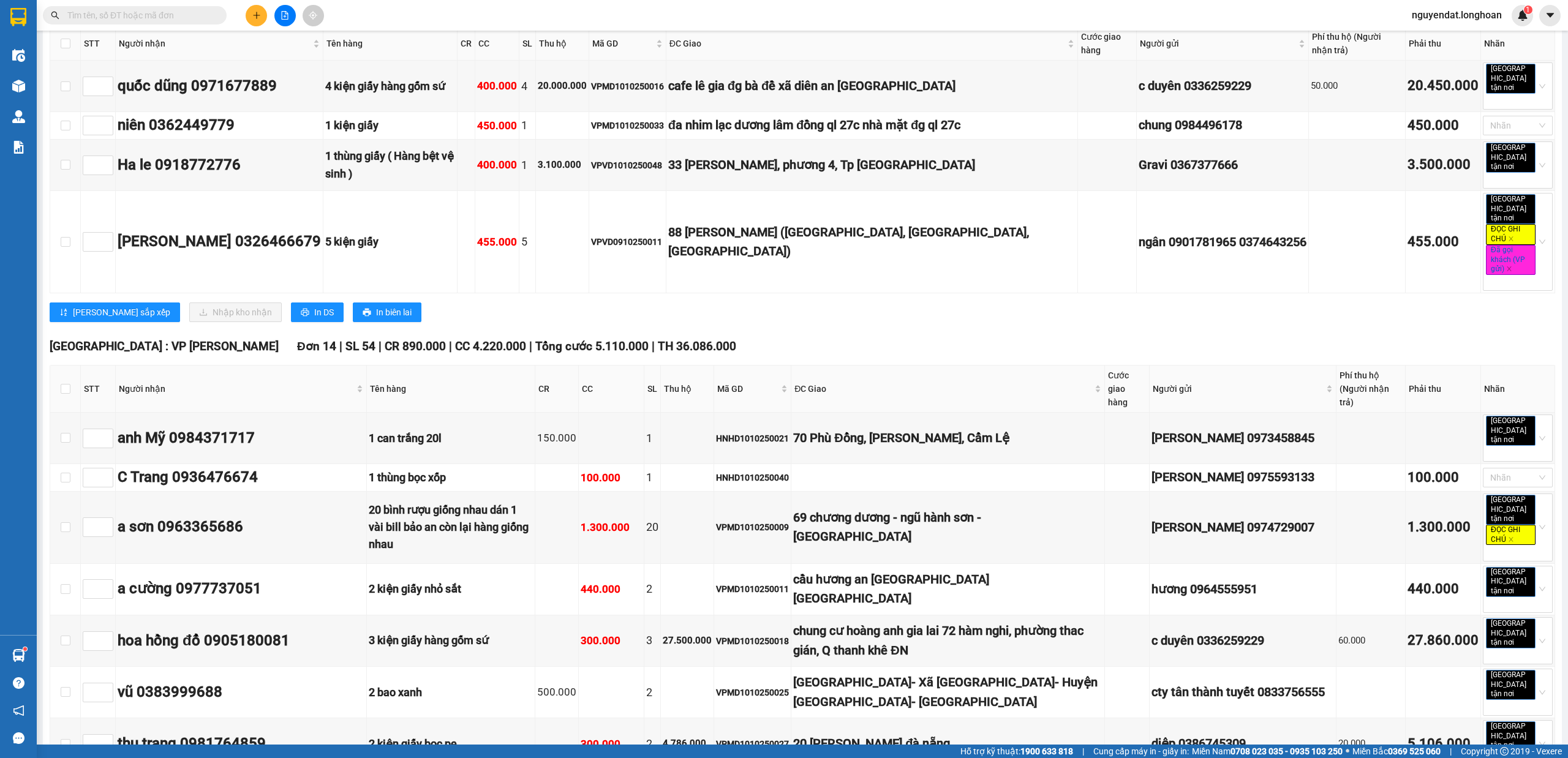
scroll to position [4417, 0]
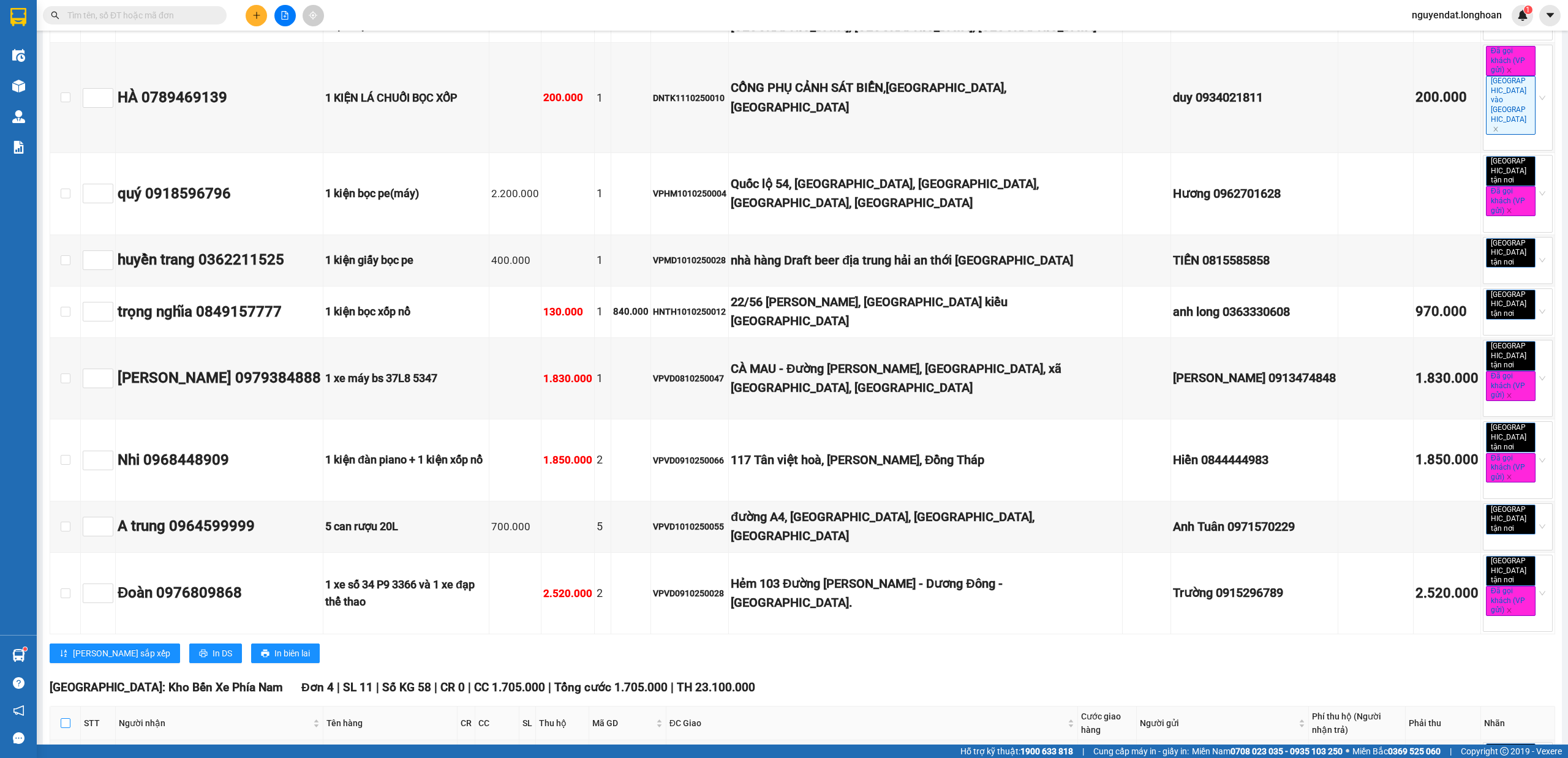
click at [67, 718] on input "checkbox" at bounding box center [65, 722] width 9 height 9
checkbox input "true"
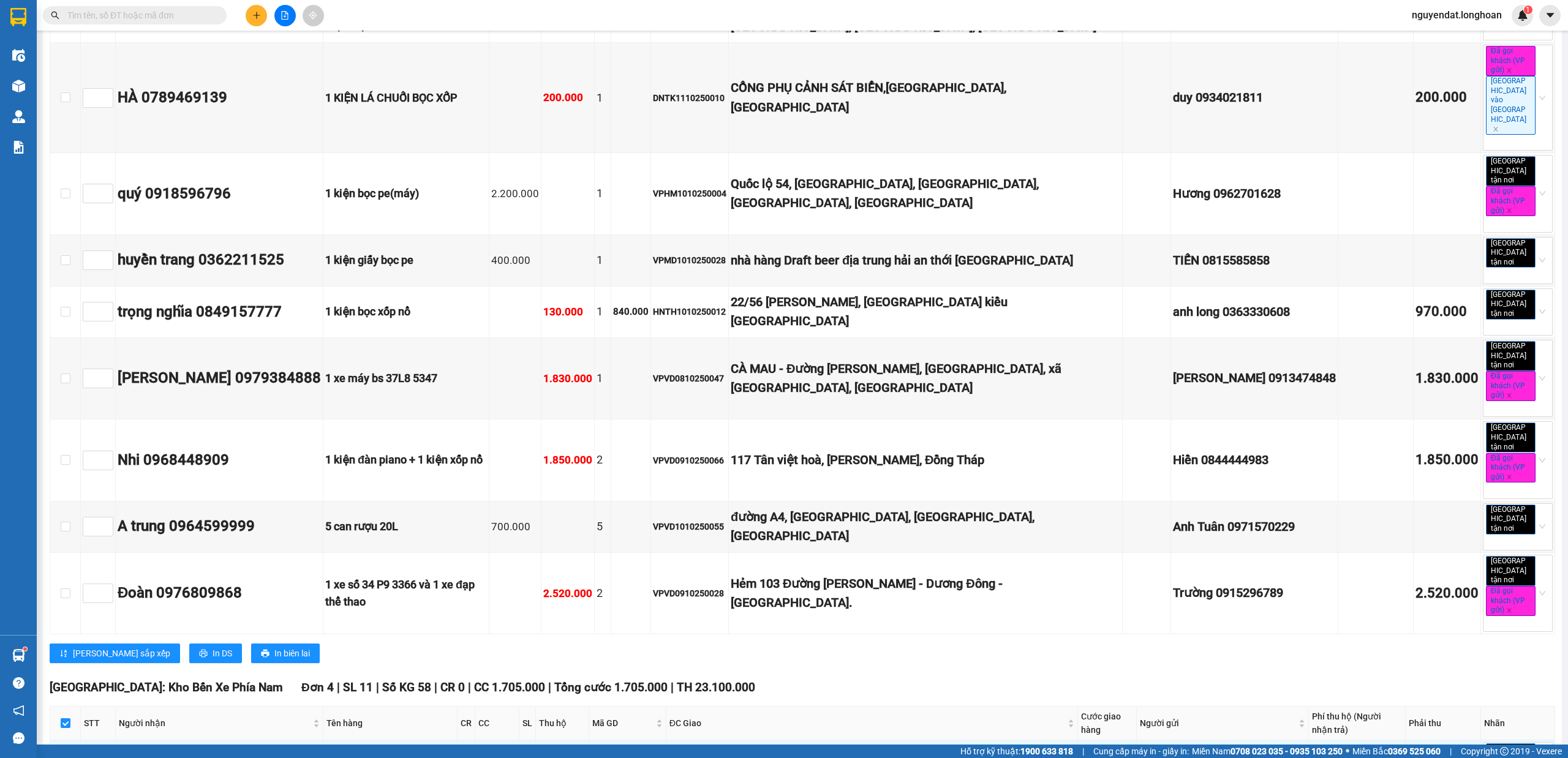
checkbox input "true"
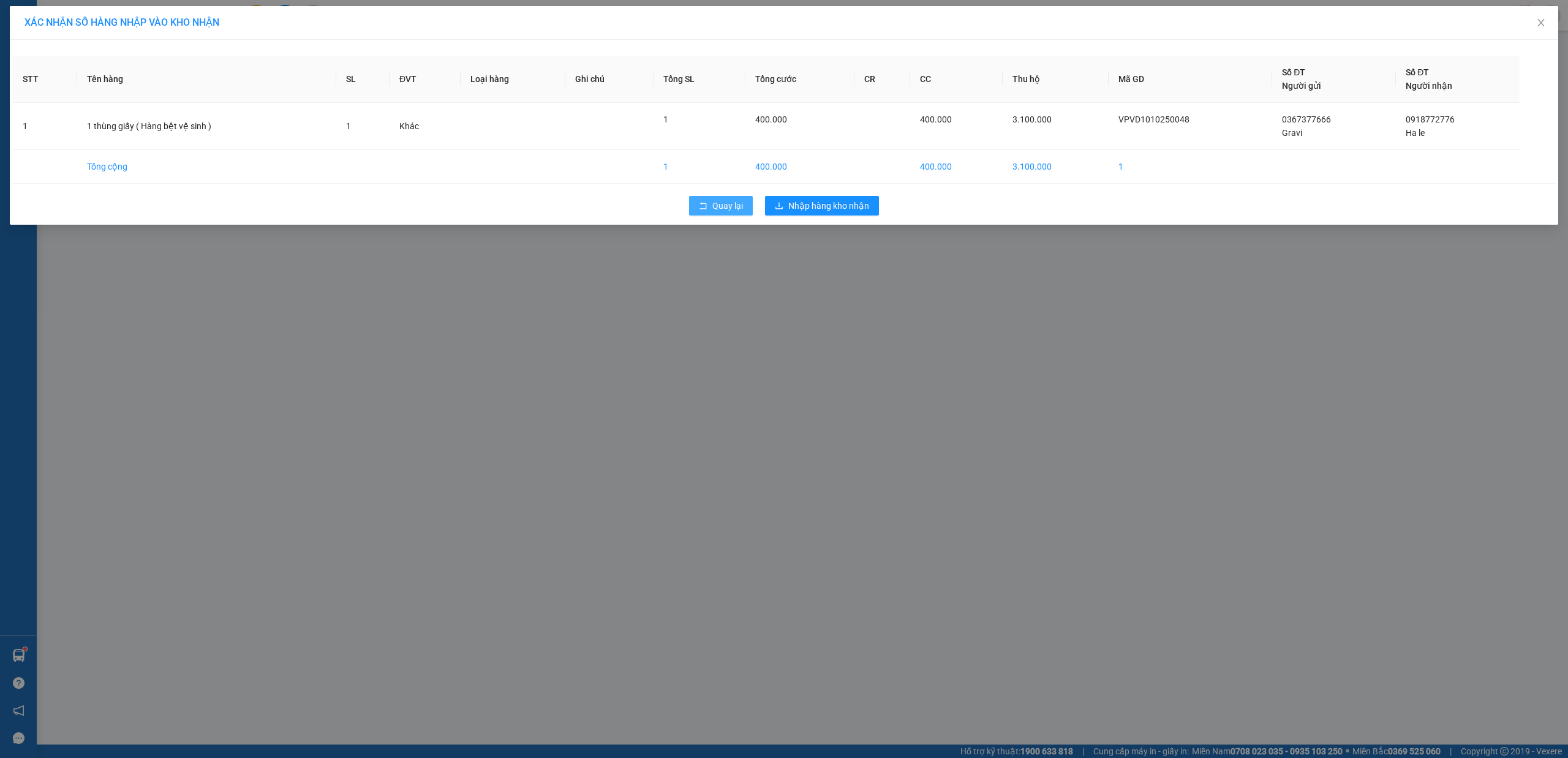
click at [714, 205] on span "Quay lại" at bounding box center [728, 205] width 31 height 14
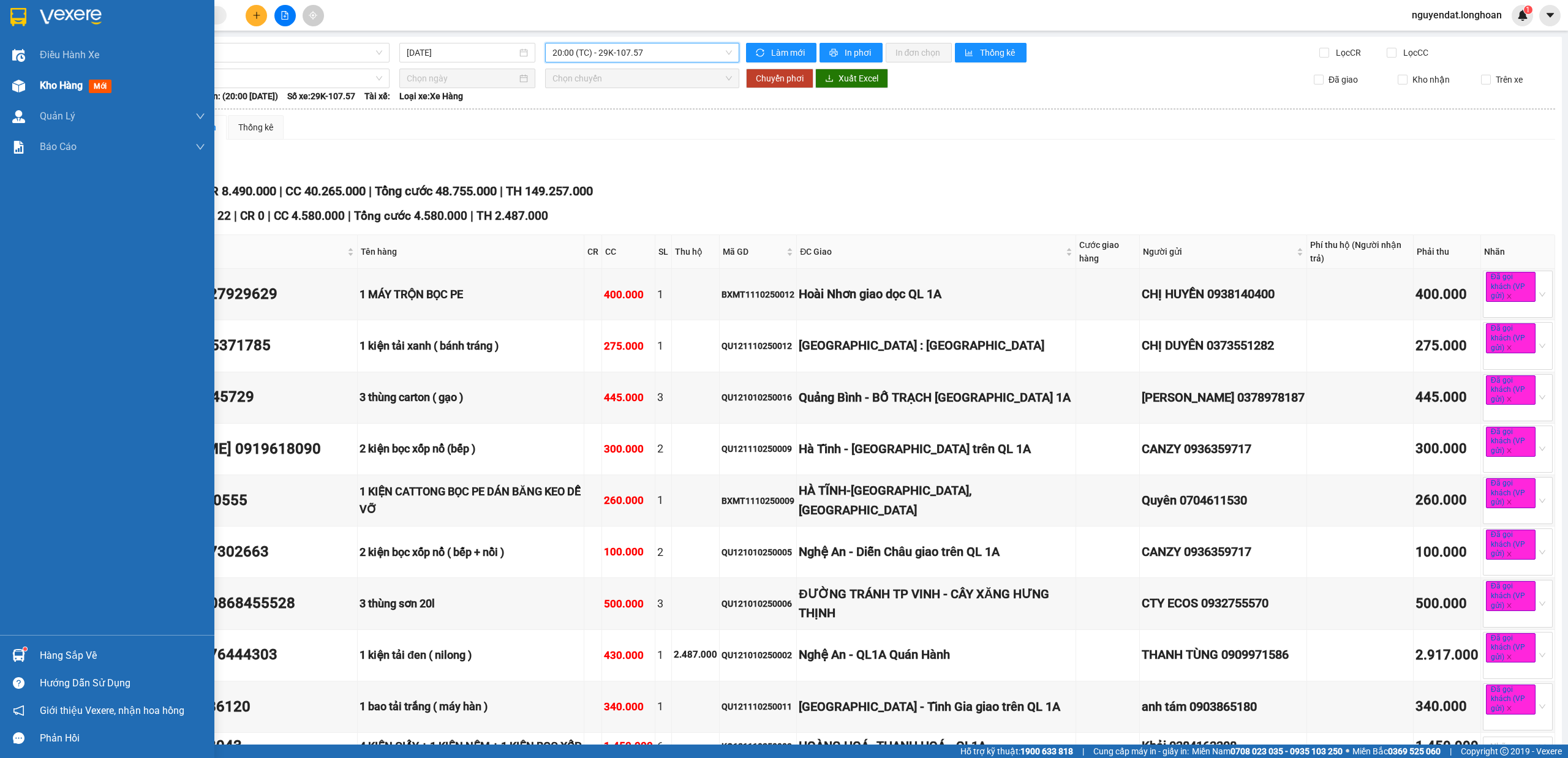
click at [9, 79] on div at bounding box center [18, 85] width 21 height 21
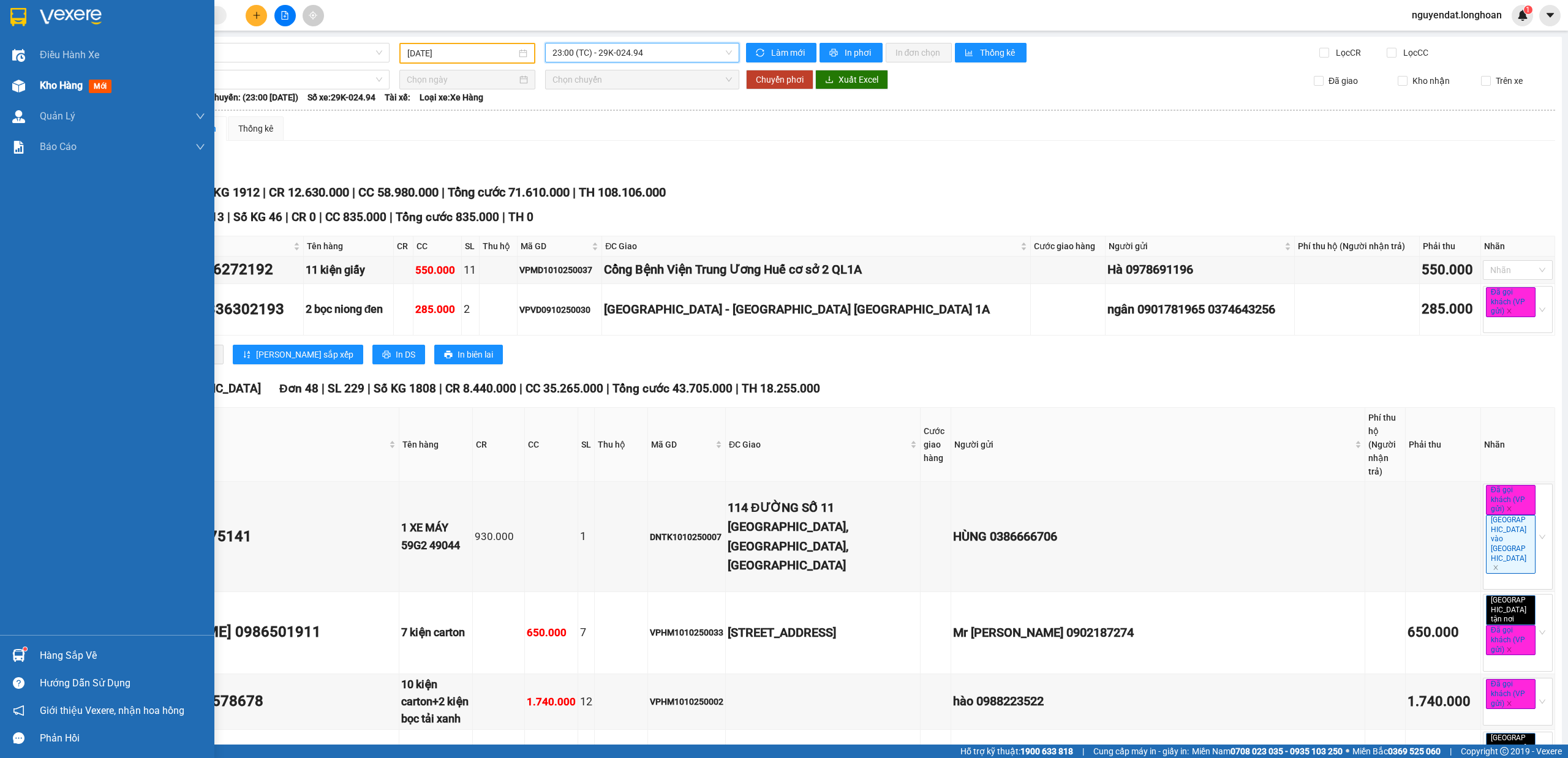
scroll to position [3736, 0]
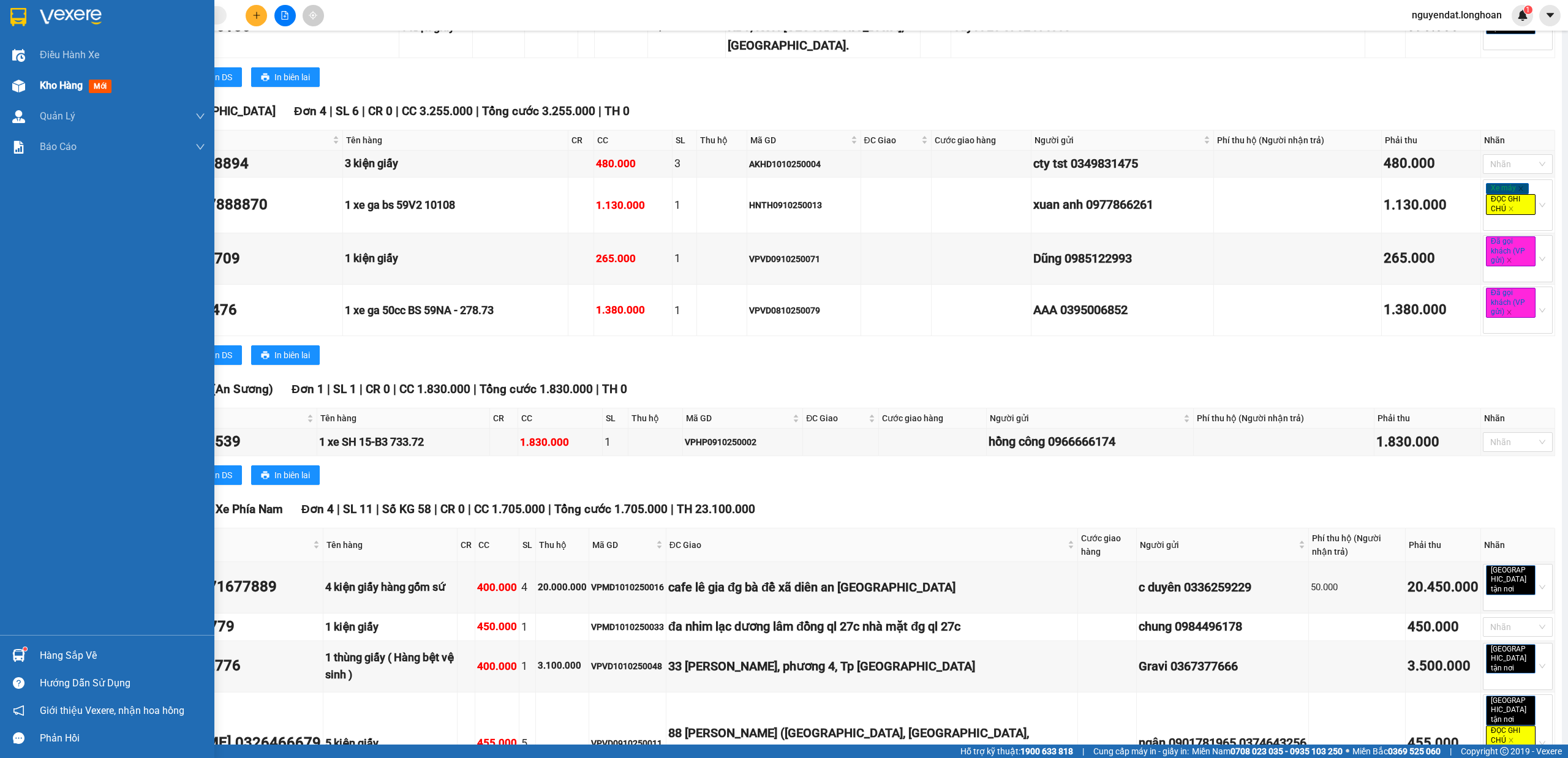
click at [10, 84] on div at bounding box center [18, 85] width 21 height 21
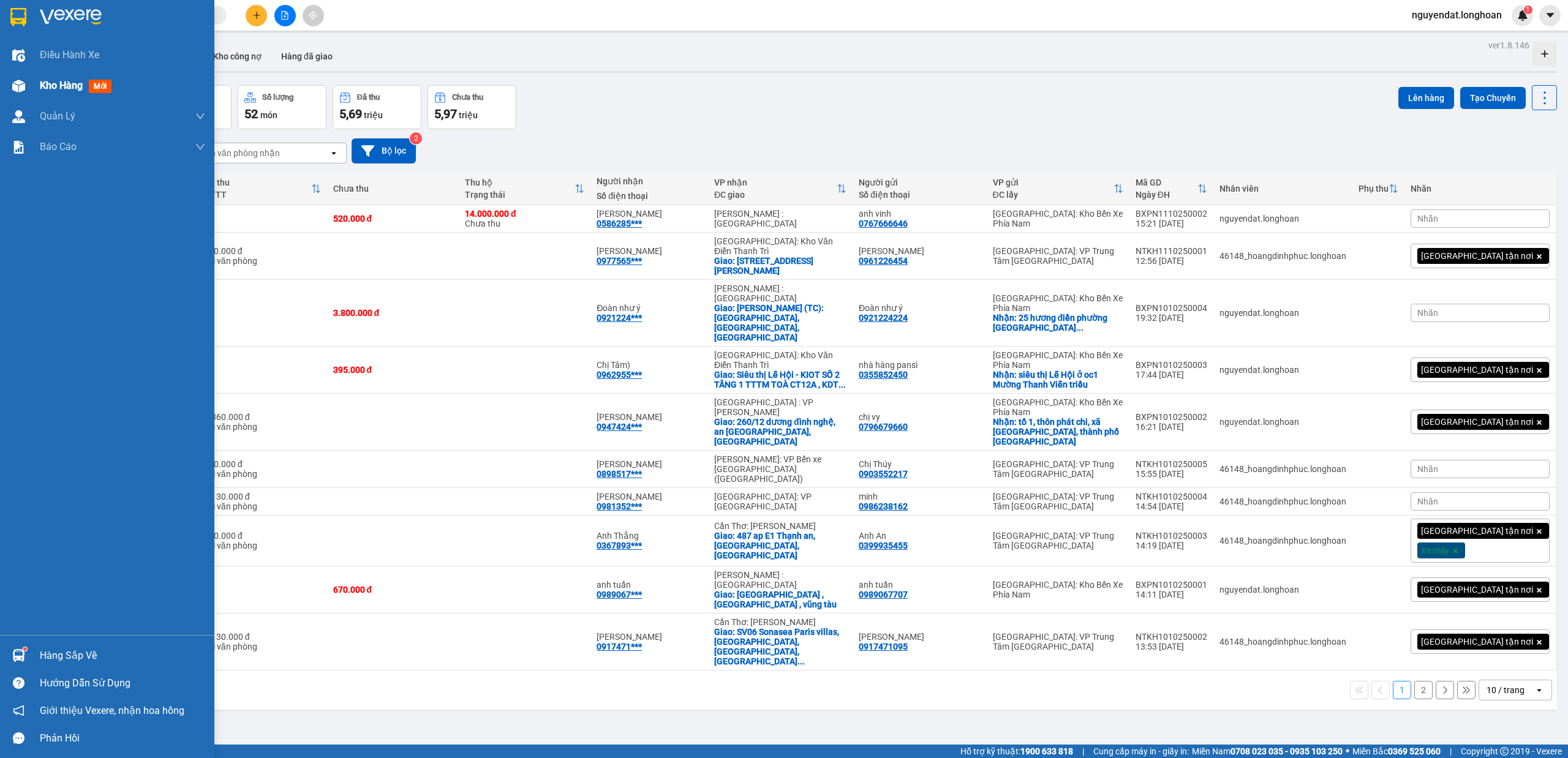
click at [12, 84] on img at bounding box center [18, 85] width 13 height 13
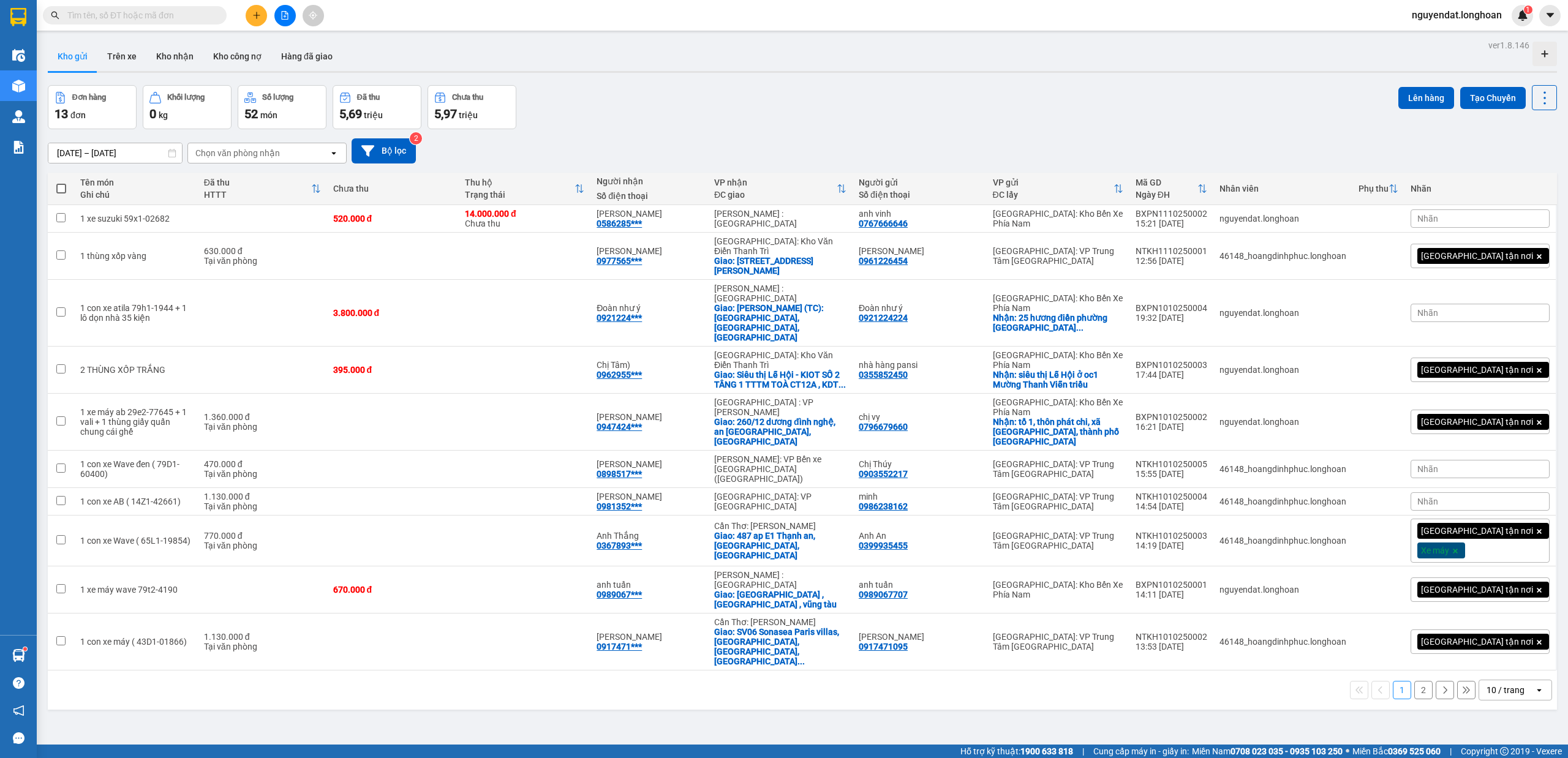
click at [1534, 680] on div "open" at bounding box center [1542, 690] width 17 height 20
click at [1513, 576] on div "100 / trang" at bounding box center [1503, 569] width 73 height 22
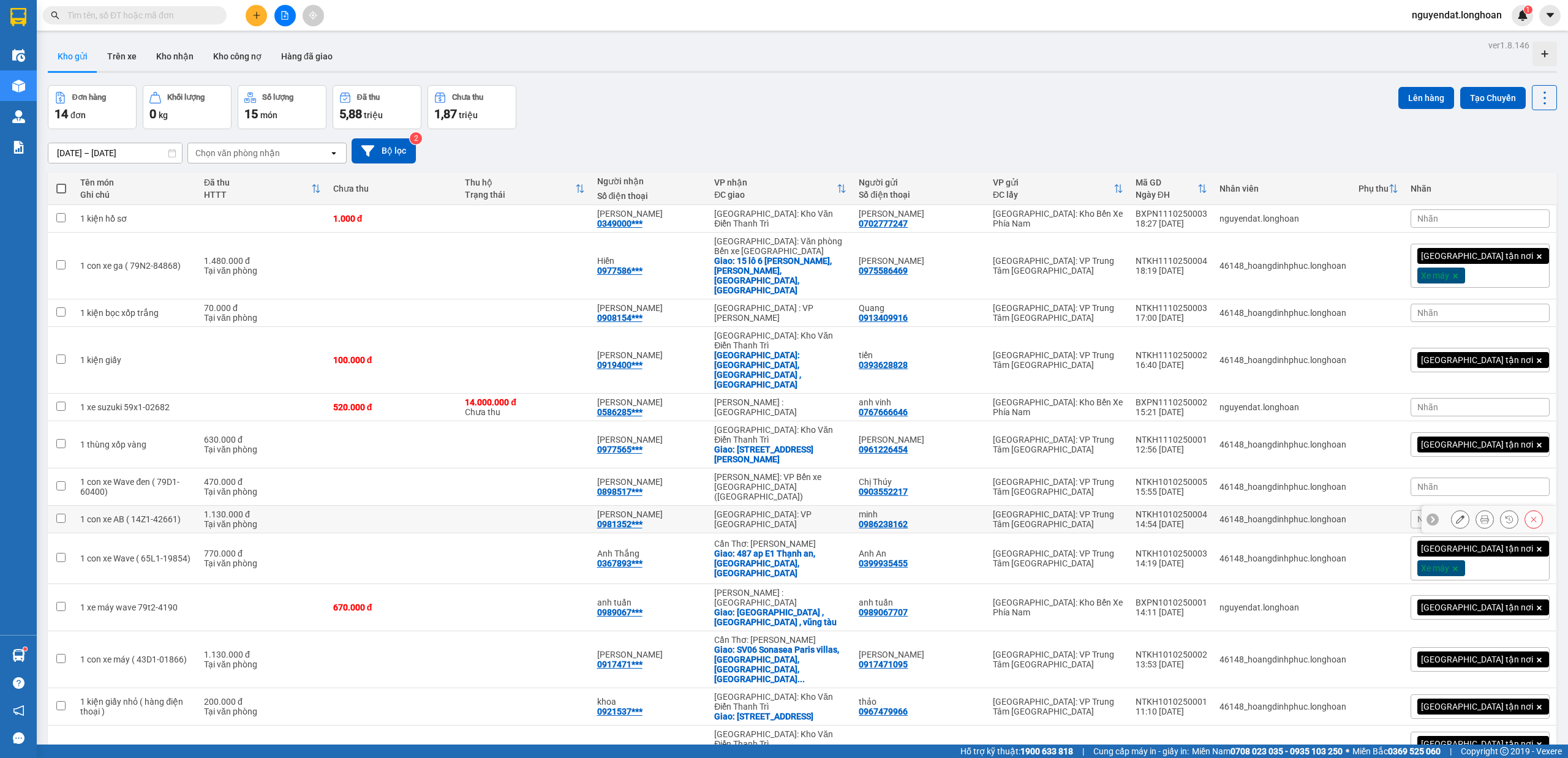
scroll to position [56, 0]
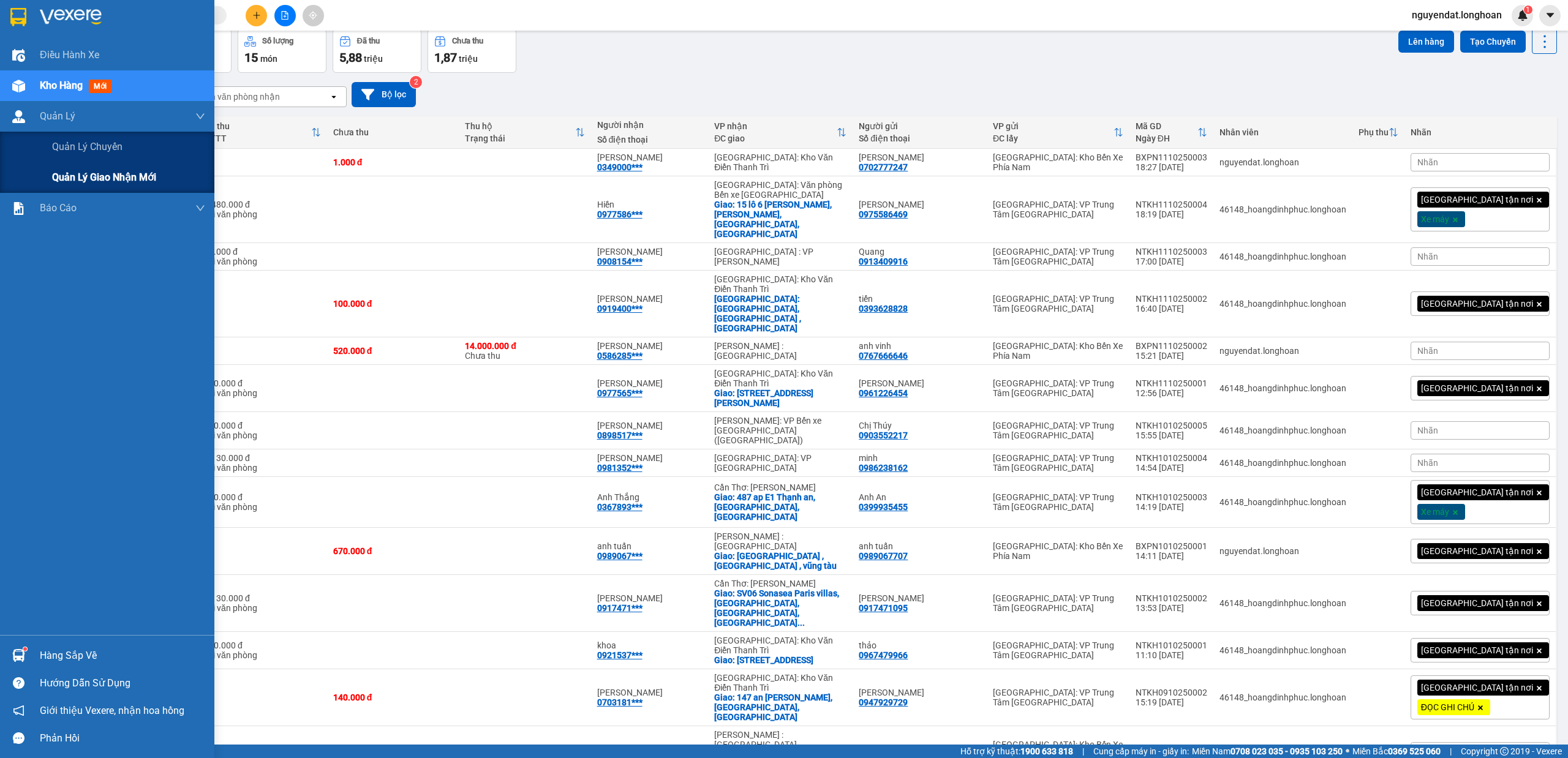
click at [43, 174] on div "Quản lý giao nhận mới" at bounding box center [107, 177] width 214 height 31
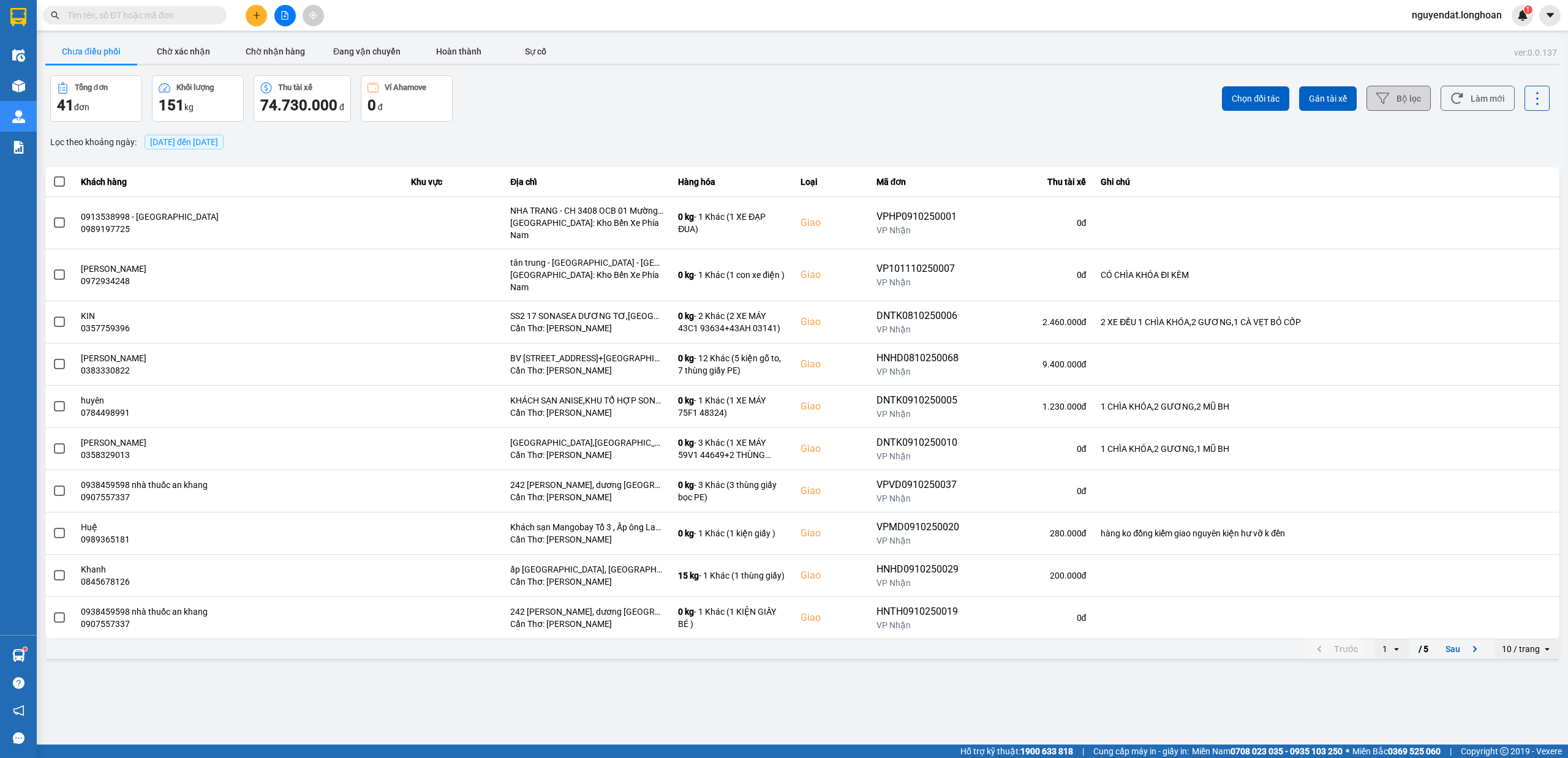
click at [1423, 95] on button "Bộ lọc" at bounding box center [1397, 97] width 64 height 25
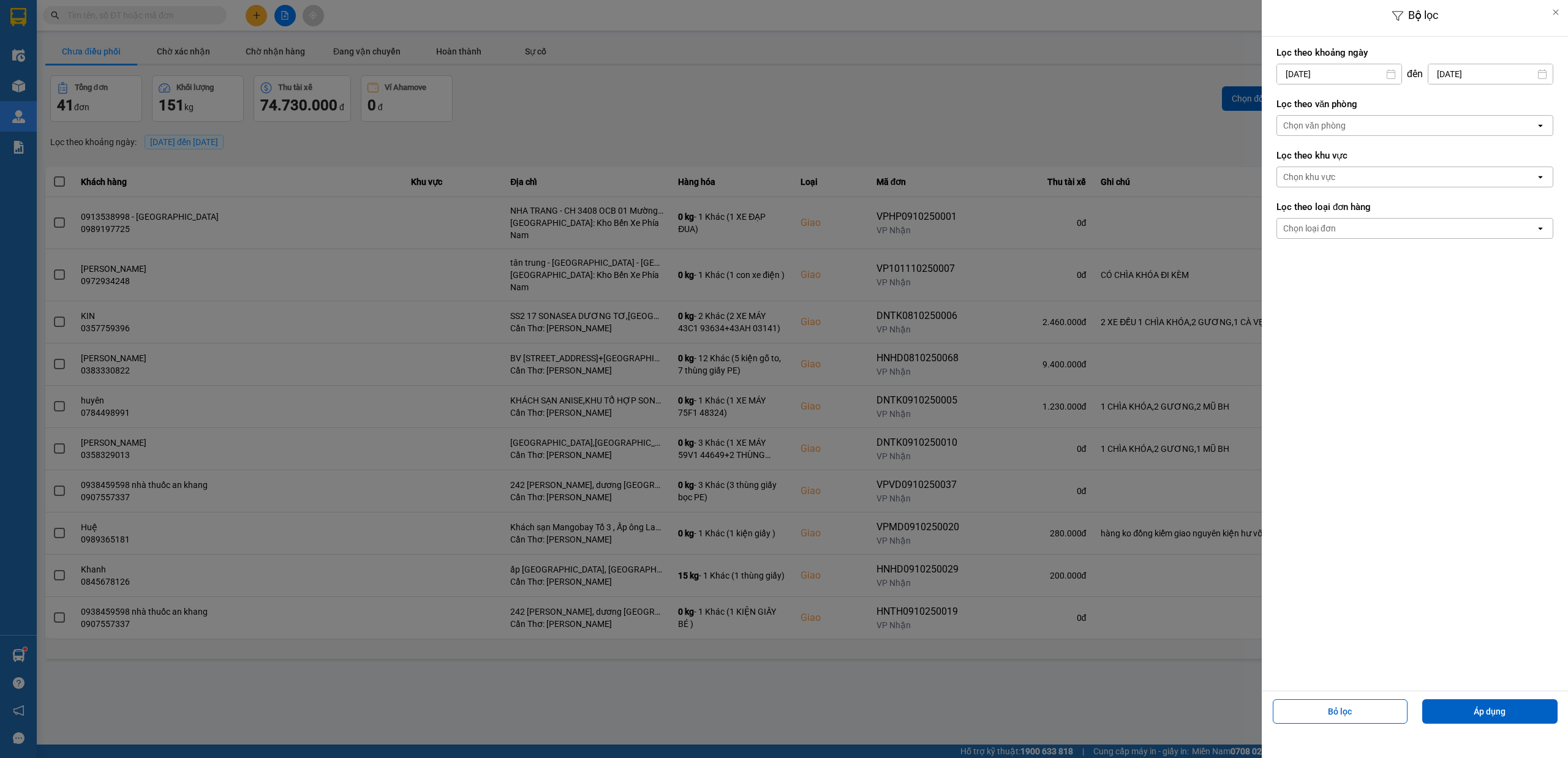
click at [1397, 123] on div "Chọn văn phòng" at bounding box center [1406, 125] width 258 height 20
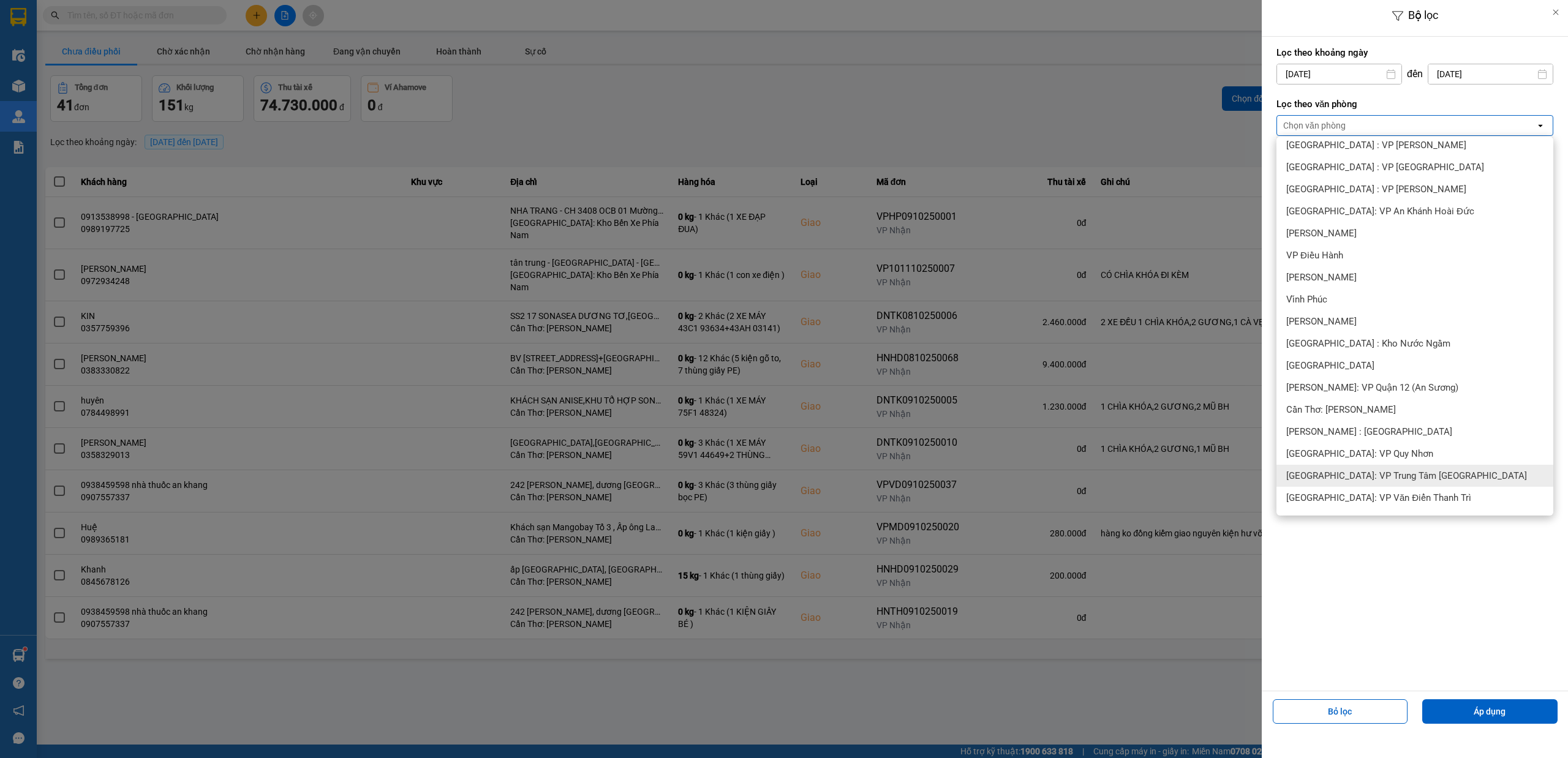
scroll to position [408, 0]
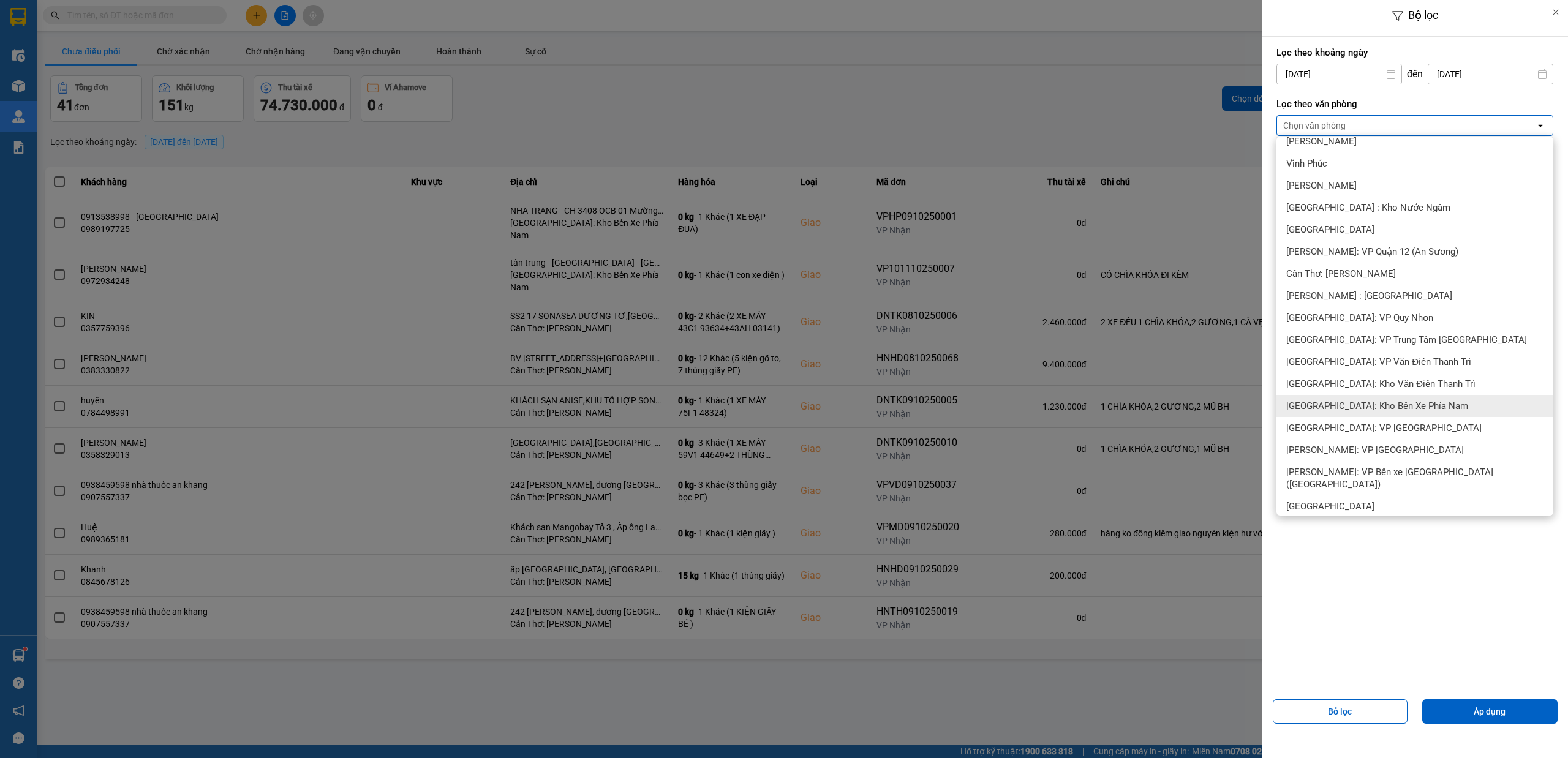
click at [1404, 409] on span "[GEOGRAPHIC_DATA]: Kho Bến Xe Phía Nam" at bounding box center [1376, 406] width 182 height 12
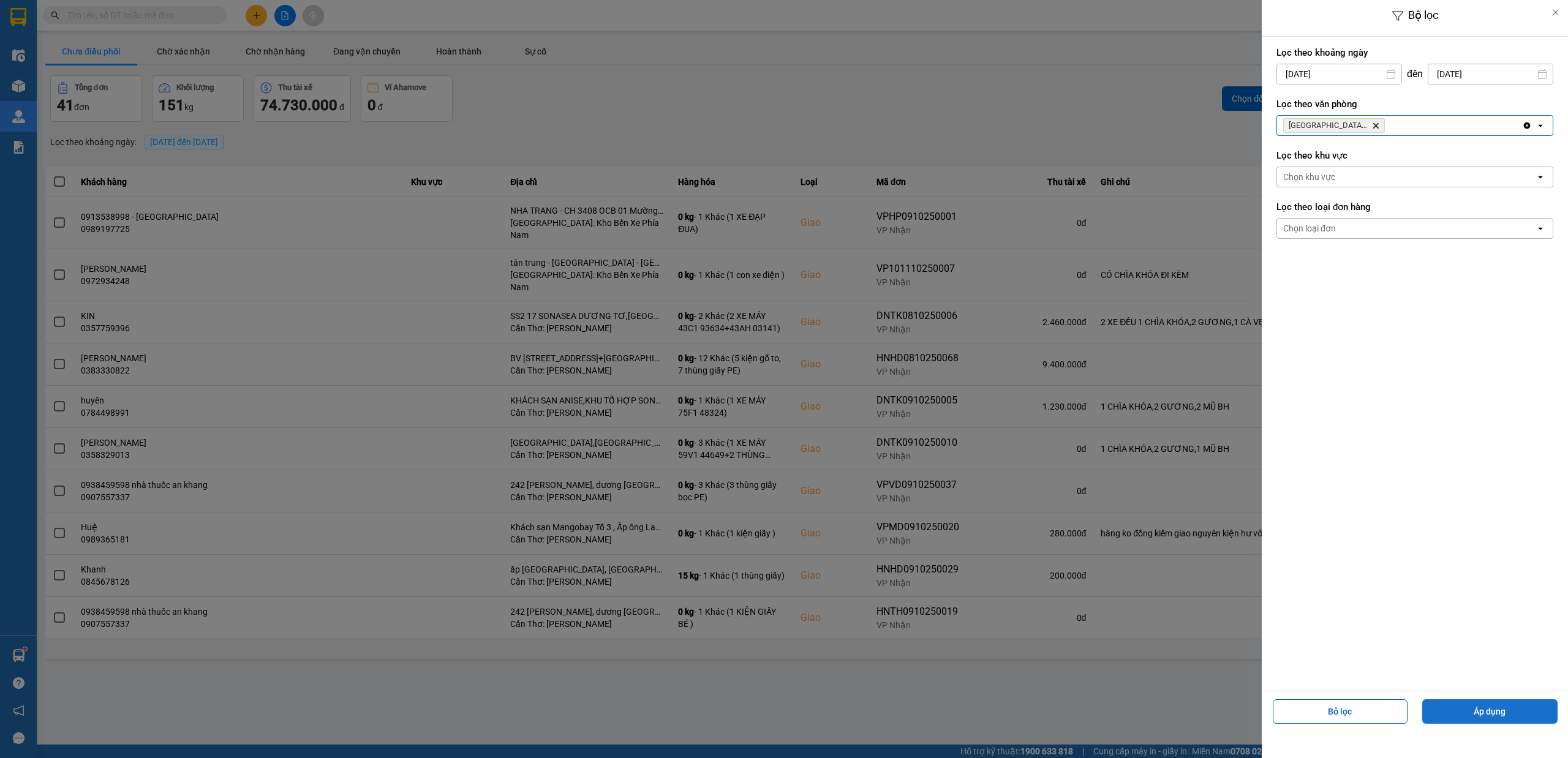
click at [1495, 710] on button "Áp dụng" at bounding box center [1490, 711] width 136 height 25
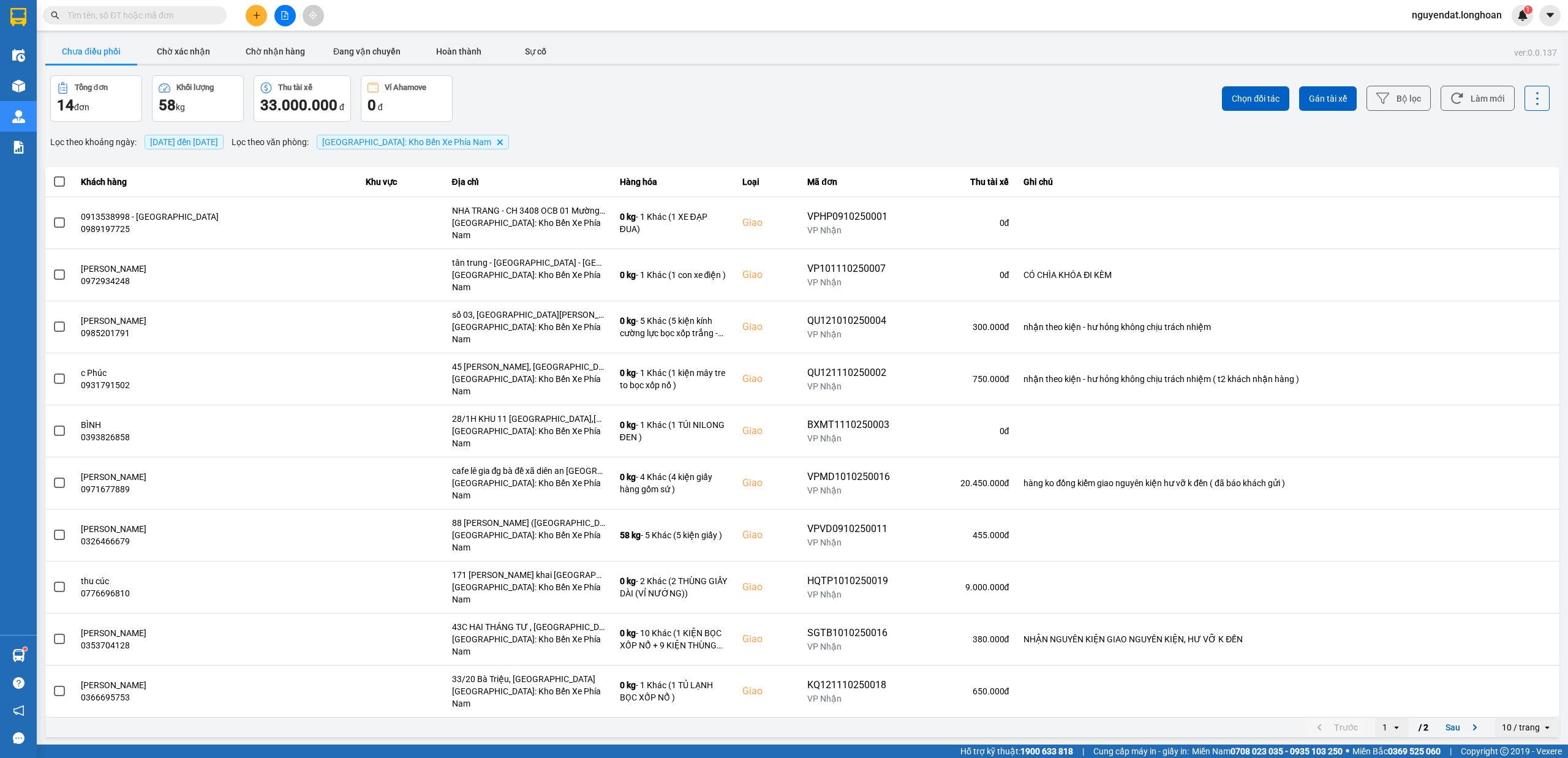
click at [1531, 721] on div "10 / trang" at bounding box center [1520, 727] width 38 height 12
click at [1526, 605] on div "100 / trang" at bounding box center [1527, 605] width 44 height 12
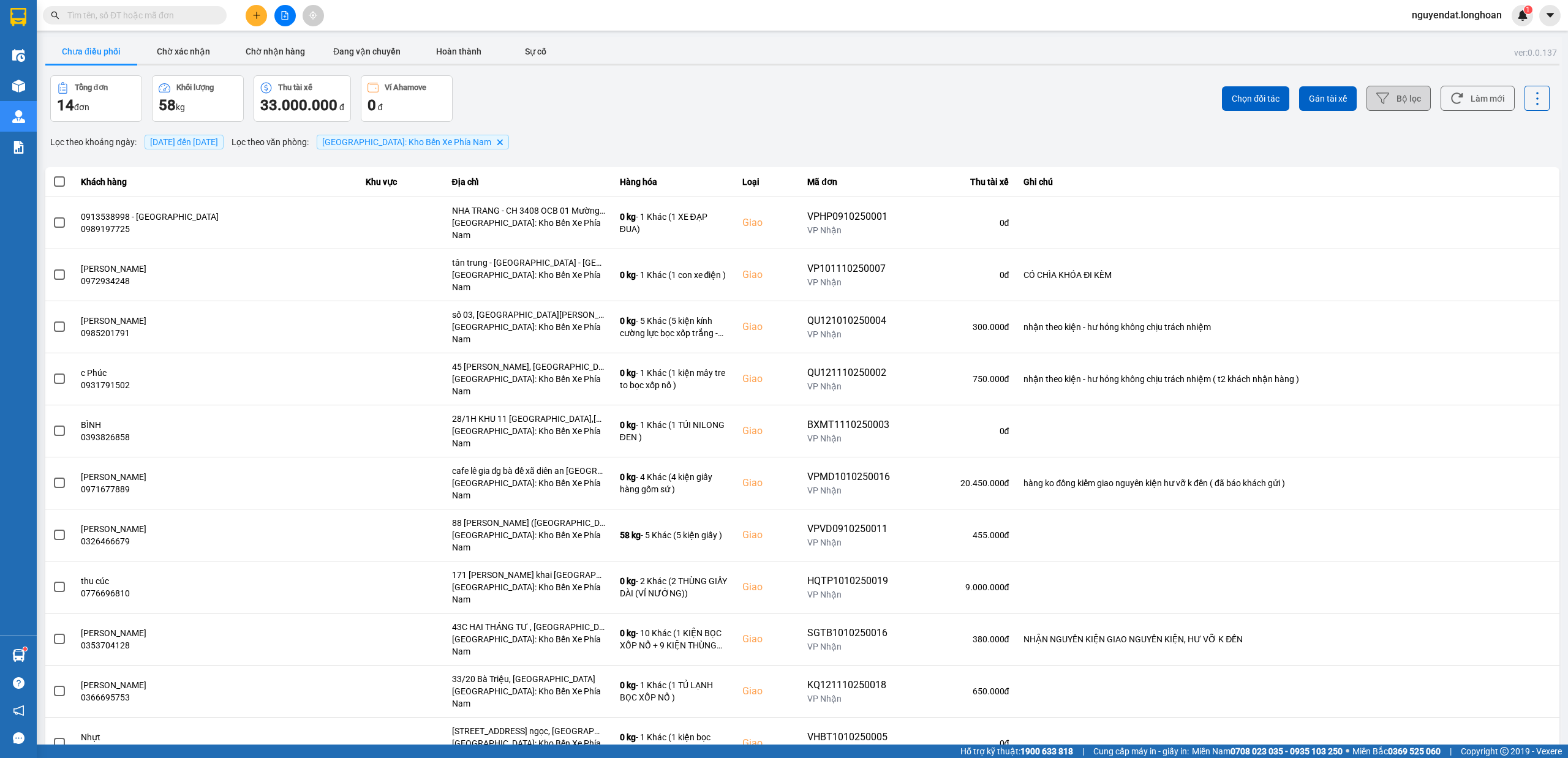
click at [1377, 96] on icon at bounding box center [1382, 98] width 13 height 13
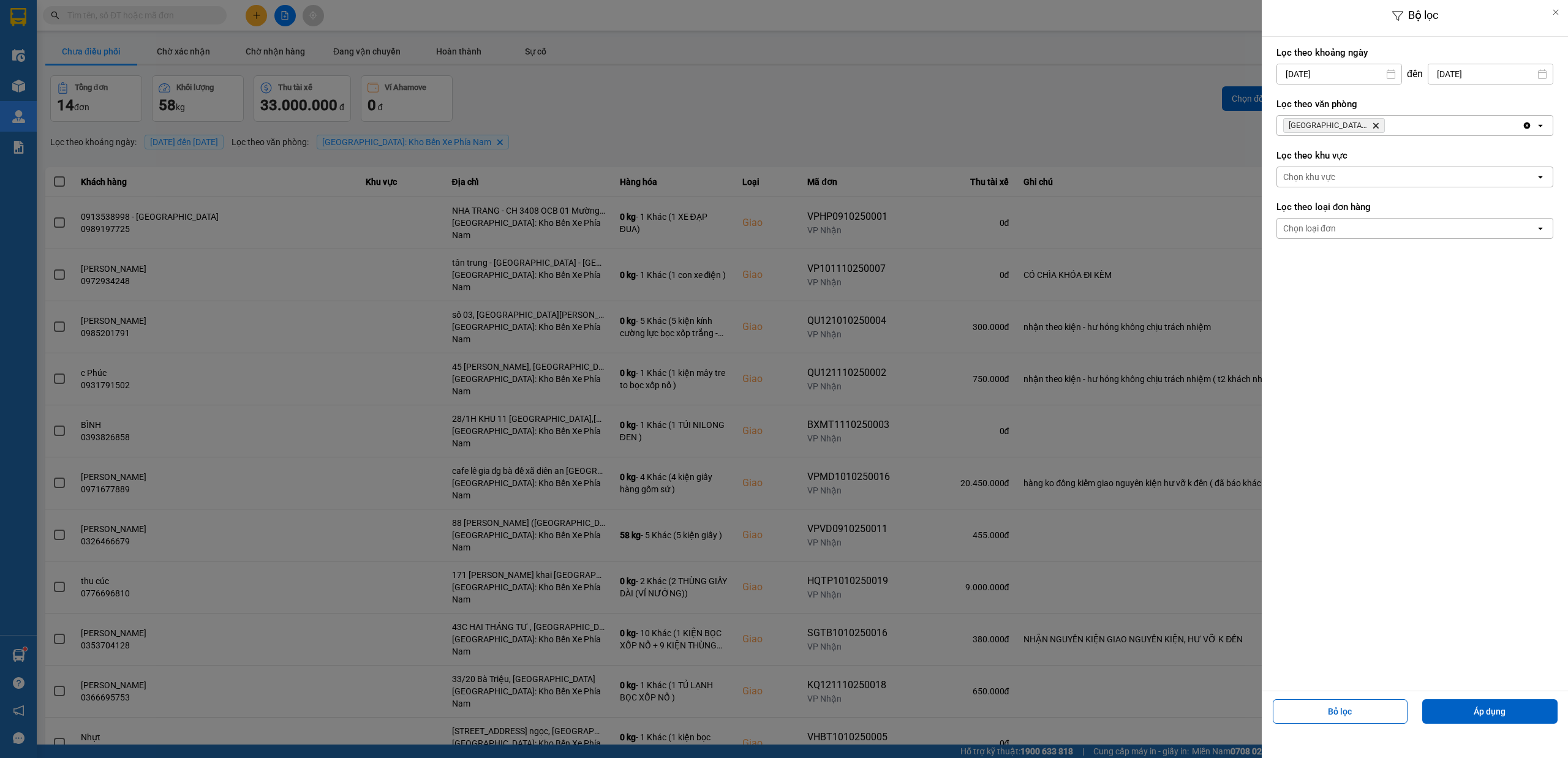
click at [1341, 84] on div "[DATE]" at bounding box center [1339, 74] width 125 height 20
drag, startPoint x: 1397, startPoint y: 194, endPoint x: 1432, endPoint y: 151, distance: 55.4
click at [1397, 192] on div "11" at bounding box center [1406, 190] width 17 height 14
type input "[DATE]"
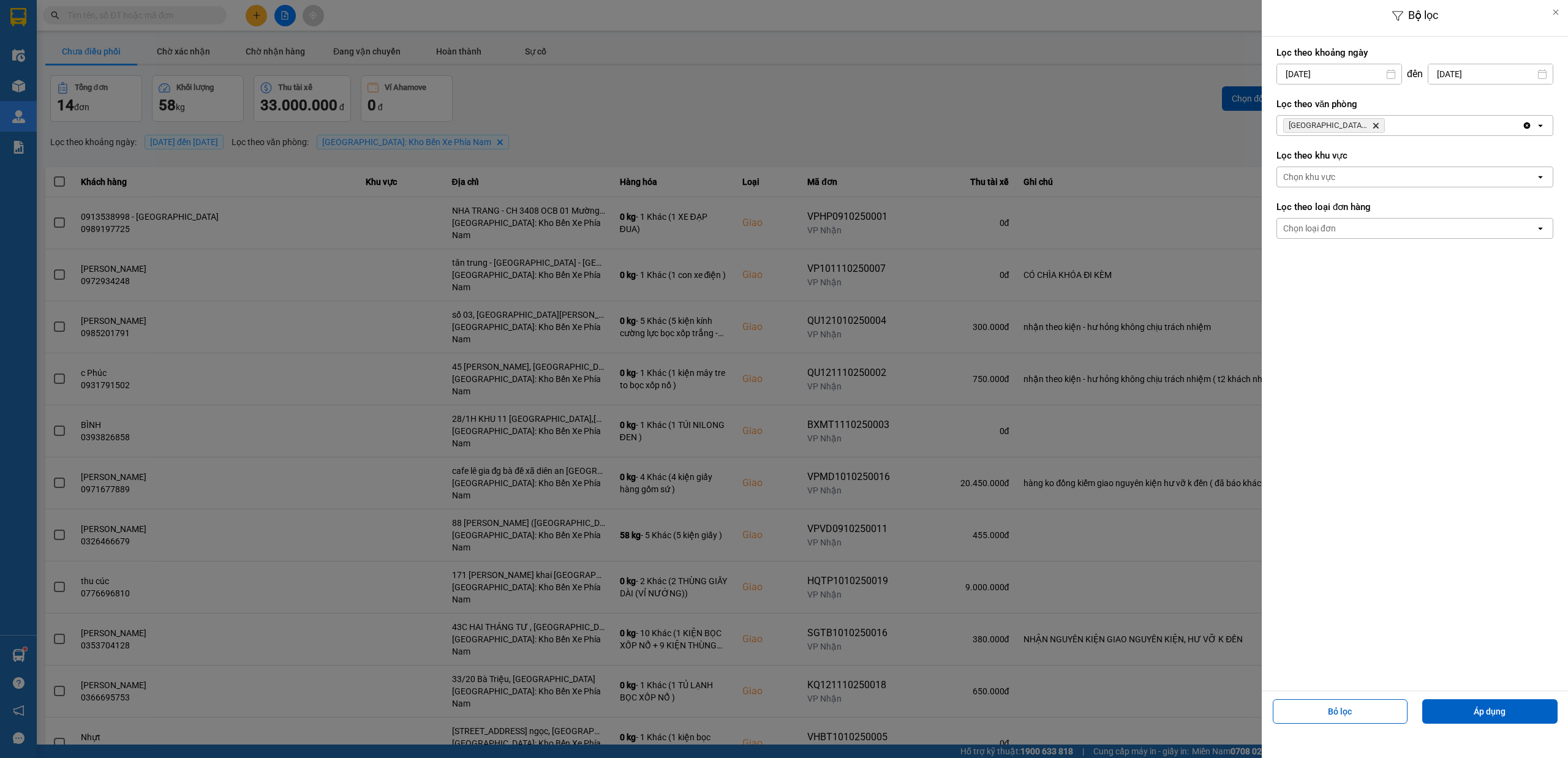
click at [1471, 77] on input "[DATE]" at bounding box center [1490, 73] width 125 height 20
click at [1516, 194] on div "11" at bounding box center [1521, 190] width 17 height 14
type input "[DATE]"
click at [1478, 722] on button "Áp dụng" at bounding box center [1490, 711] width 136 height 25
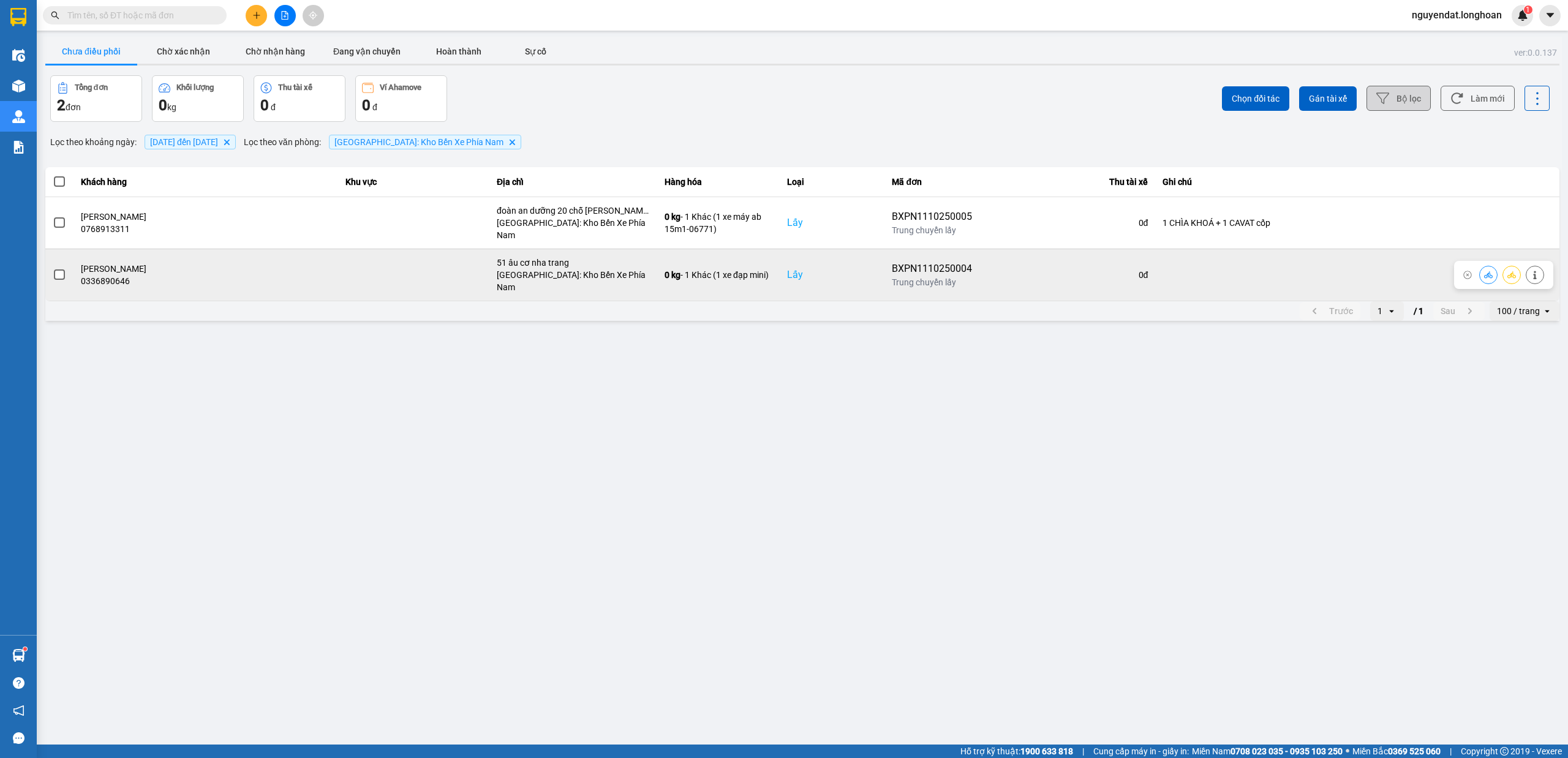
click at [62, 269] on span at bounding box center [59, 275] width 11 height 11
click at [53, 268] on input "checkbox" at bounding box center [53, 268] width 0 height 0
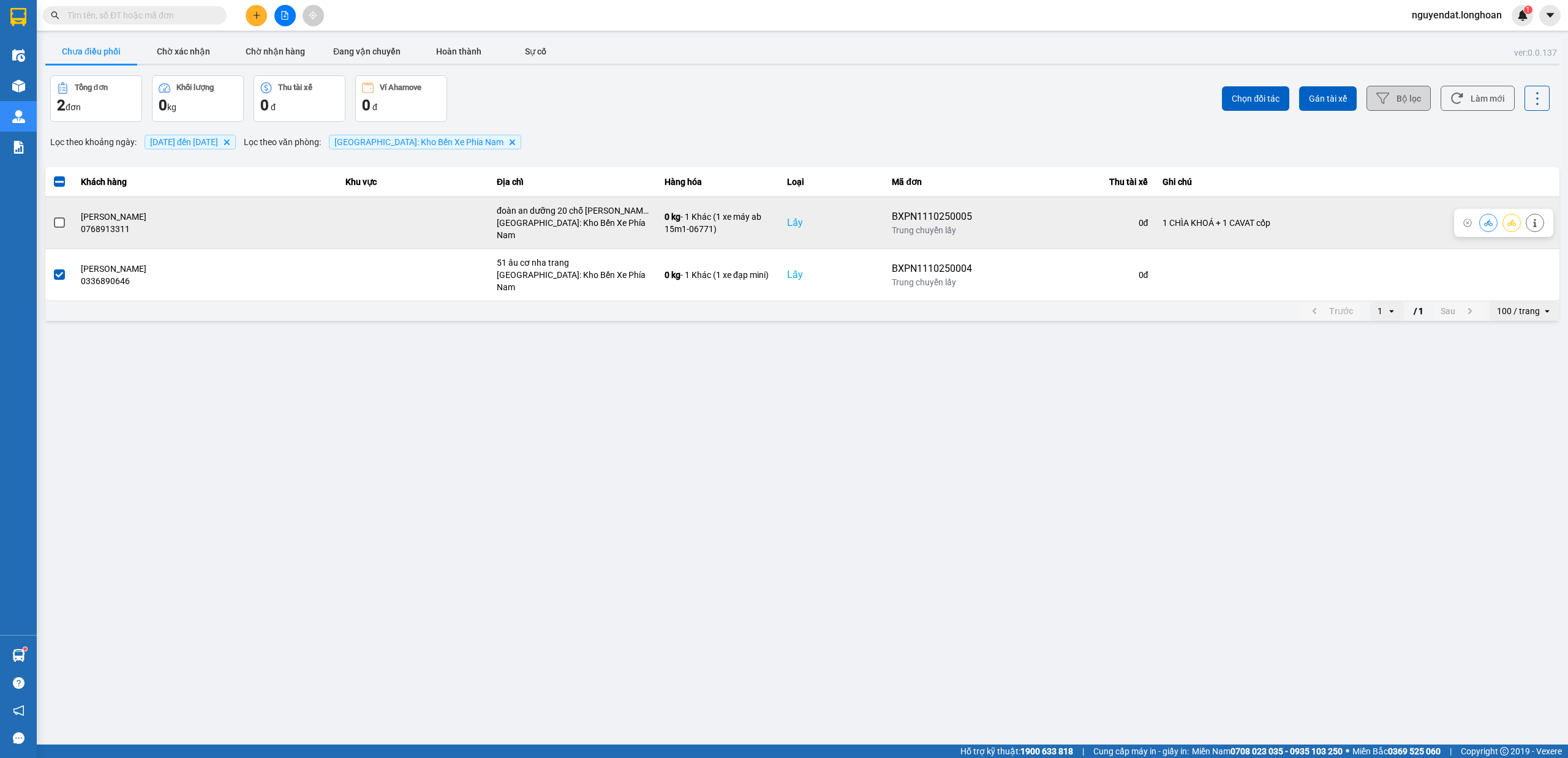
click at [62, 217] on span at bounding box center [59, 223] width 11 height 11
click at [53, 216] on input "checkbox" at bounding box center [53, 216] width 0 height 0
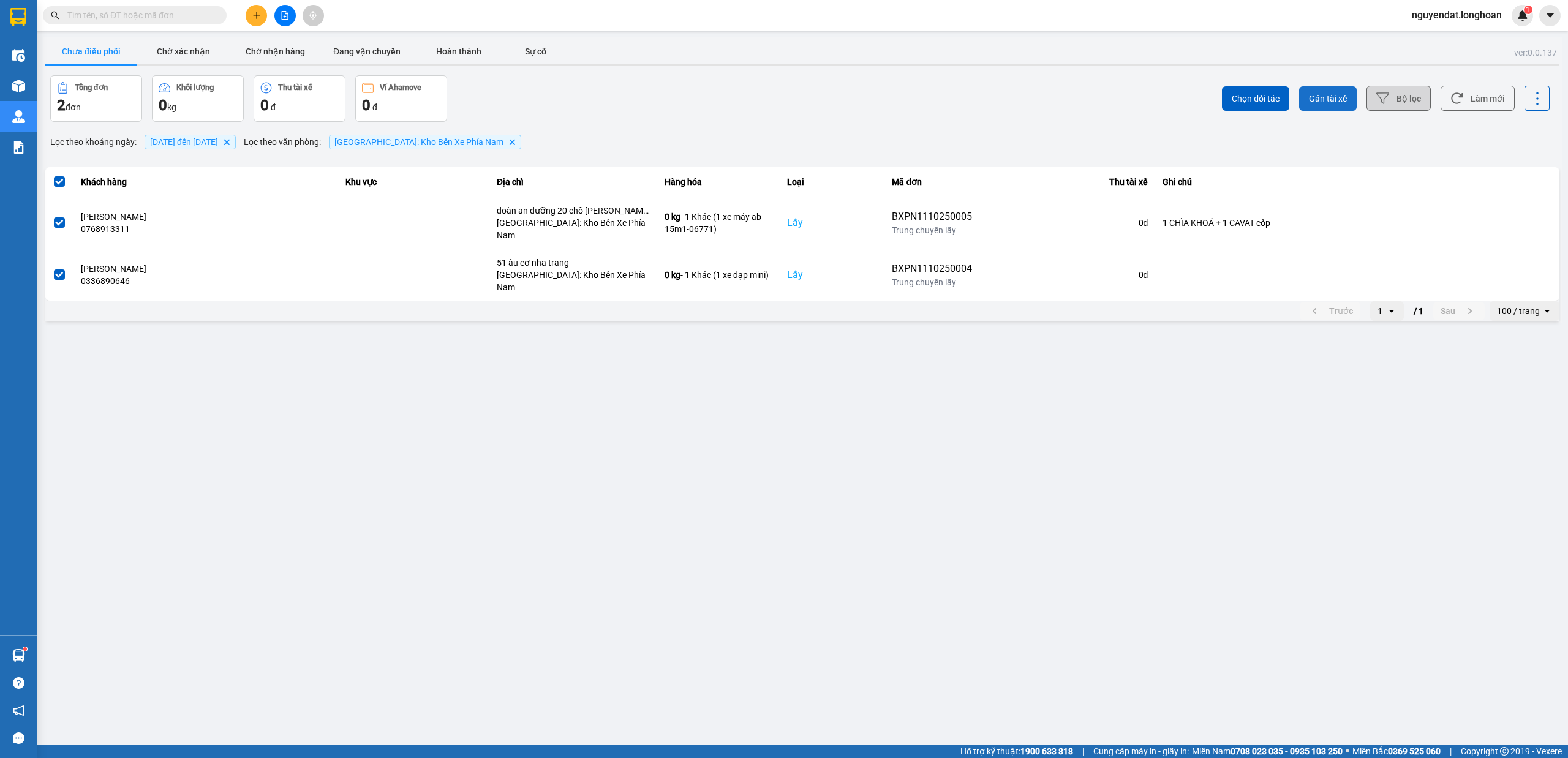
click at [1350, 96] on button "Gán tài xế" at bounding box center [1327, 98] width 57 height 25
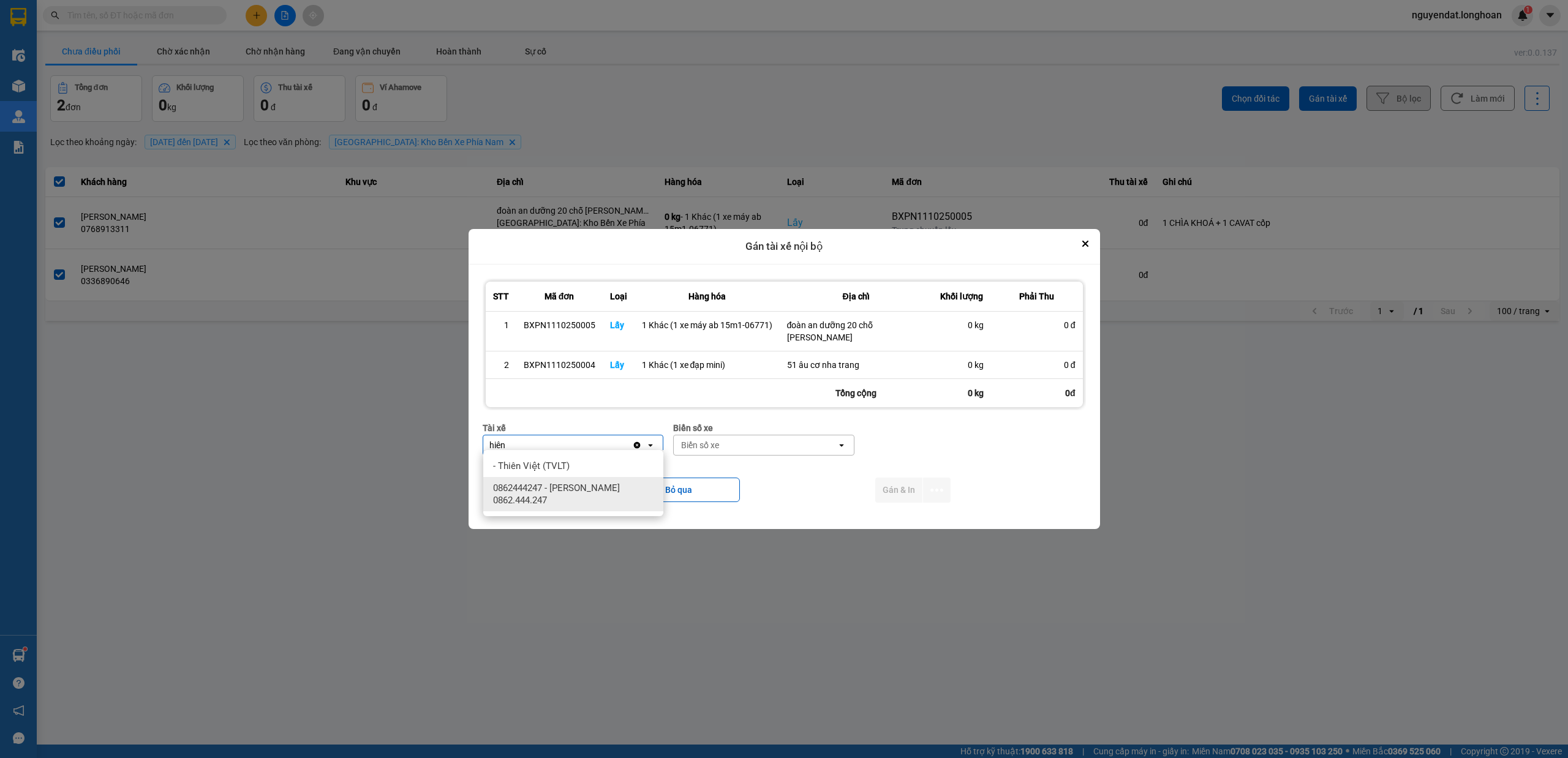
type input "hiên"
click at [600, 486] on span "0862444247 - [PERSON_NAME] 0862.444.247" at bounding box center [576, 494] width 166 height 25
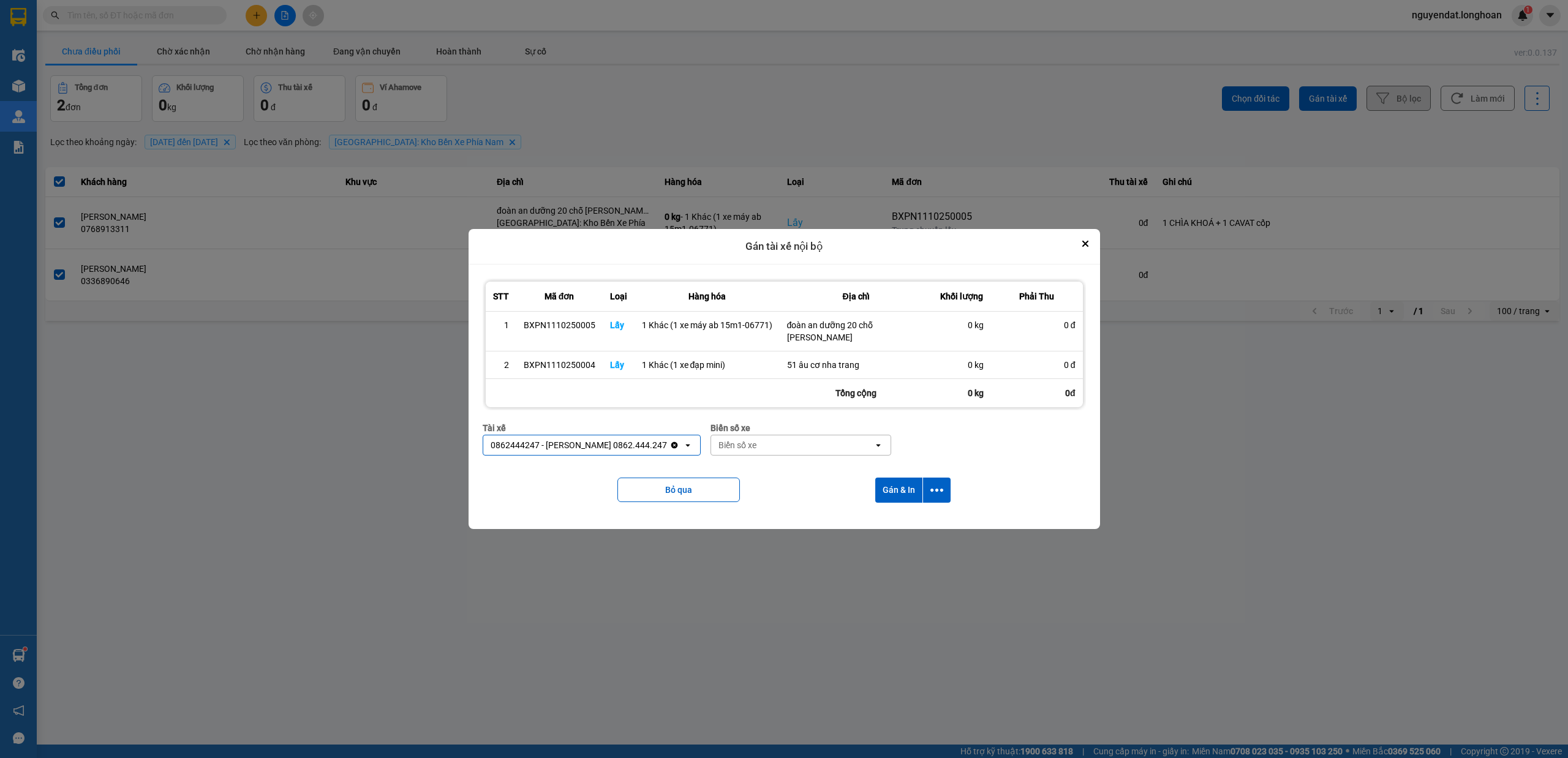
click at [743, 435] on div "Biển số xe" at bounding box center [792, 444] width 163 height 20
type input "0426"
click at [769, 468] on div "29K-042.64" at bounding box center [780, 466] width 180 height 22
click at [937, 477] on button "dialog" at bounding box center [937, 489] width 27 height 25
click at [893, 519] on span "Chỉ gán tài" at bounding box center [887, 518] width 40 height 12
